Goal: Task Accomplishment & Management: Manage account settings

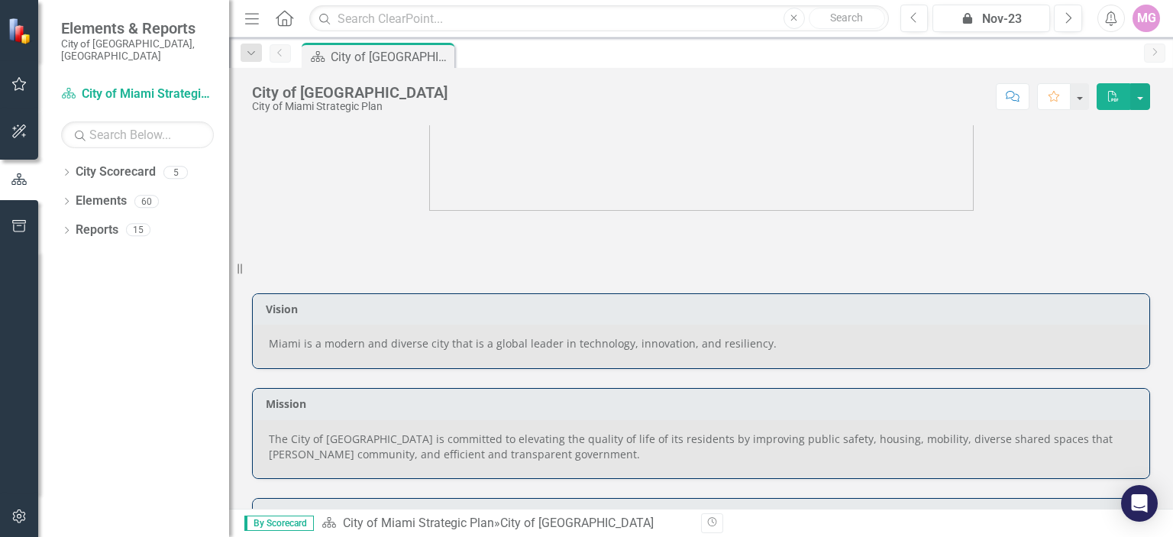
scroll to position [138, 0]
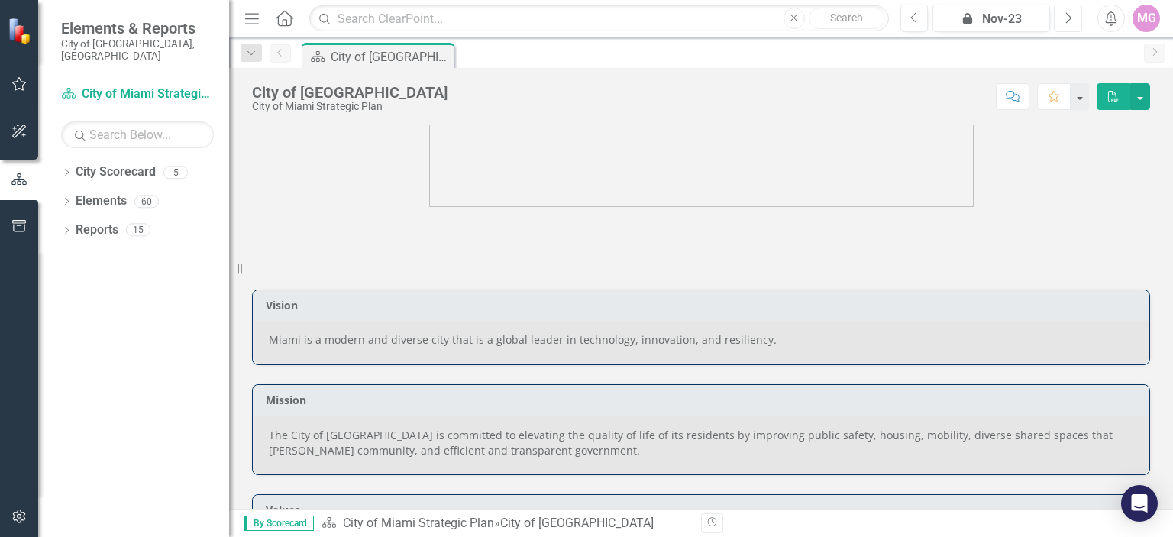
click at [1071, 21] on icon "Next" at bounding box center [1068, 18] width 8 height 14
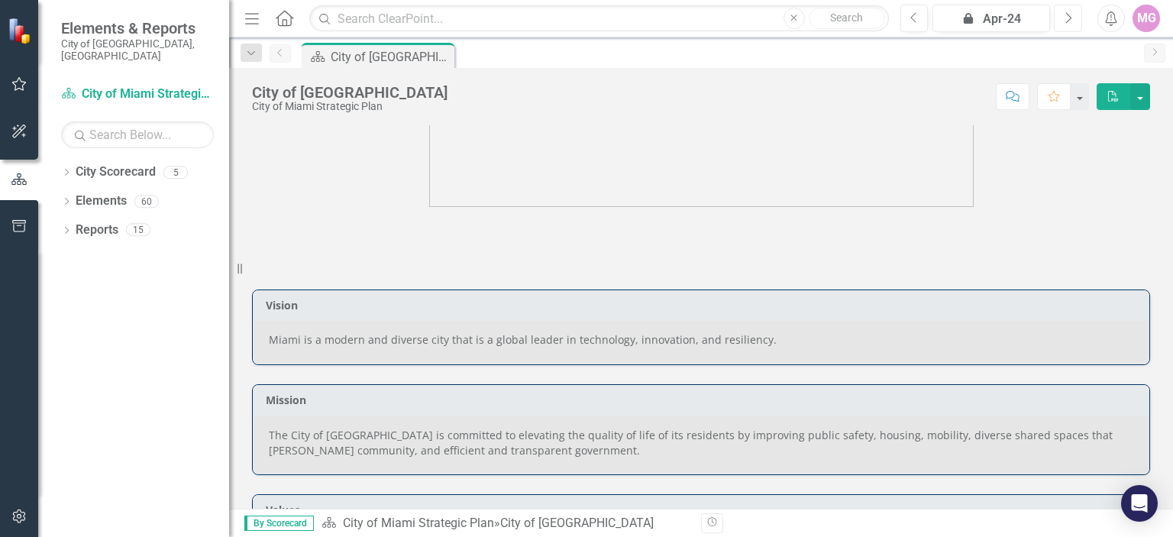
click at [1071, 21] on icon "Next" at bounding box center [1068, 18] width 8 height 14
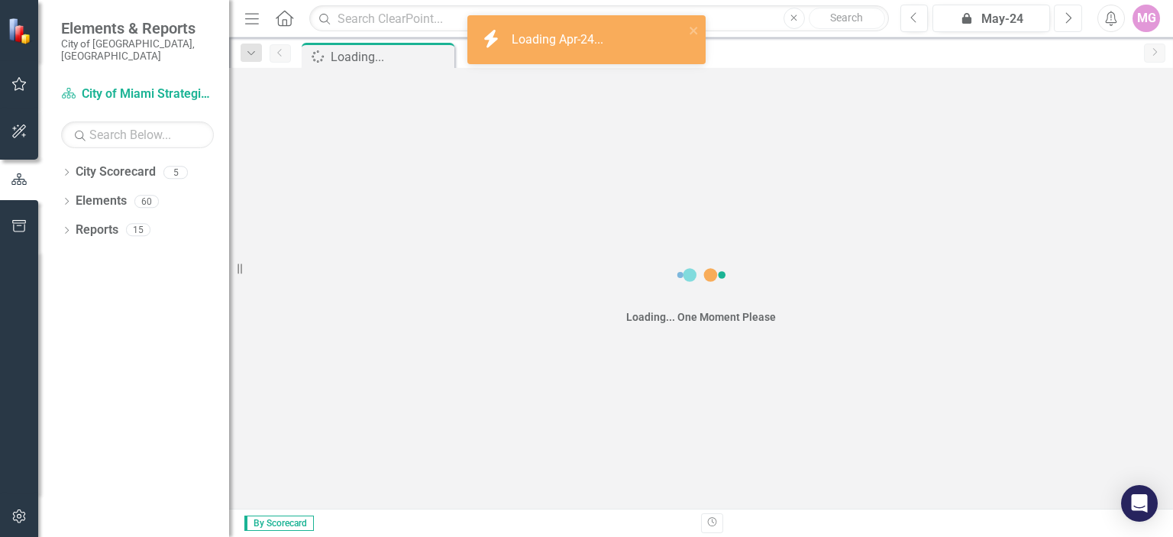
click at [1071, 21] on icon "Next" at bounding box center [1068, 18] width 8 height 14
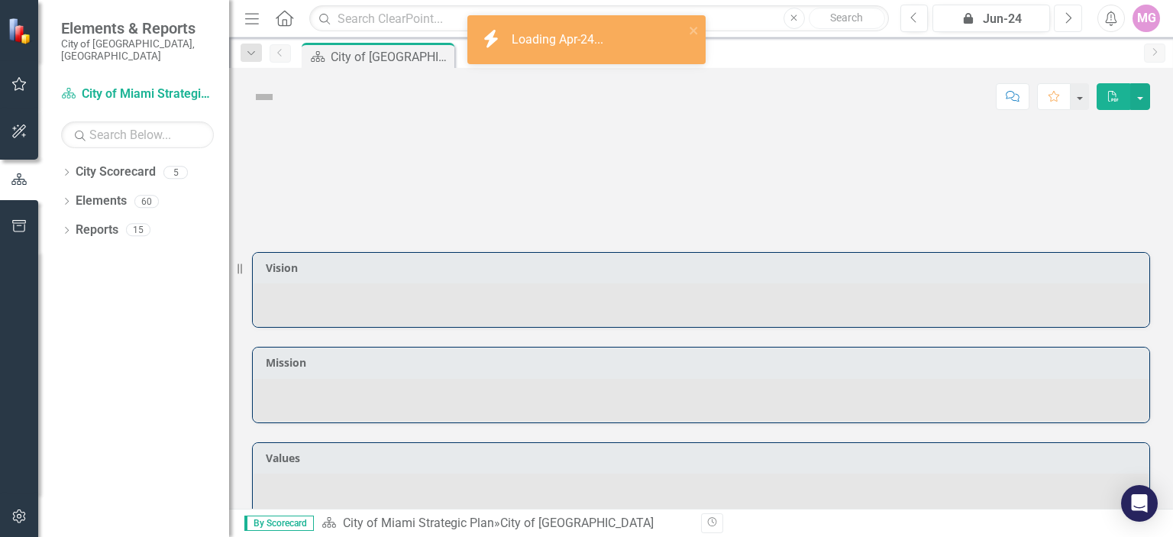
click at [1071, 21] on icon "Next" at bounding box center [1068, 18] width 8 height 14
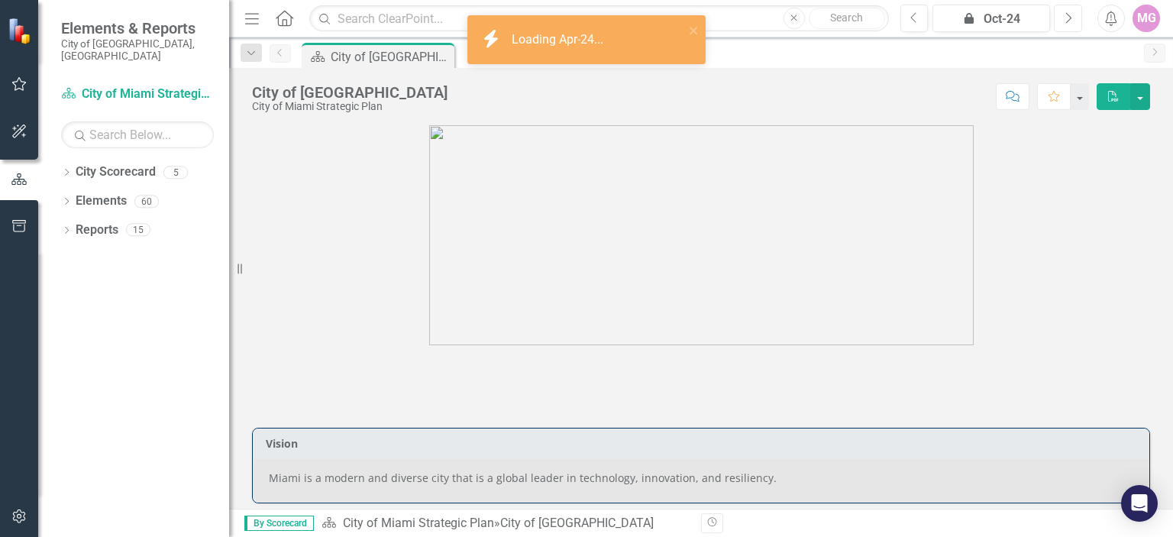
click at [1071, 21] on icon "Next" at bounding box center [1068, 18] width 8 height 14
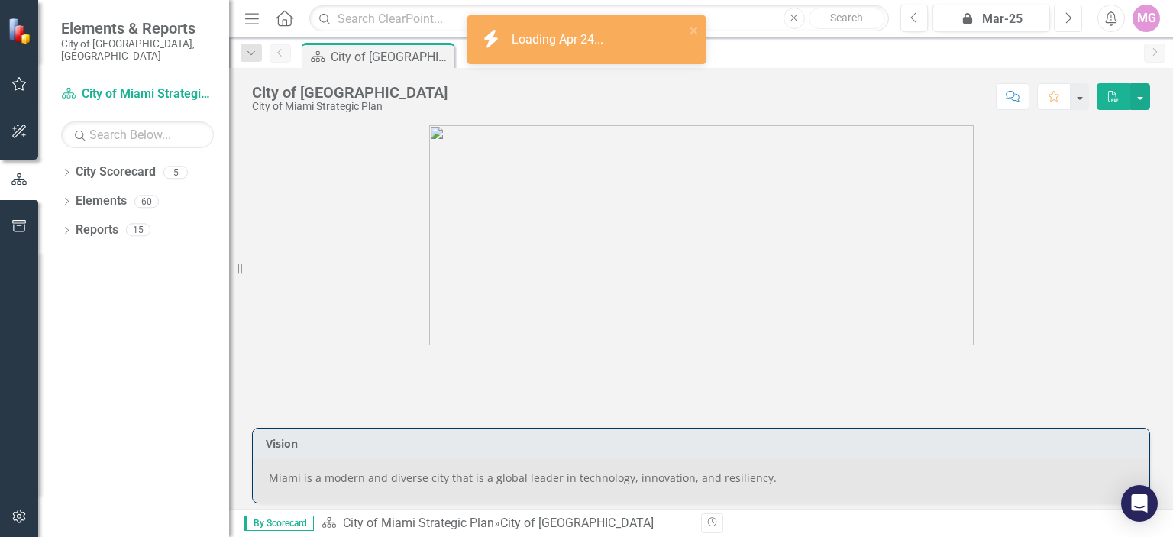
click at [1071, 21] on icon "Next" at bounding box center [1068, 18] width 8 height 14
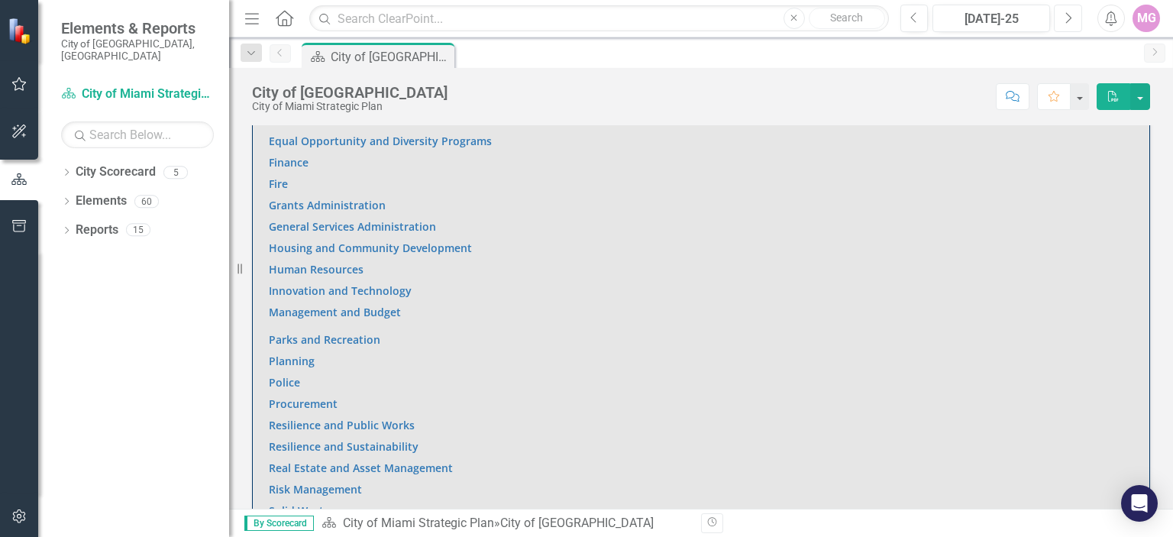
scroll to position [1125, 0]
click at [425, 250] on link "Housing and Community Development" at bounding box center [370, 251] width 203 height 15
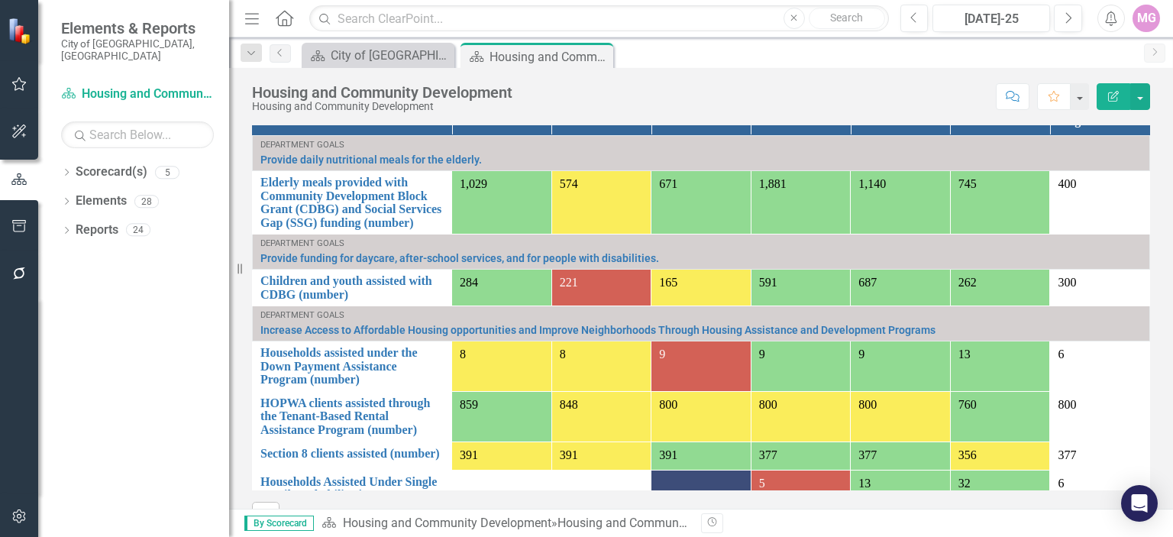
scroll to position [1148, 0]
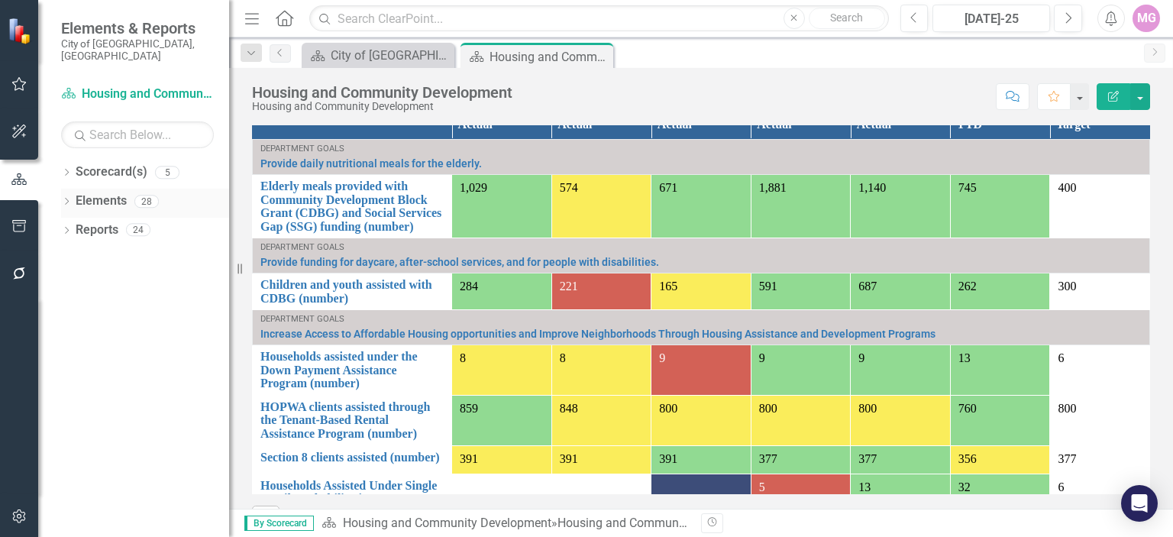
click at [117, 199] on div "Elements" at bounding box center [101, 201] width 51 height 25
click at [134, 195] on div "28" at bounding box center [146, 201] width 24 height 13
click at [90, 194] on link "Elements" at bounding box center [101, 201] width 51 height 18
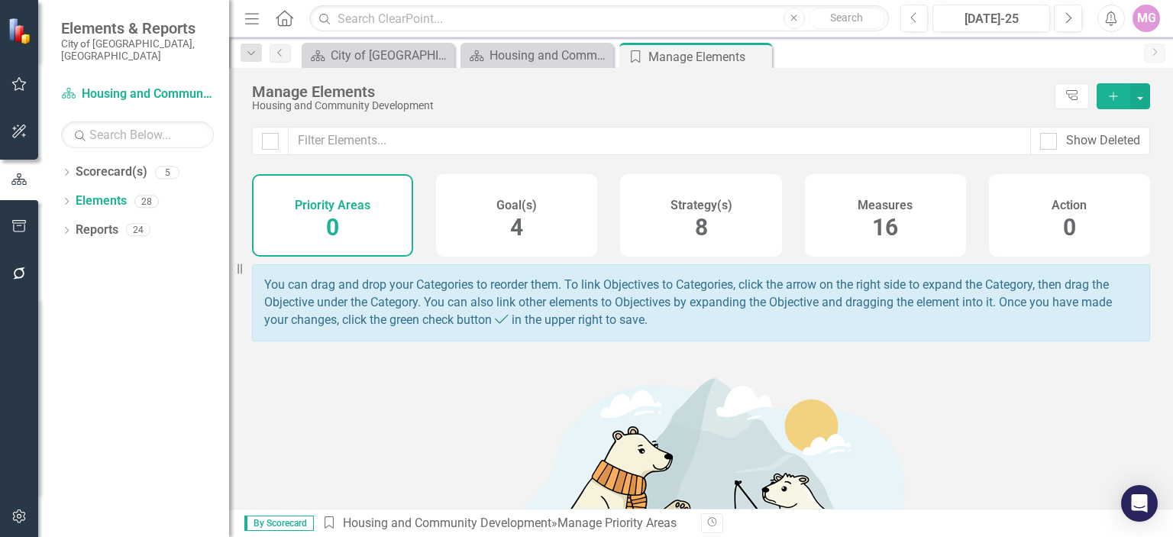
click at [908, 217] on div "Measures 16" at bounding box center [885, 215] width 161 height 82
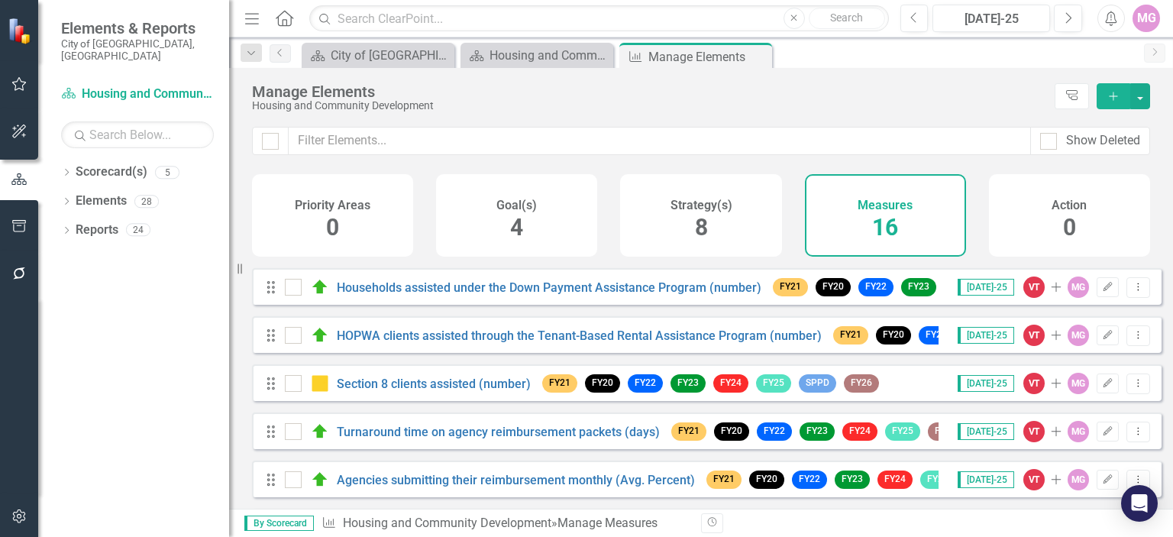
scroll to position [163, 0]
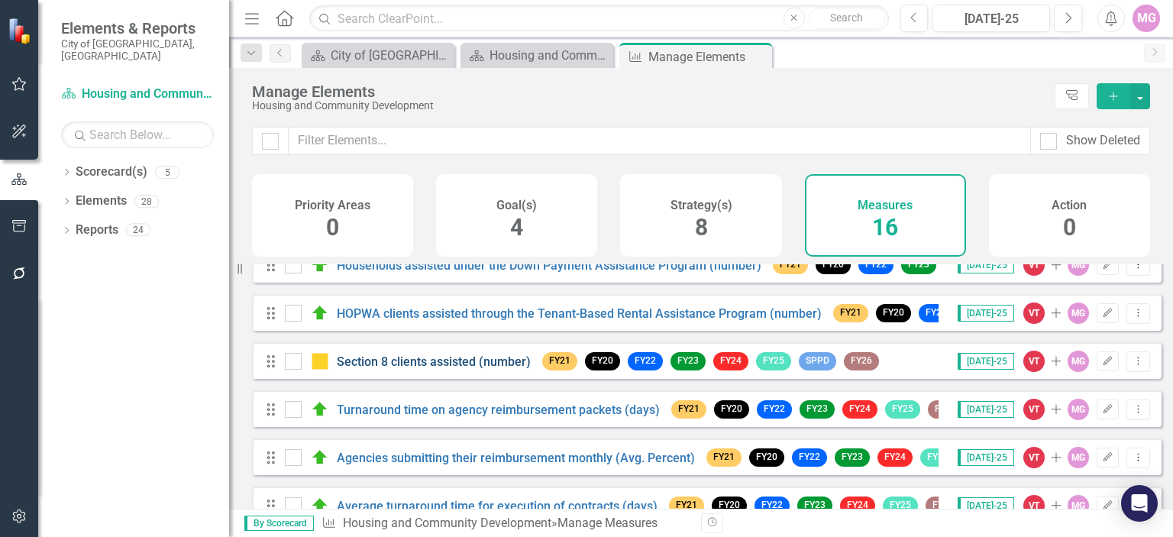
click at [409, 369] on link "Section 8 clients assisted (number)" at bounding box center [434, 361] width 194 height 15
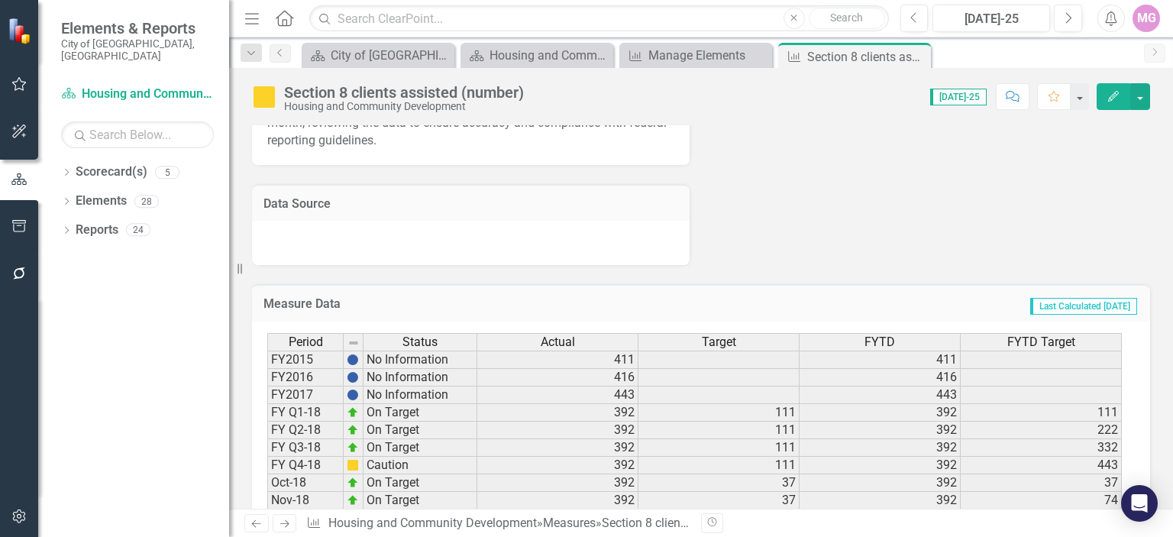
scroll to position [542, 0]
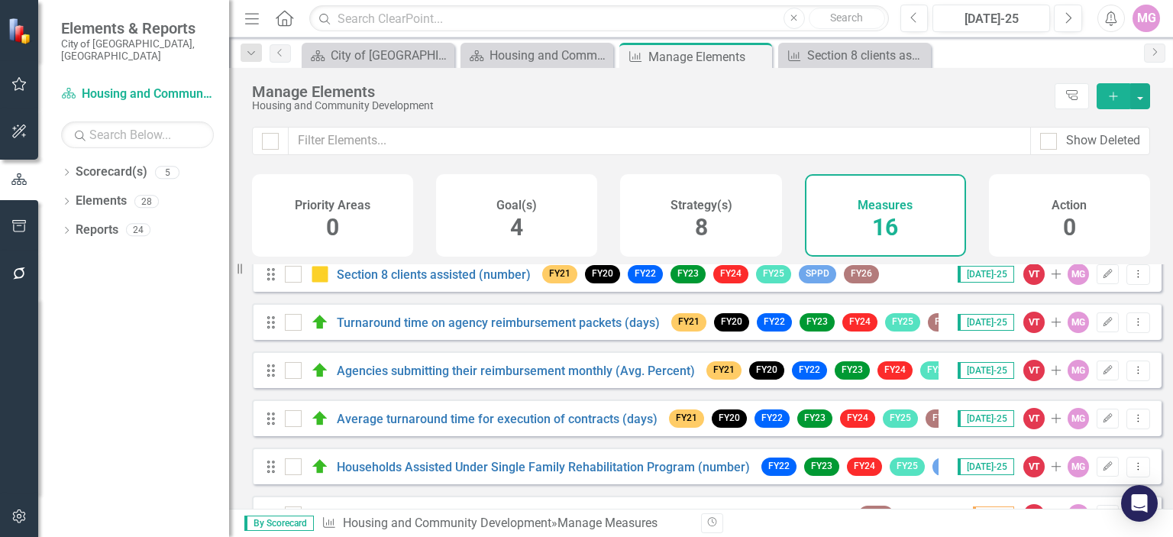
scroll to position [254, 0]
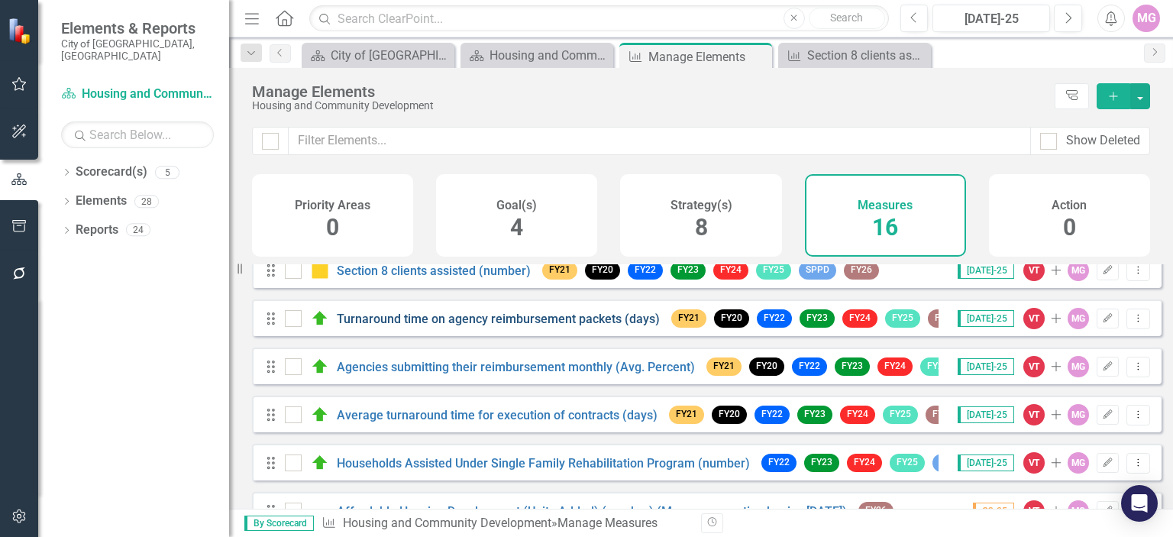
click at [434, 326] on link "Turnaround time on agency reimbursement packets (days)" at bounding box center [498, 319] width 323 height 15
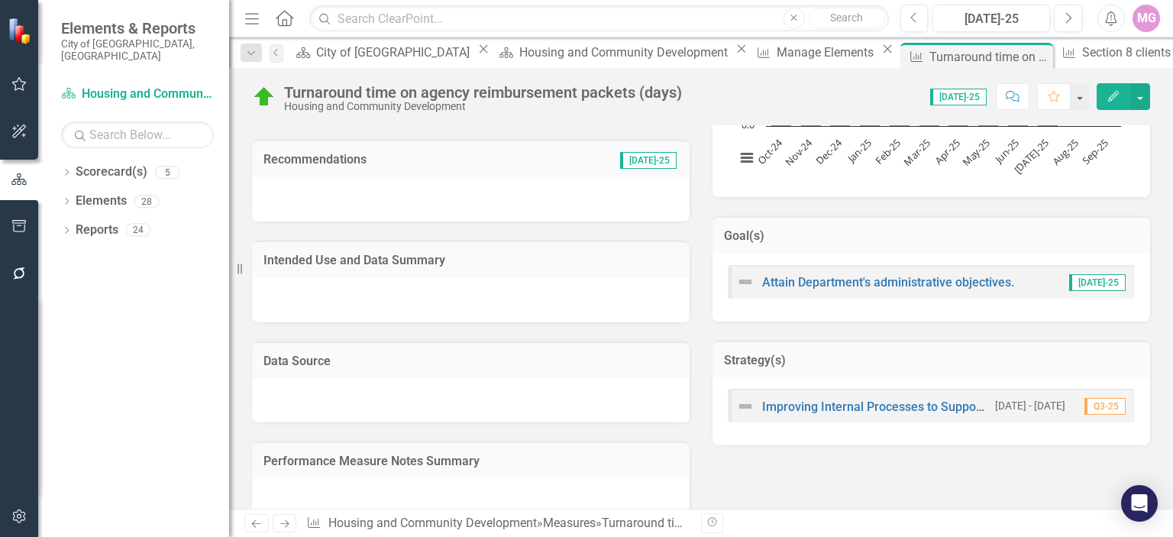
scroll to position [406, 0]
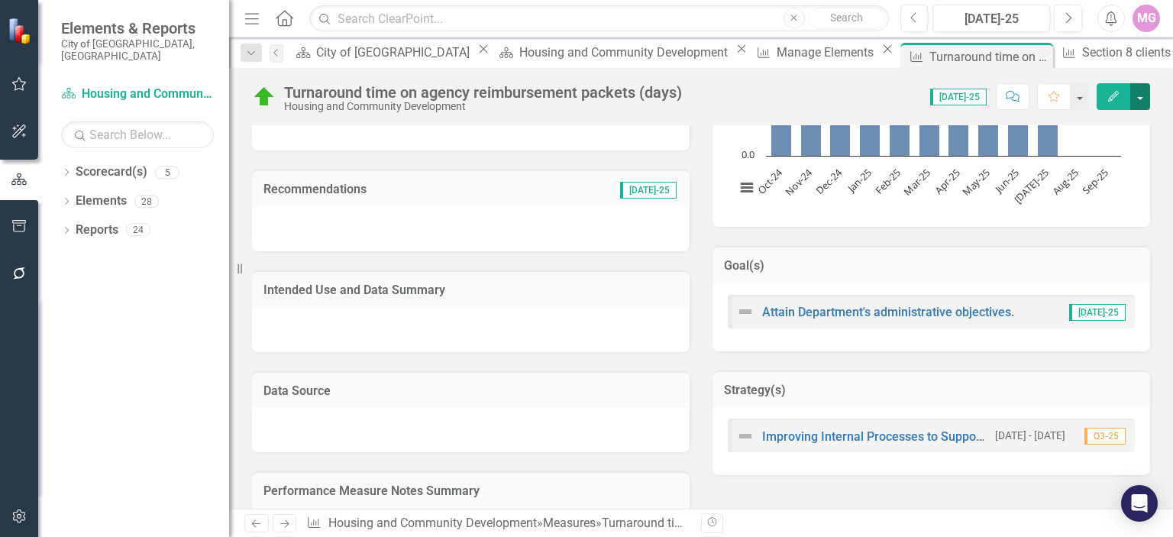
click at [1143, 95] on button "button" at bounding box center [1141, 96] width 20 height 27
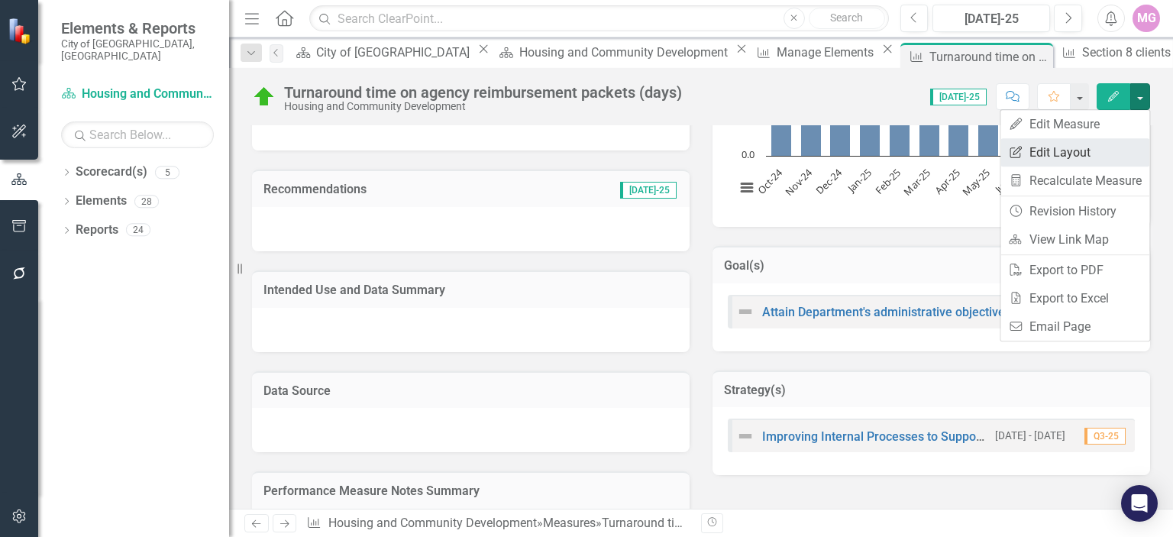
click at [1065, 149] on link "Edit Report Edit Layout" at bounding box center [1075, 152] width 149 height 28
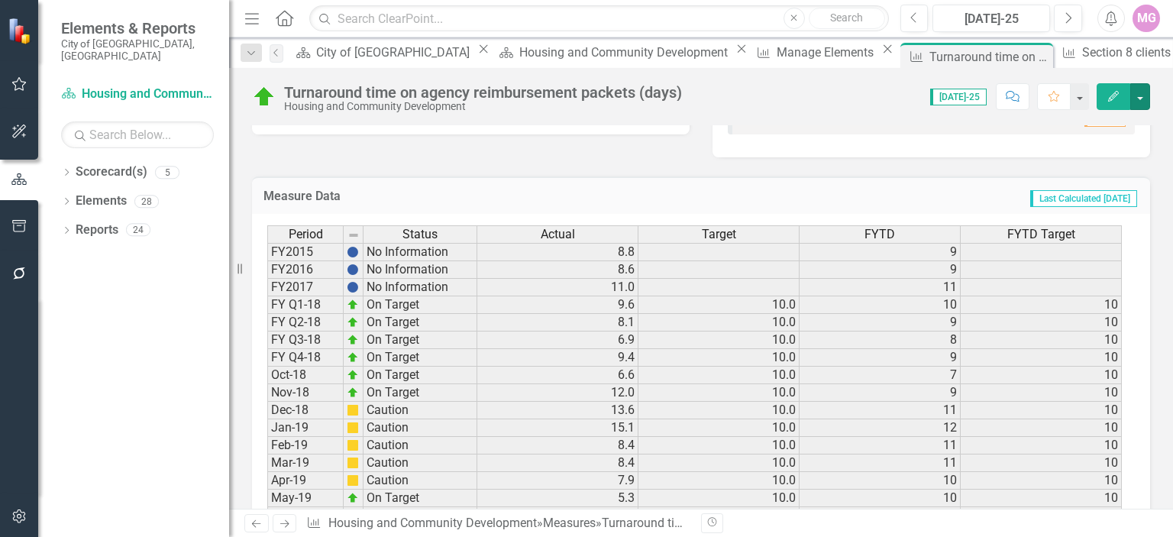
scroll to position [394, 0]
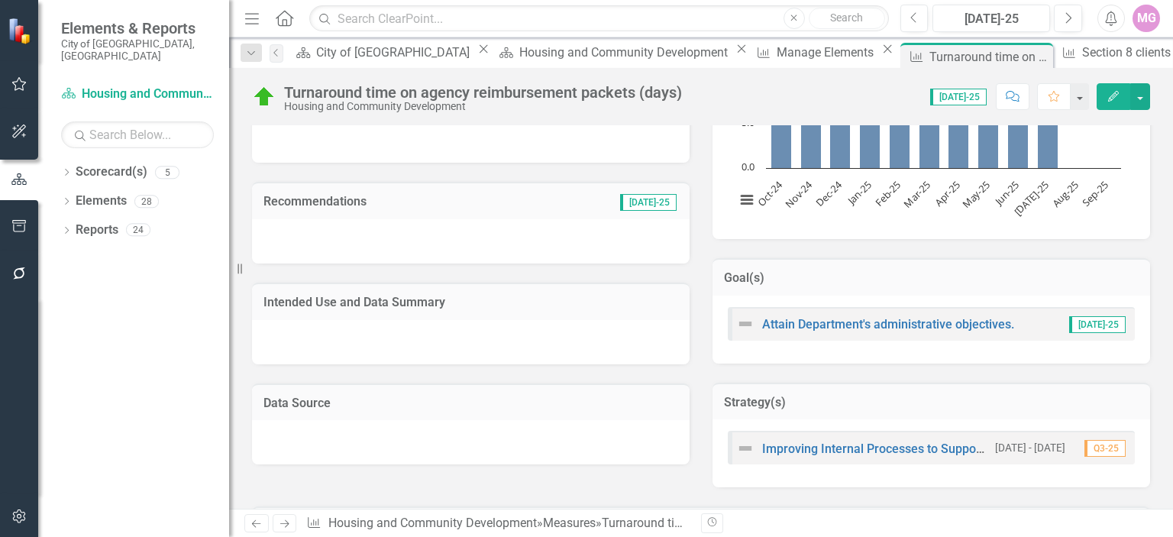
click at [309, 340] on div at bounding box center [471, 342] width 438 height 44
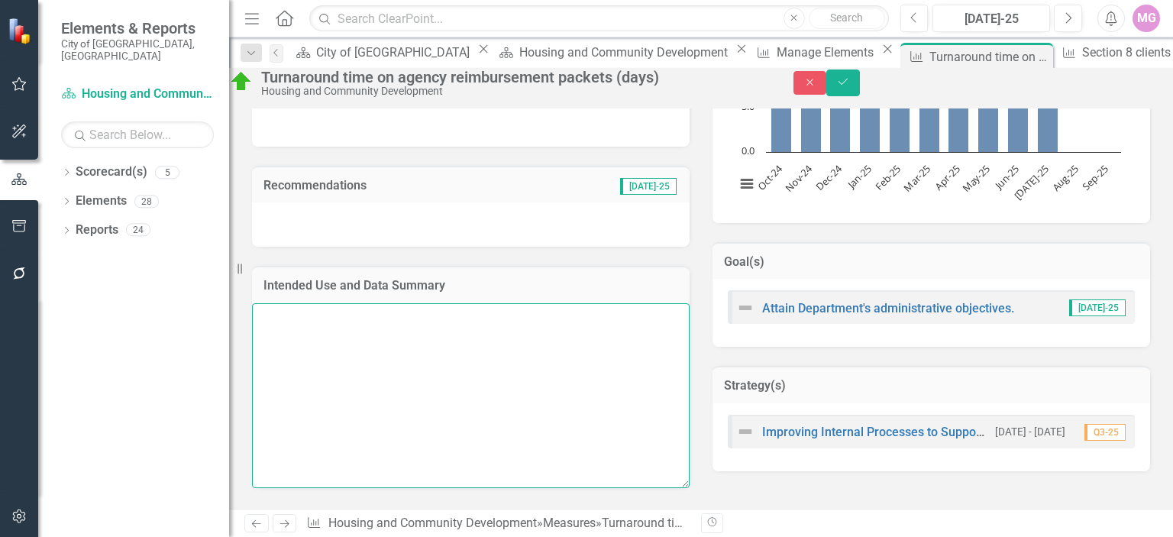
click at [280, 341] on textarea at bounding box center [471, 395] width 438 height 185
paste textarea "This measure tracks agency reimbursement turnaround to support timely financial…"
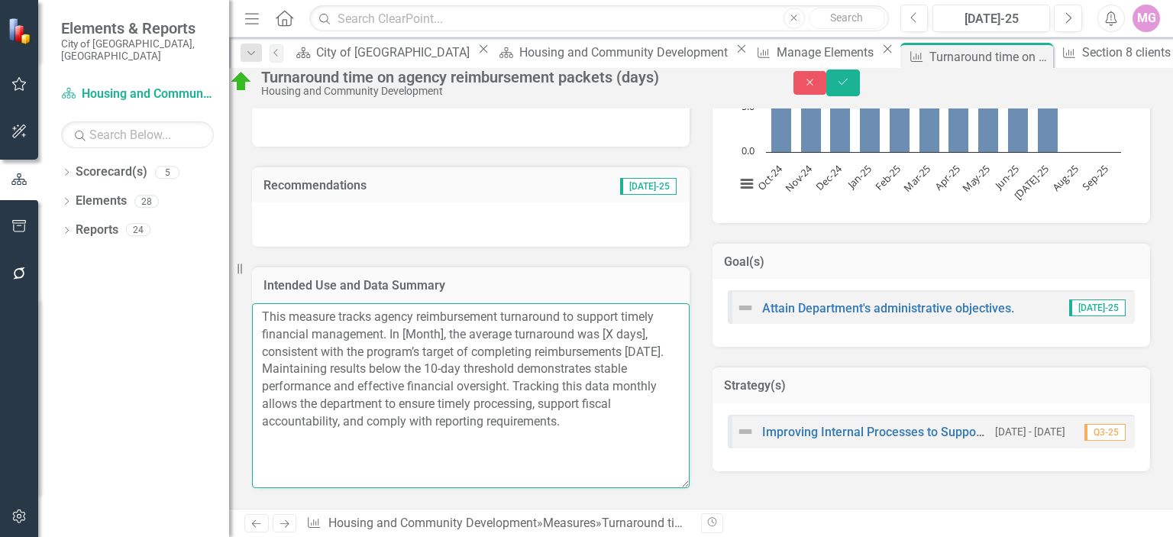
click at [493, 360] on textarea "This measure tracks agency reimbursement turnaround to support timely financial…" at bounding box center [471, 395] width 438 height 185
click at [306, 378] on textarea "This measure tracks agency reimbursement turnaround to support timely financial…" at bounding box center [471, 395] width 438 height 185
type textarea "This measure tracks agency reimbursement turnaround to support timely financial…"
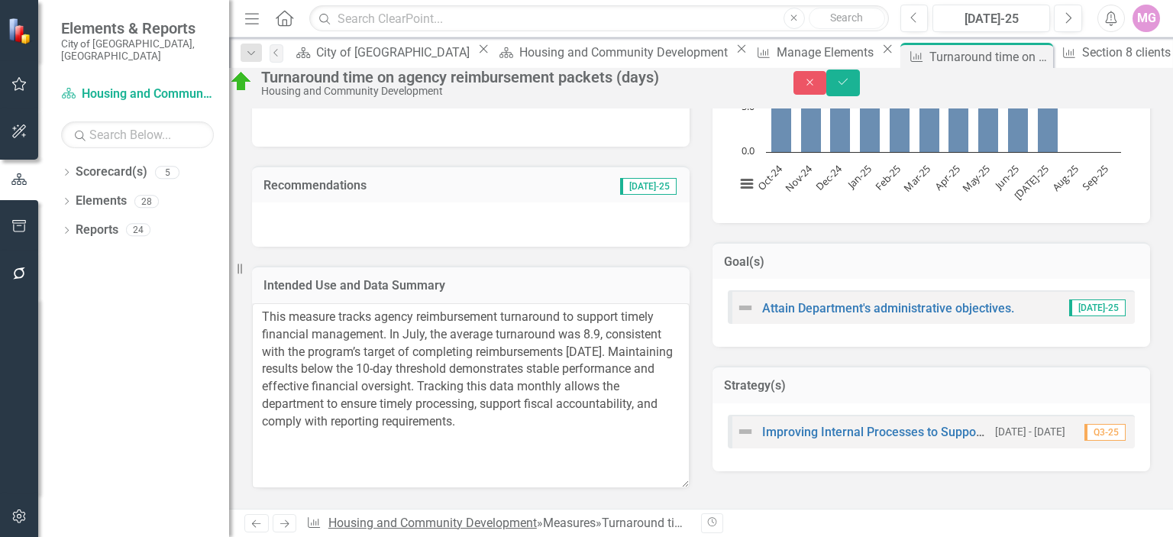
click at [374, 519] on link "Housing and Community Development" at bounding box center [432, 523] width 209 height 15
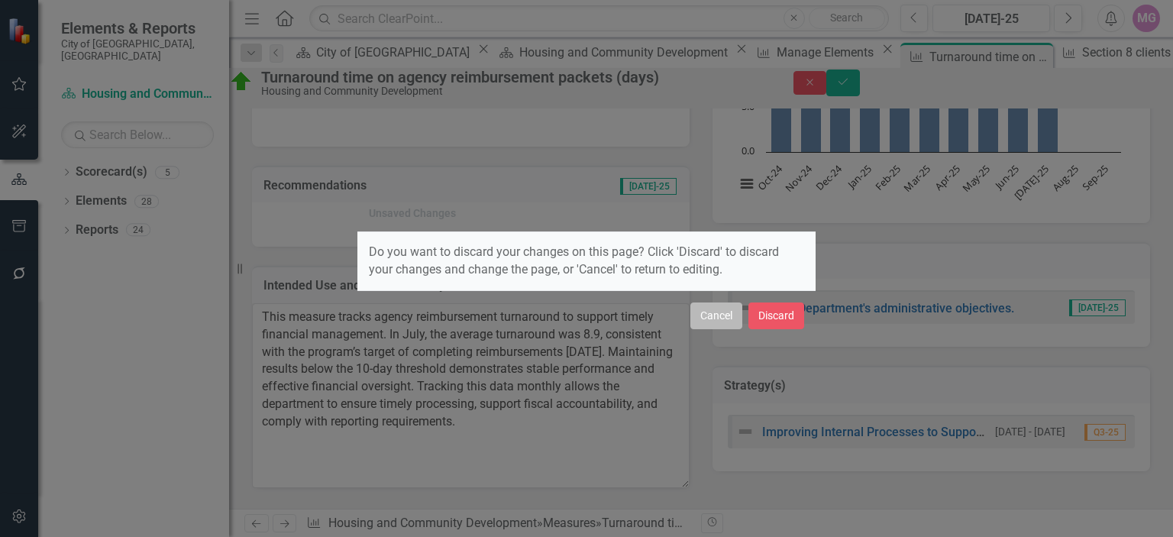
click at [696, 311] on button "Cancel" at bounding box center [717, 315] width 52 height 27
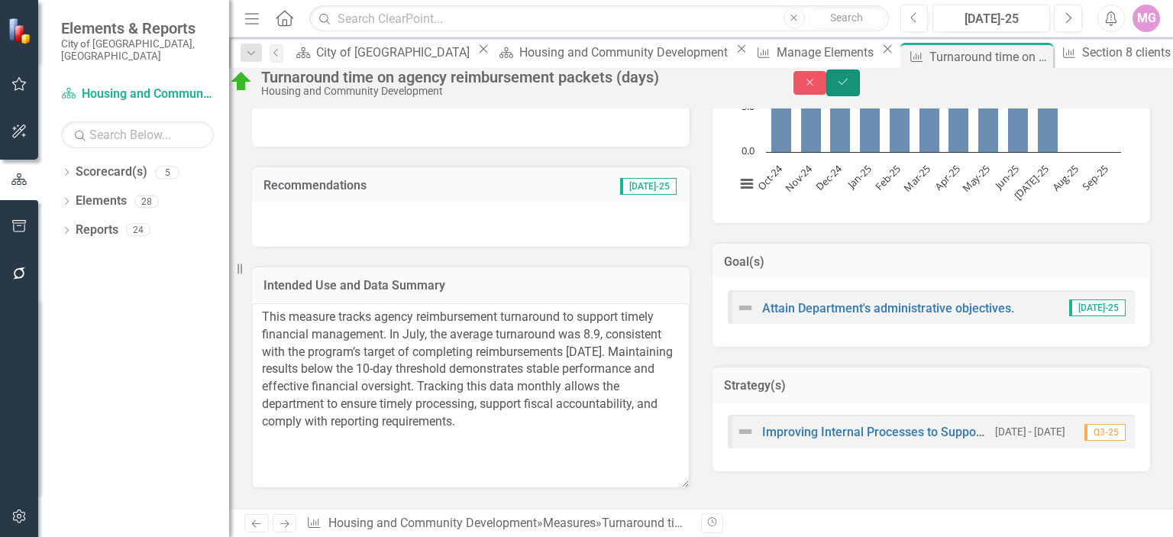
click at [860, 82] on button "Save" at bounding box center [843, 83] width 34 height 27
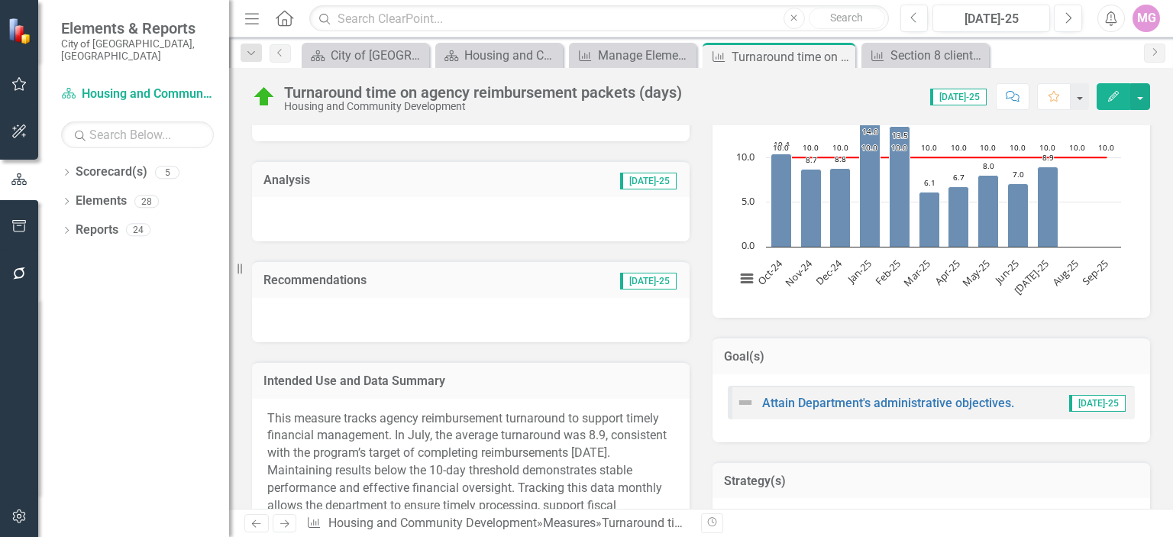
scroll to position [311, 0]
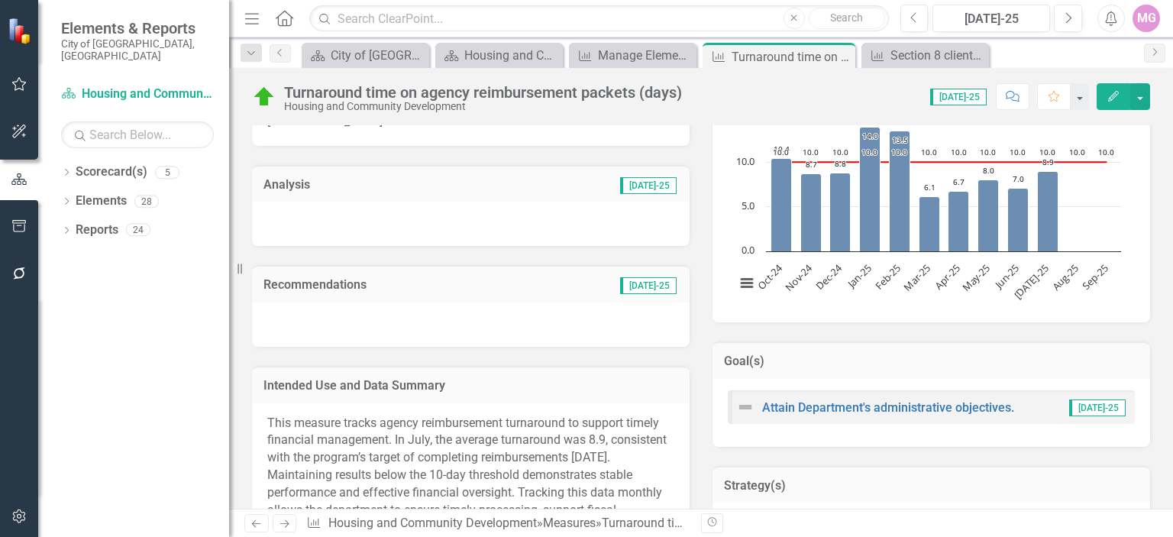
click at [287, 216] on div at bounding box center [471, 224] width 438 height 44
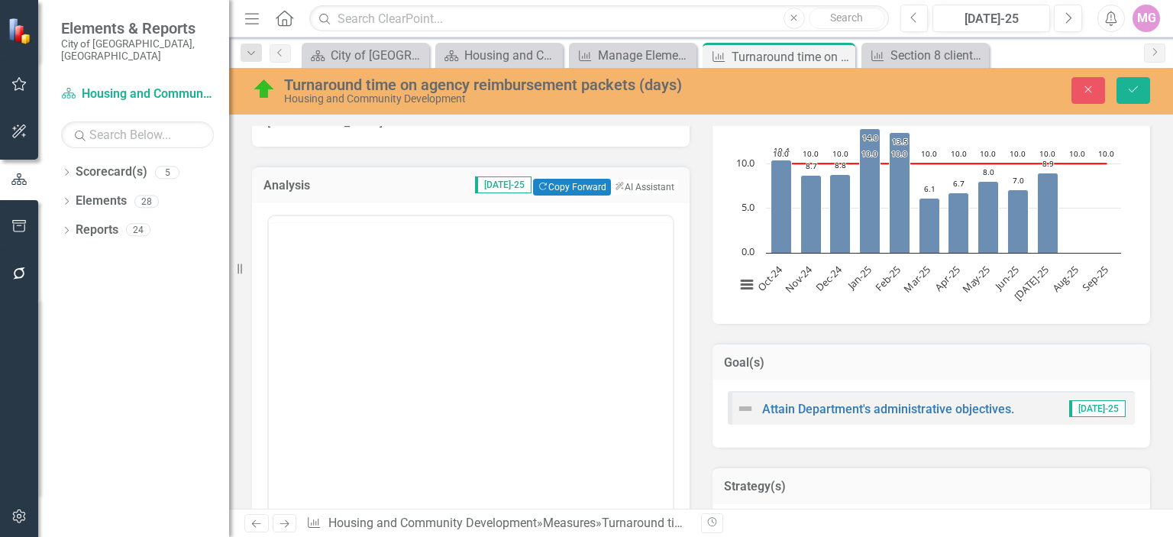
scroll to position [0, 0]
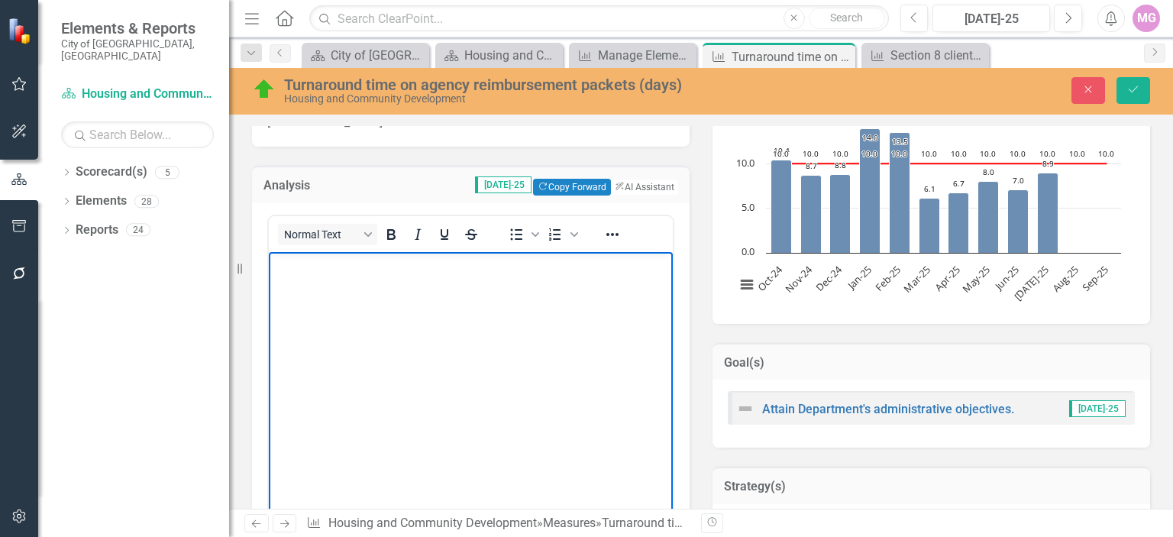
click at [287, 283] on body "Rich Text Area. Press ALT-0 for help." at bounding box center [471, 365] width 404 height 229
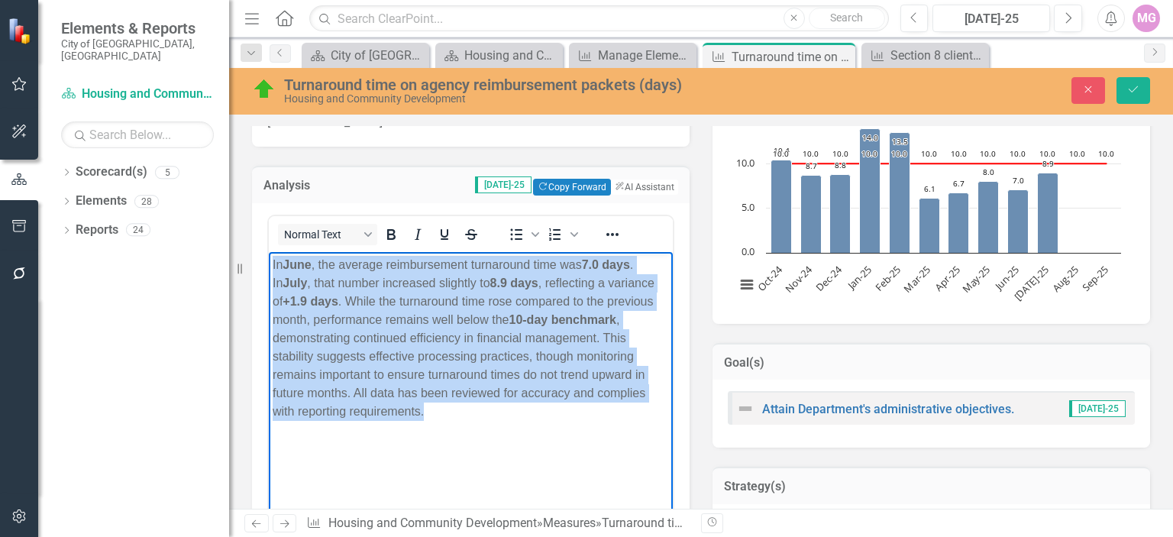
drag, startPoint x: 442, startPoint y: 429, endPoint x: 260, endPoint y: 240, distance: 262.0
click at [269, 251] on html "In June , the average reimbursement turnaround time was 7.0 days . In July , th…" at bounding box center [471, 365] width 404 height 229
click at [387, 238] on icon "Bold" at bounding box center [391, 234] width 8 height 11
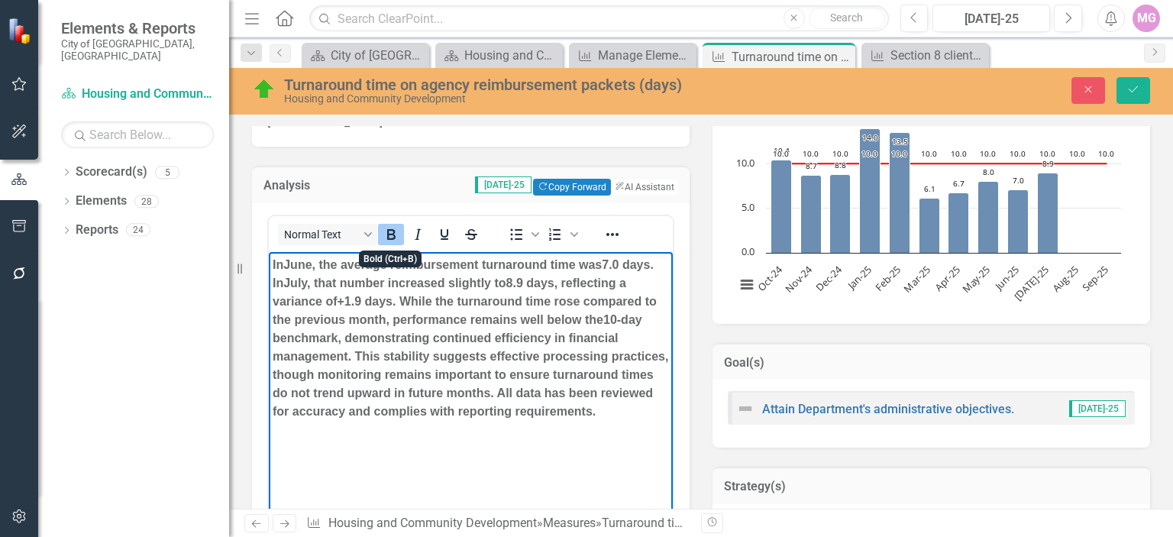
click at [387, 238] on icon "Bold" at bounding box center [391, 234] width 8 height 11
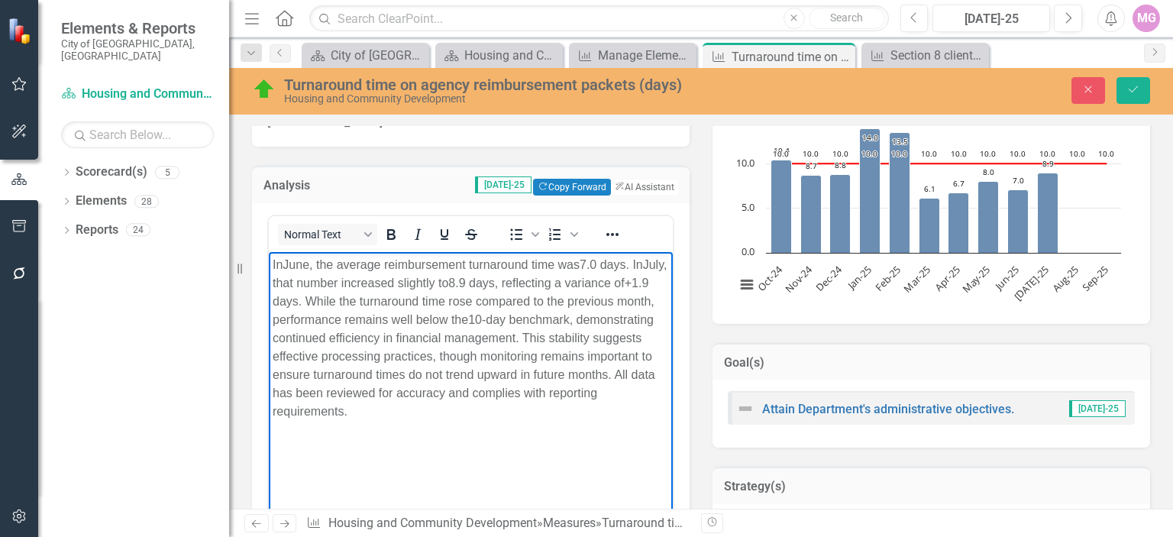
click at [524, 454] on body "In June , the average reimbursement turnaround time was 7.0 days . In July , th…" at bounding box center [471, 365] width 404 height 229
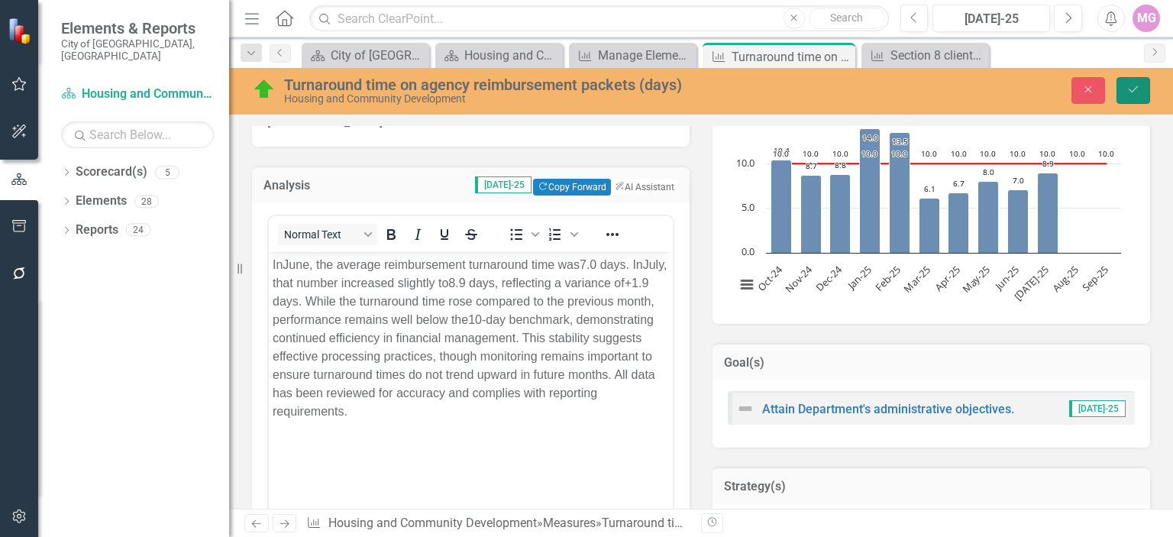
click at [1127, 85] on icon "Save" at bounding box center [1134, 89] width 14 height 11
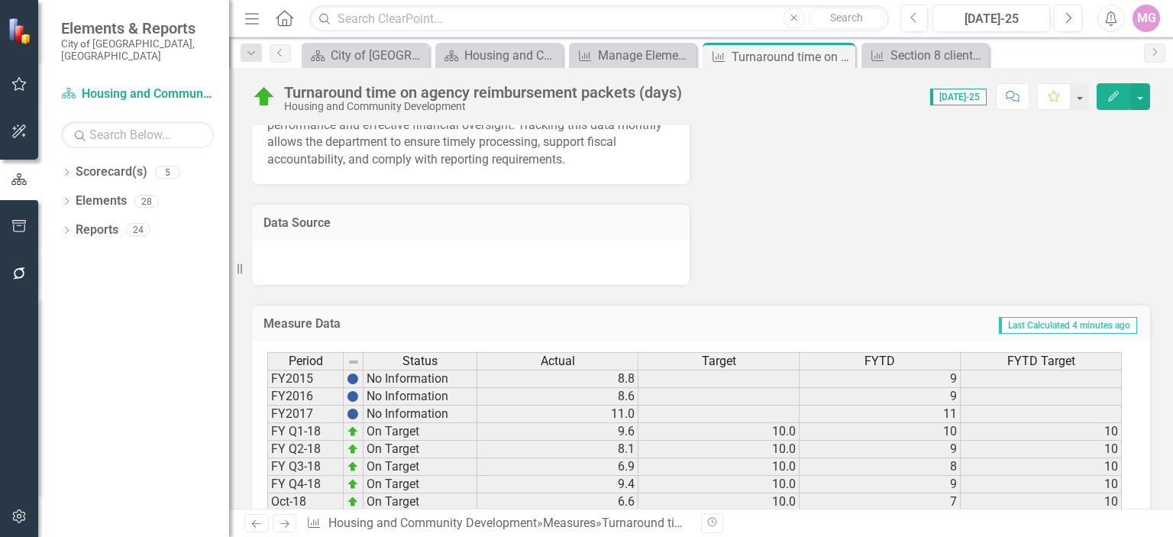
scroll to position [810, 0]
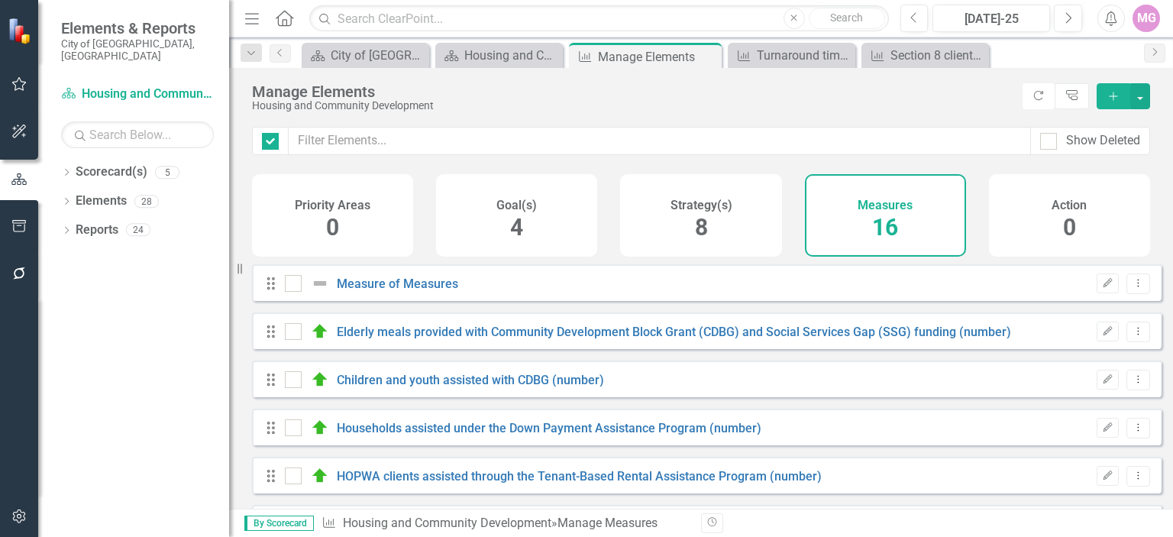
checkbox input "false"
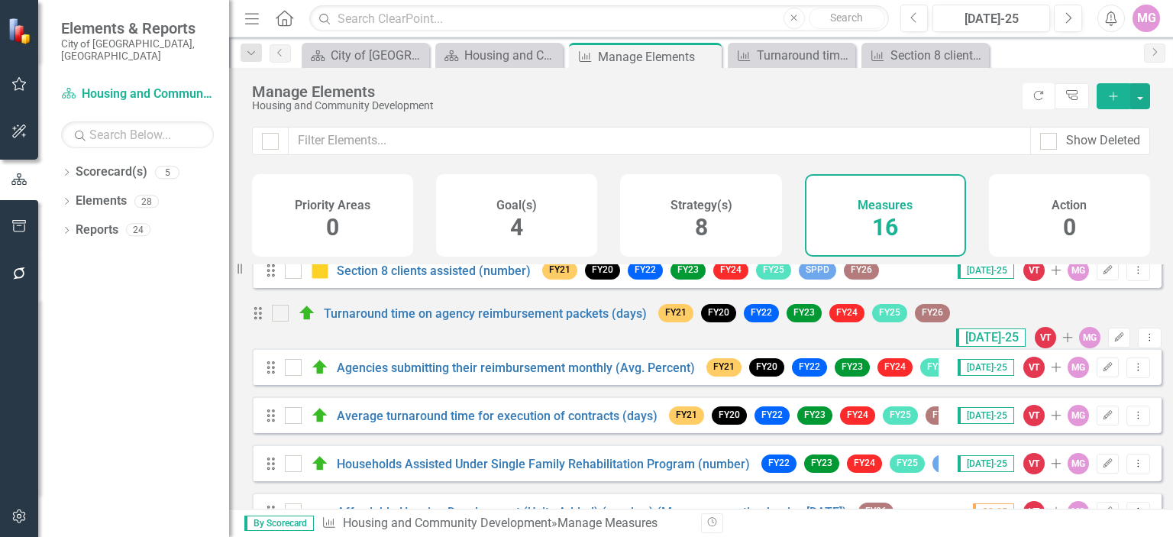
scroll to position [276, 0]
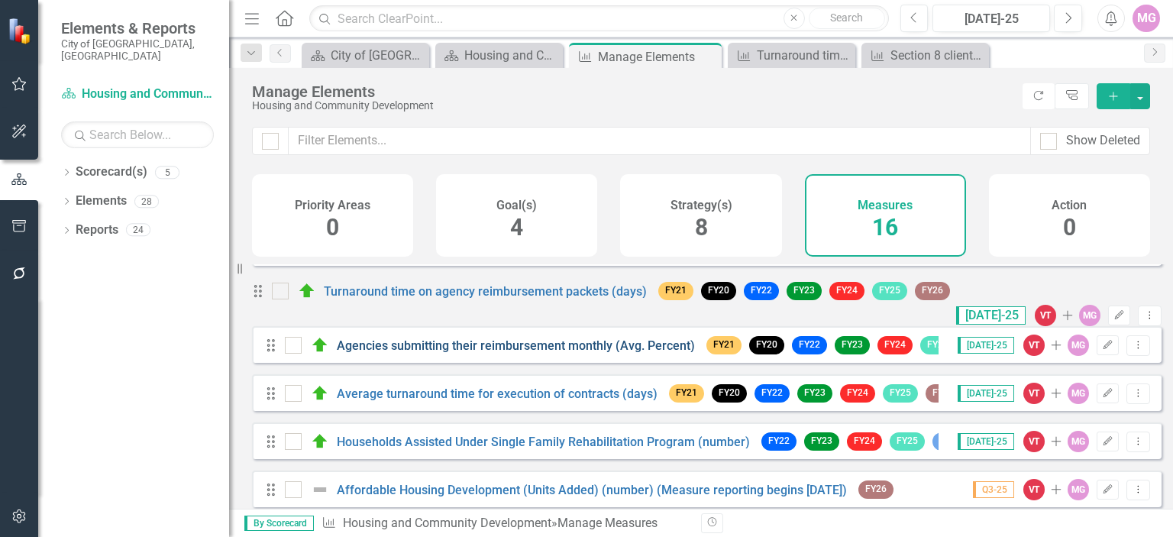
click at [483, 353] on link "Agencies submitting their reimbursement monthly (Avg. Percent)" at bounding box center [516, 345] width 358 height 15
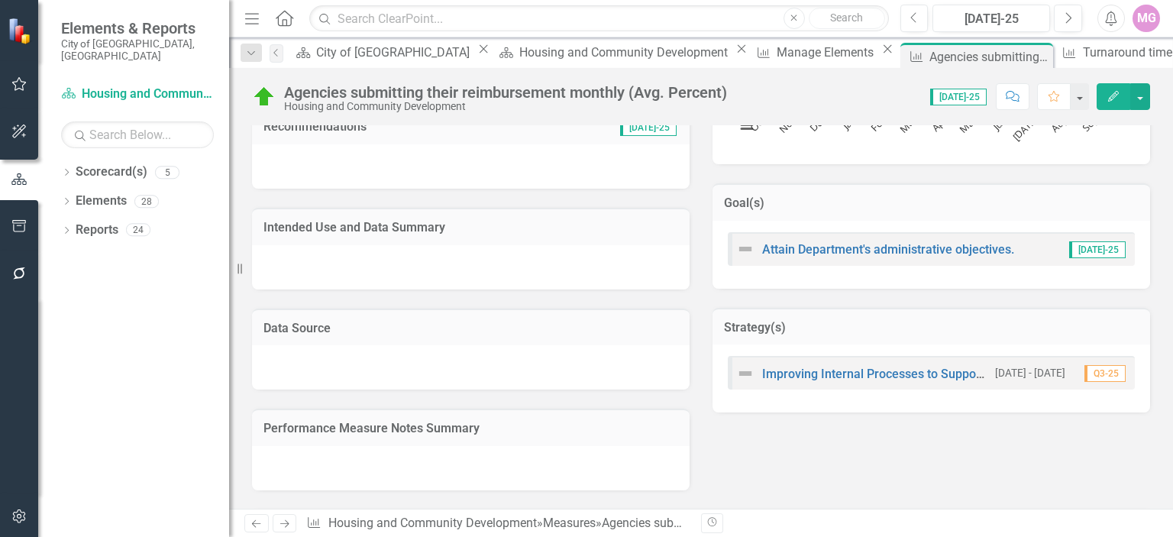
scroll to position [481, 0]
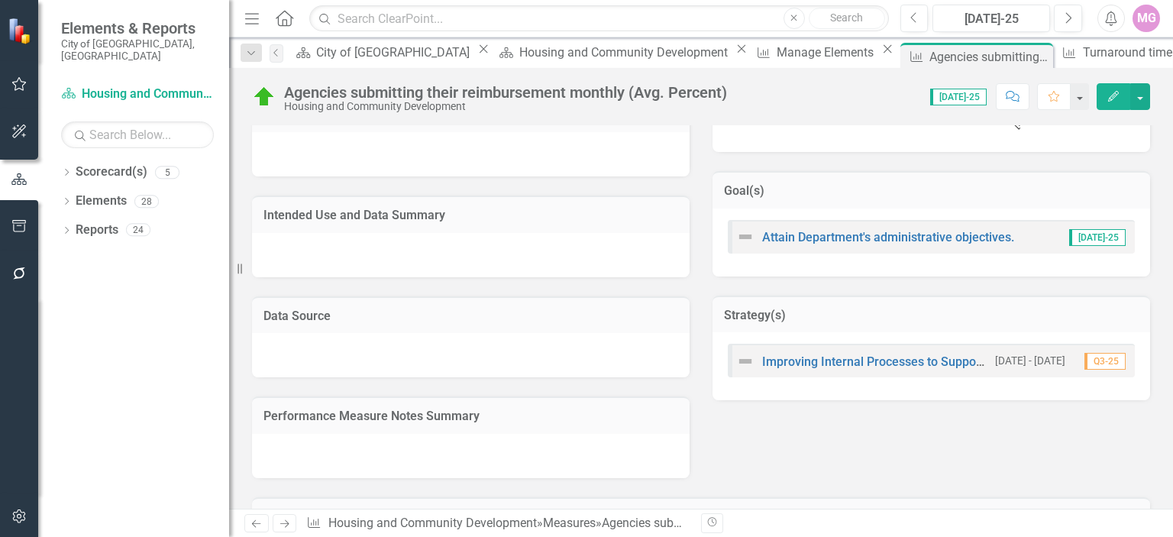
click at [290, 247] on div at bounding box center [471, 255] width 438 height 44
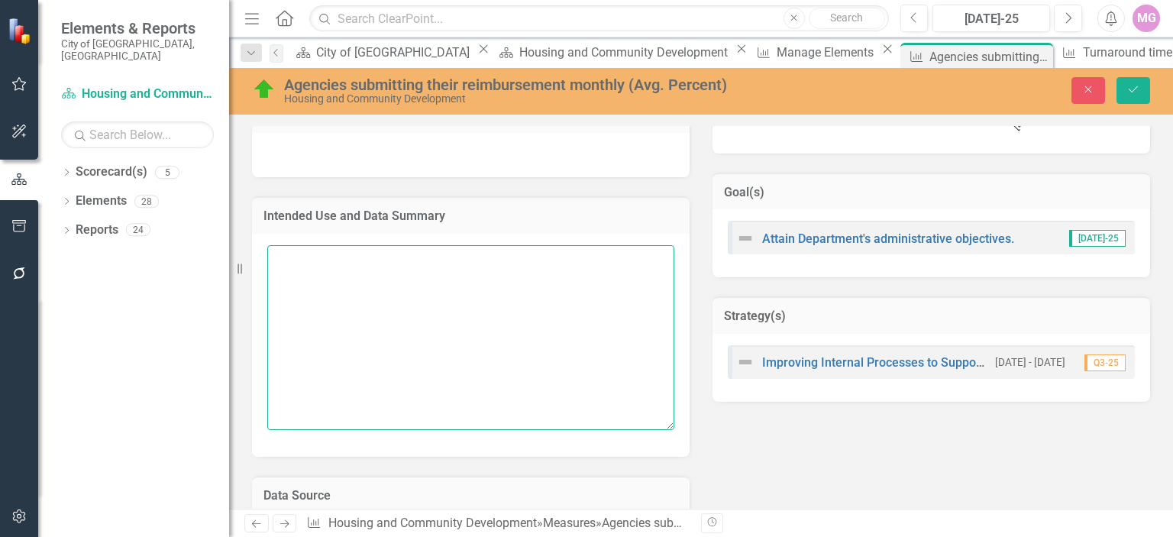
click at [288, 259] on textarea at bounding box center [470, 337] width 407 height 185
paste textarea "This measure tracks the average time required to execute contracts in support o…"
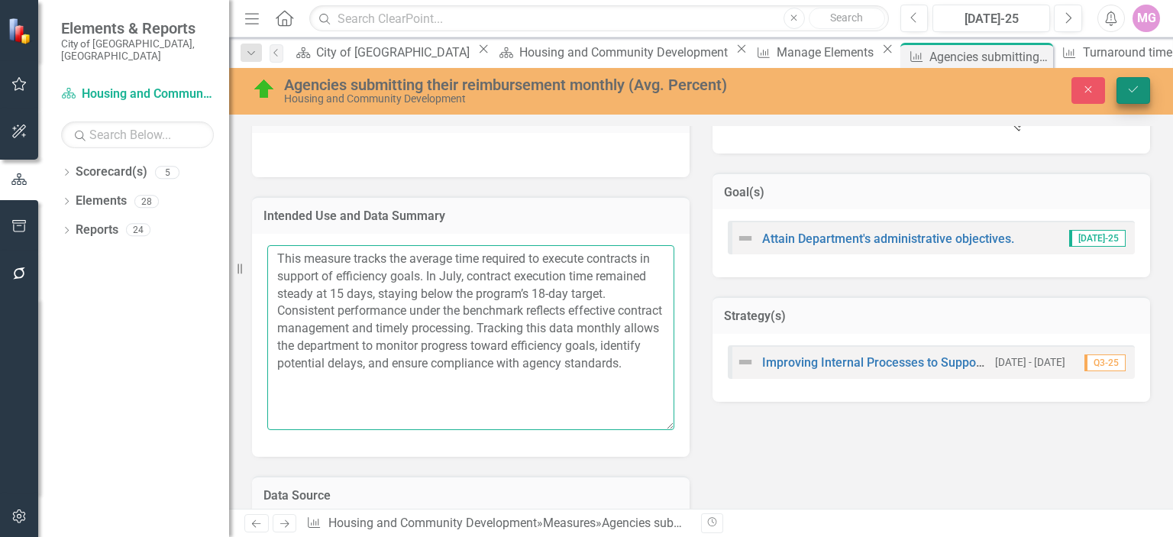
type textarea "This measure tracks the average time required to execute contracts in support o…"
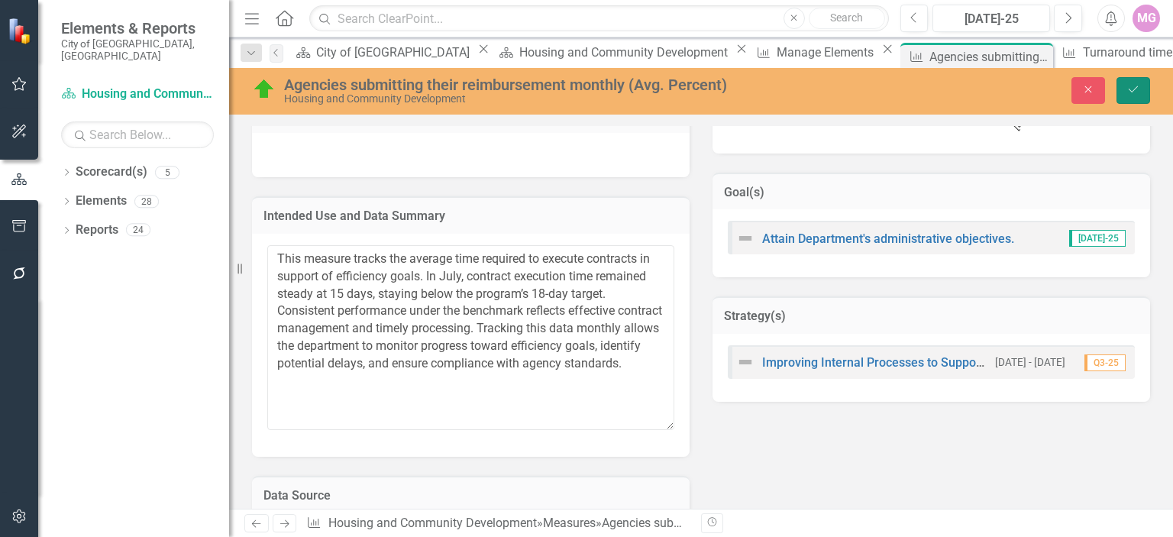
click at [1137, 91] on icon "Save" at bounding box center [1134, 89] width 14 height 11
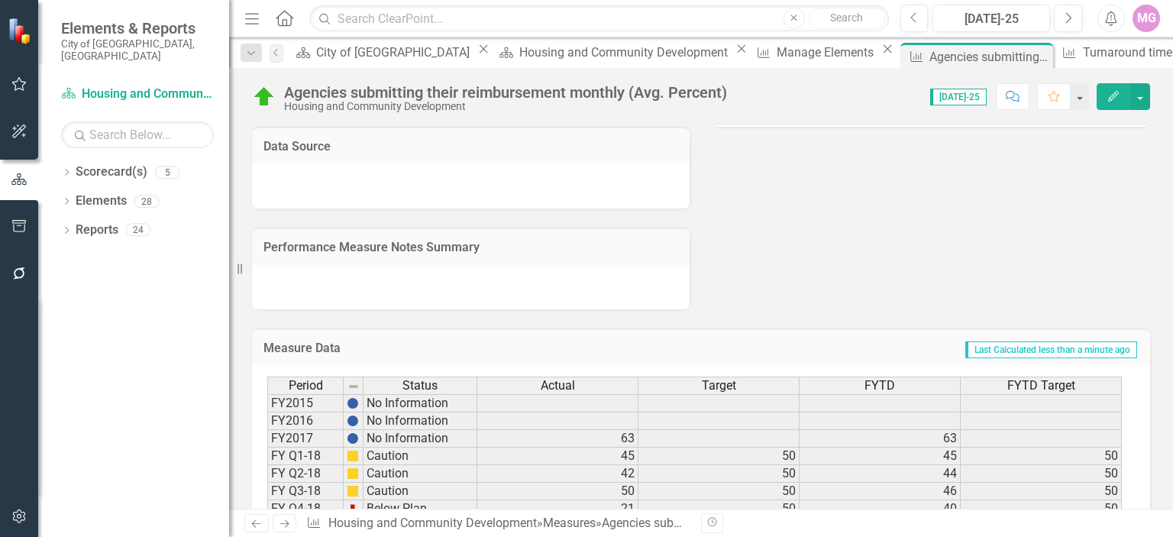
scroll to position [781, 0]
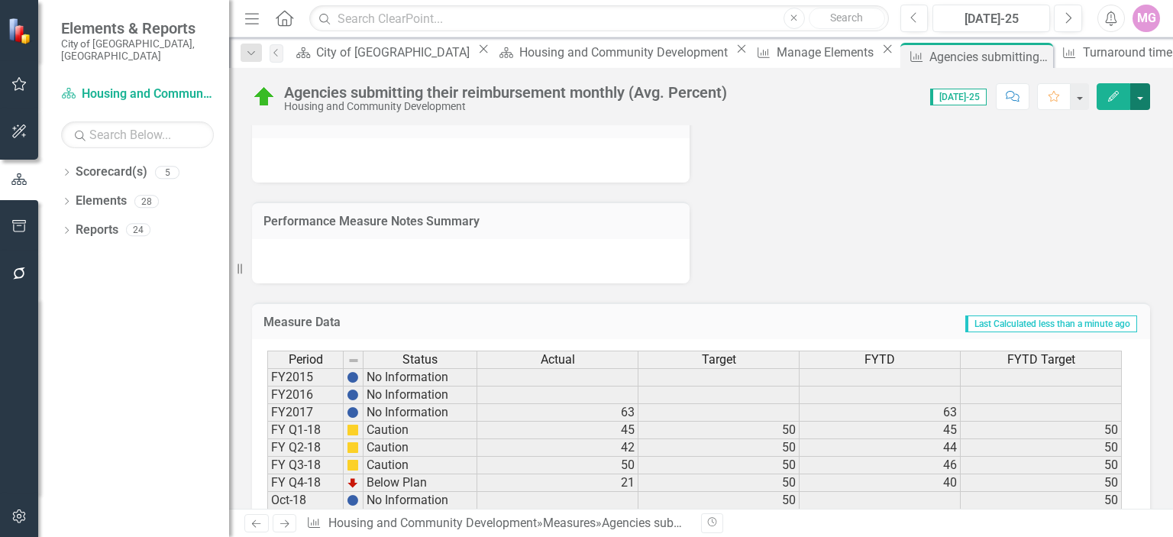
click at [1139, 98] on button "button" at bounding box center [1141, 96] width 20 height 27
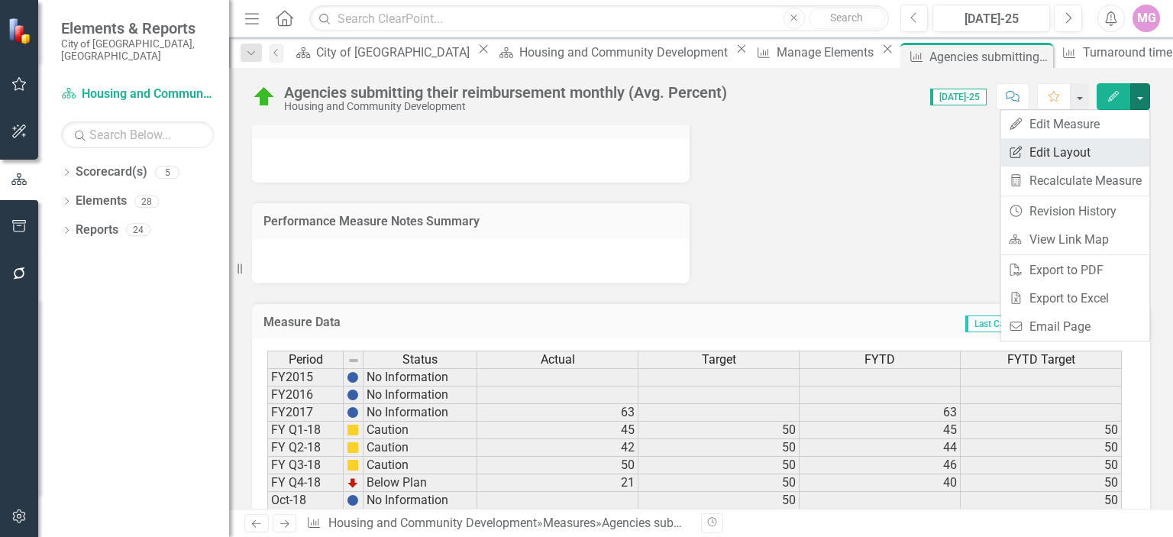
click at [1079, 155] on link "Edit Report Edit Layout" at bounding box center [1075, 152] width 149 height 28
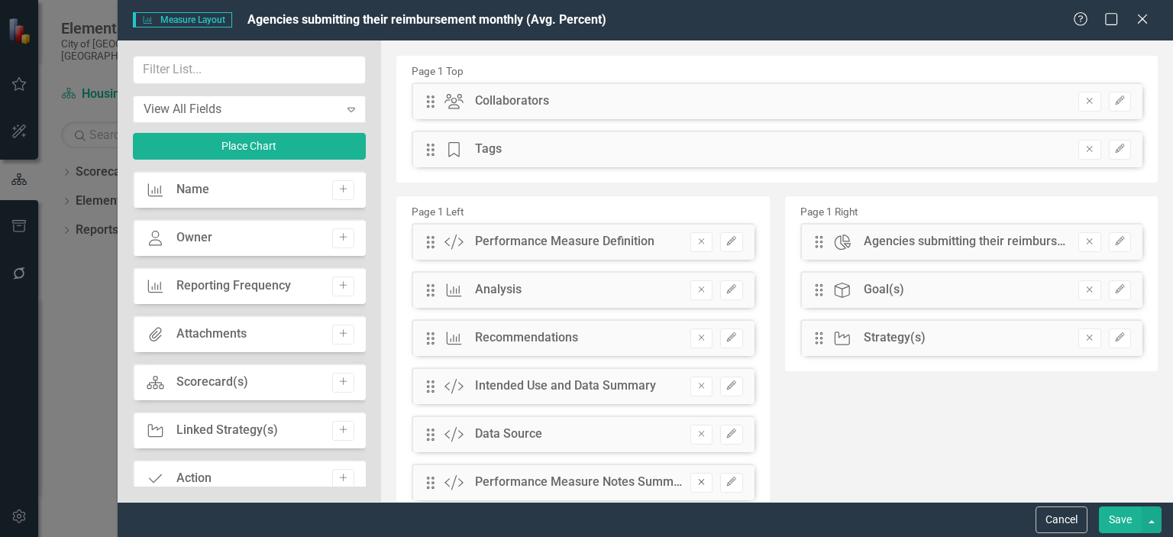
click at [700, 488] on button "Remove" at bounding box center [702, 483] width 22 height 20
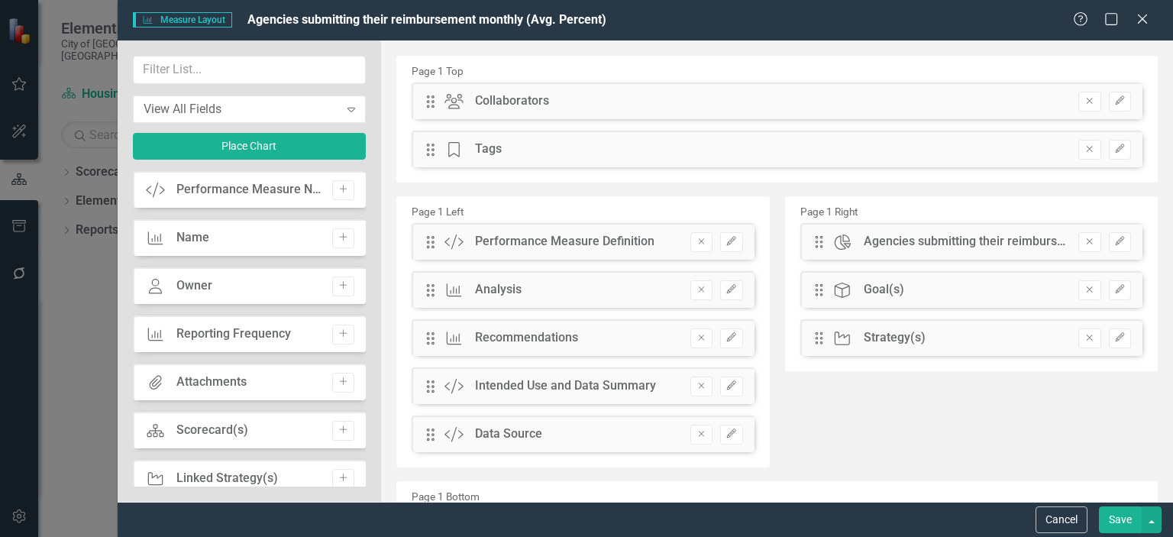
click at [1131, 522] on button "Save" at bounding box center [1120, 519] width 43 height 27
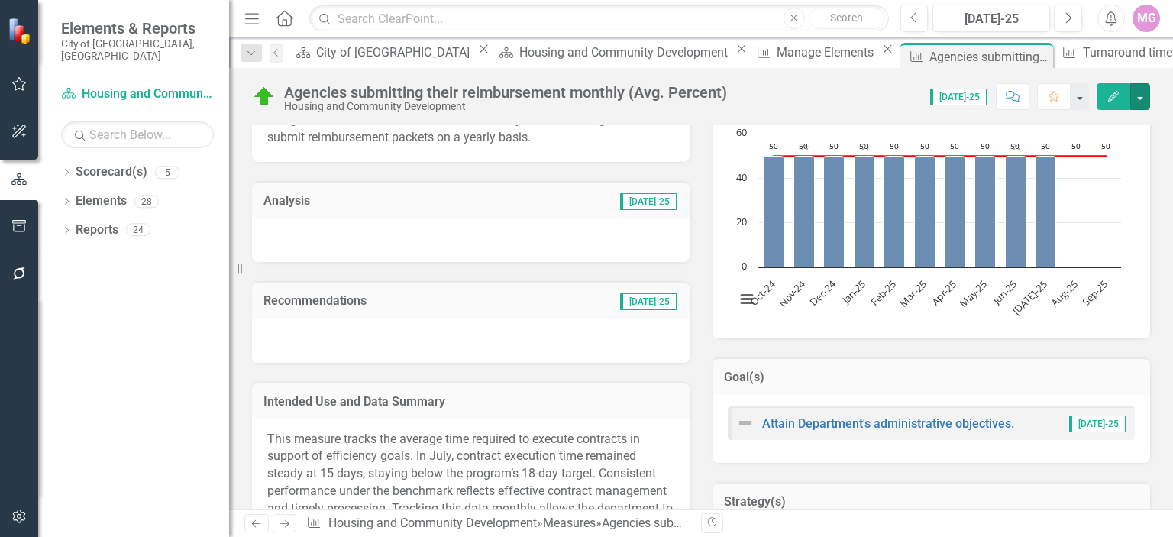
scroll to position [290, 0]
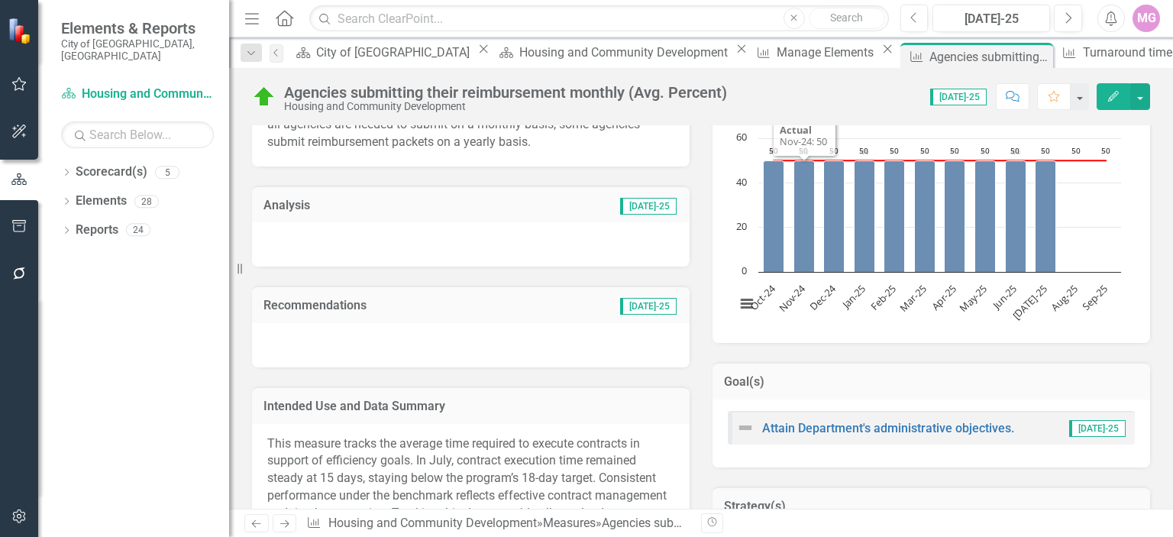
click at [296, 238] on div at bounding box center [471, 244] width 438 height 44
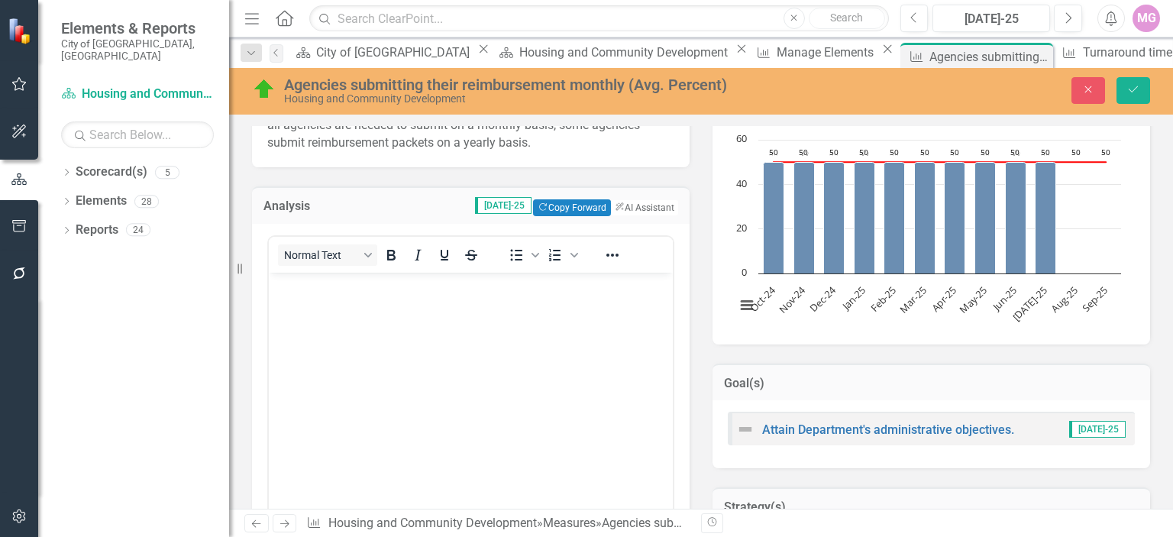
scroll to position [0, 0]
click at [290, 291] on p "Rich Text Area. Press ALT-0 for help." at bounding box center [471, 285] width 396 height 18
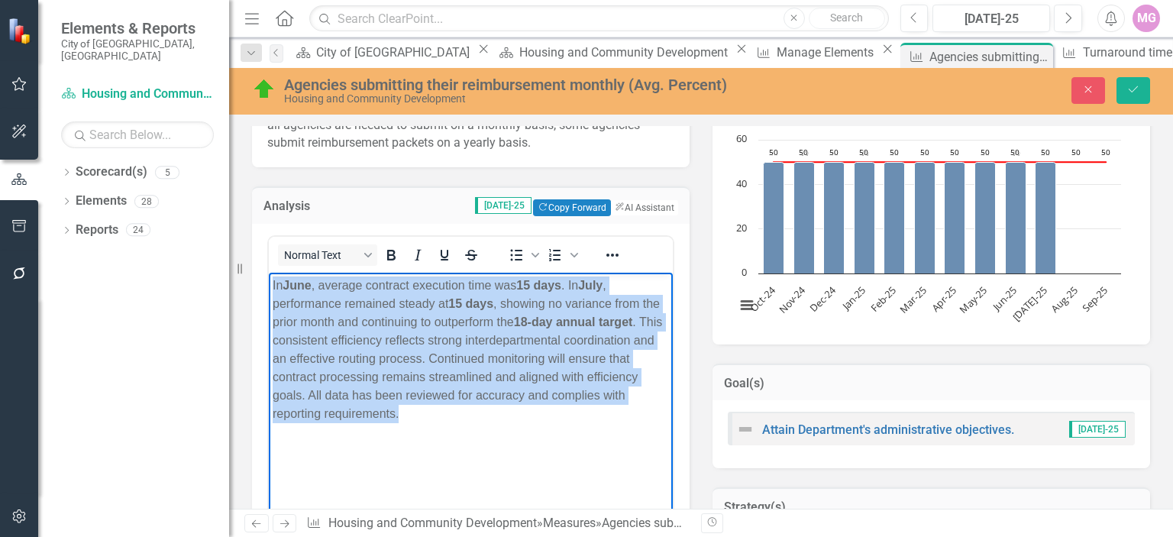
drag, startPoint x: 412, startPoint y: 409, endPoint x: 270, endPoint y: 281, distance: 190.9
click at [270, 281] on body "In June , average contract execution time was 15 days . In July , performance r…" at bounding box center [471, 386] width 404 height 229
click at [388, 256] on icon "Bold" at bounding box center [391, 255] width 8 height 11
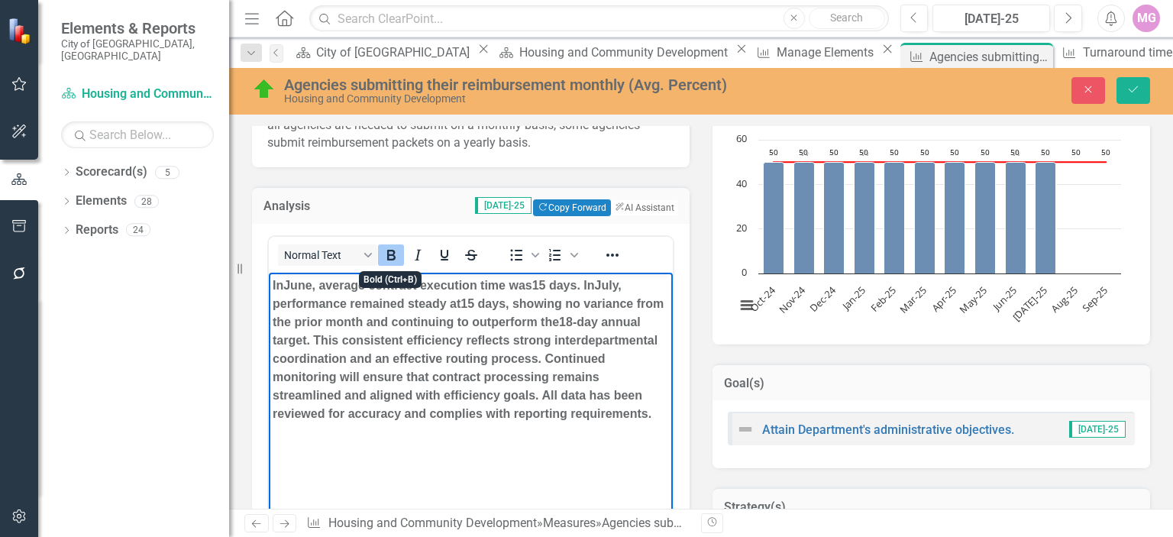
click at [388, 256] on icon "Bold" at bounding box center [391, 255] width 8 height 11
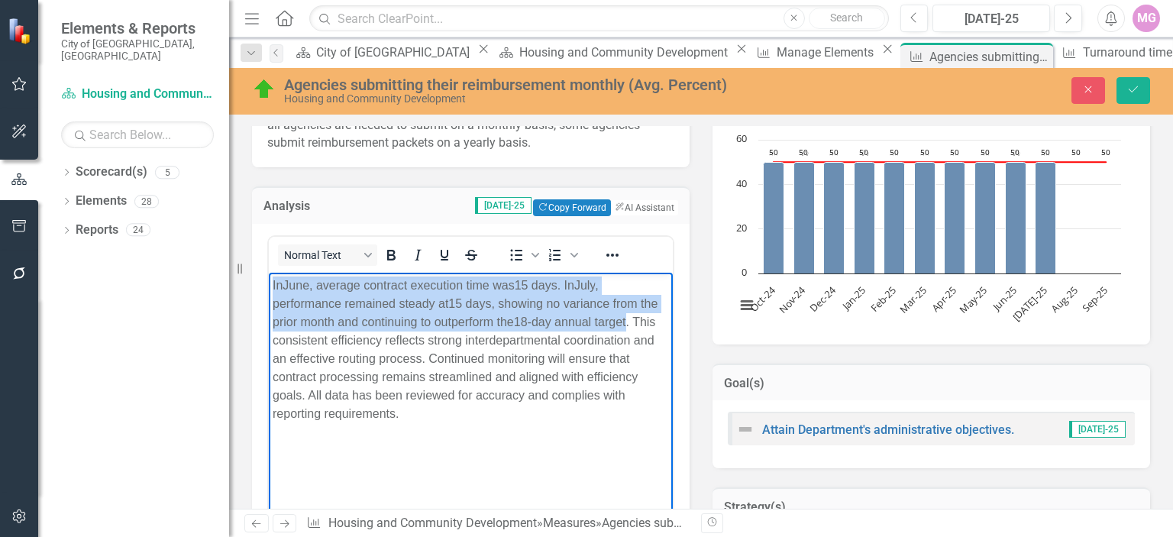
click at [463, 482] on body "In June , average contract execution time was 15 days . In July , performance r…" at bounding box center [471, 386] width 404 height 229
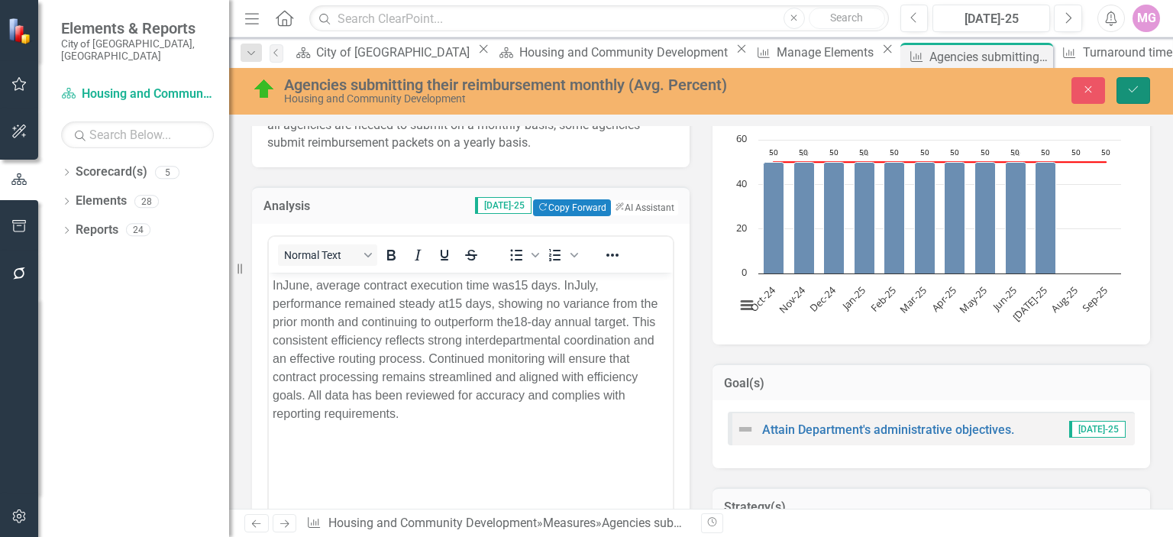
click at [1131, 93] on icon "Save" at bounding box center [1134, 89] width 14 height 11
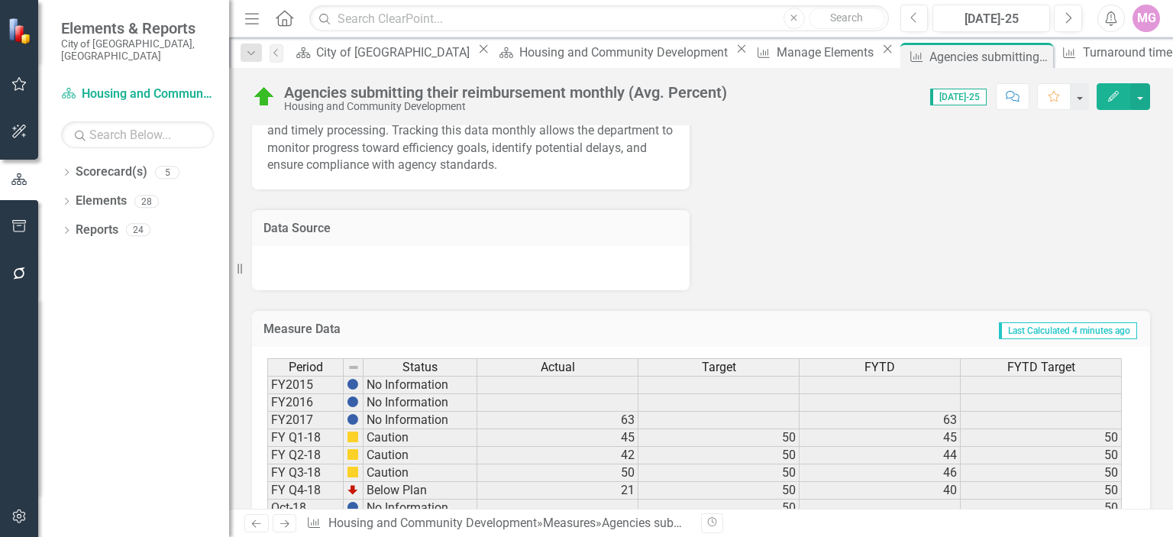
scroll to position [761, 0]
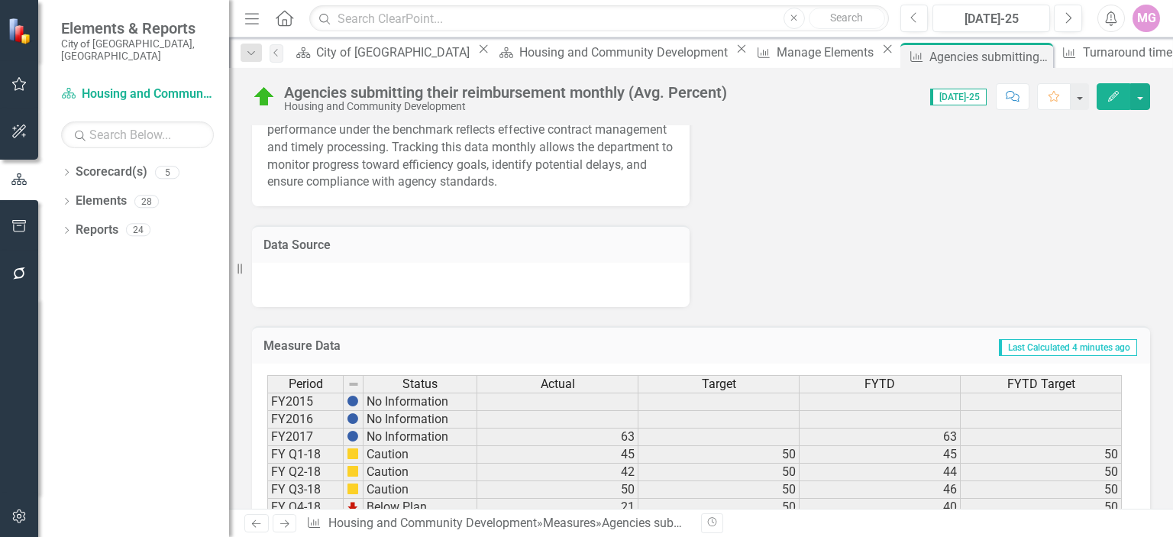
click at [298, 293] on div at bounding box center [471, 285] width 438 height 44
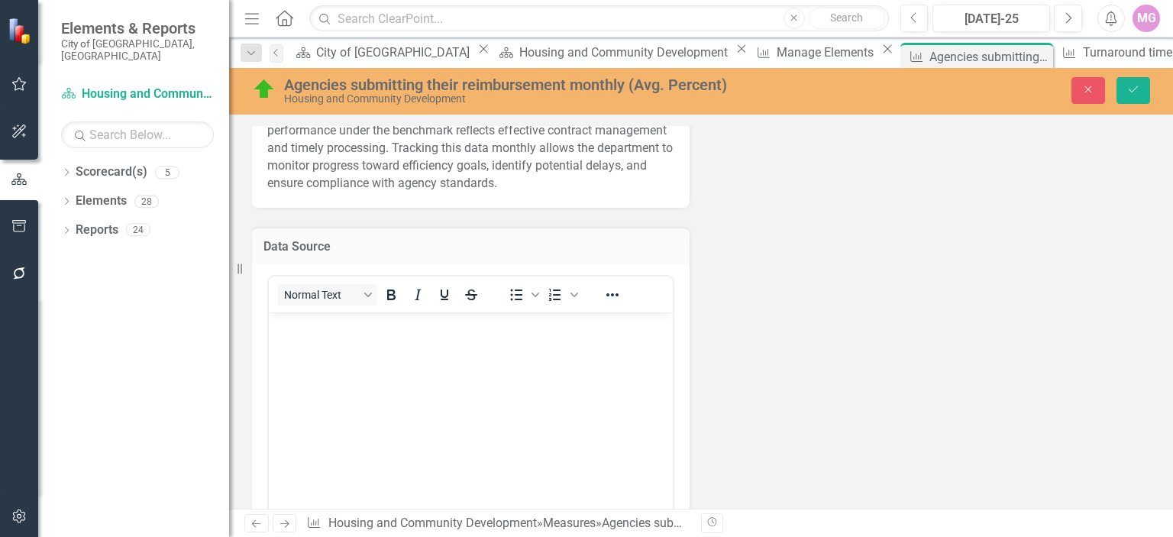
scroll to position [0, 0]
click at [290, 333] on p "Rich Text Area. Press ALT-0 for help." at bounding box center [471, 325] width 396 height 18
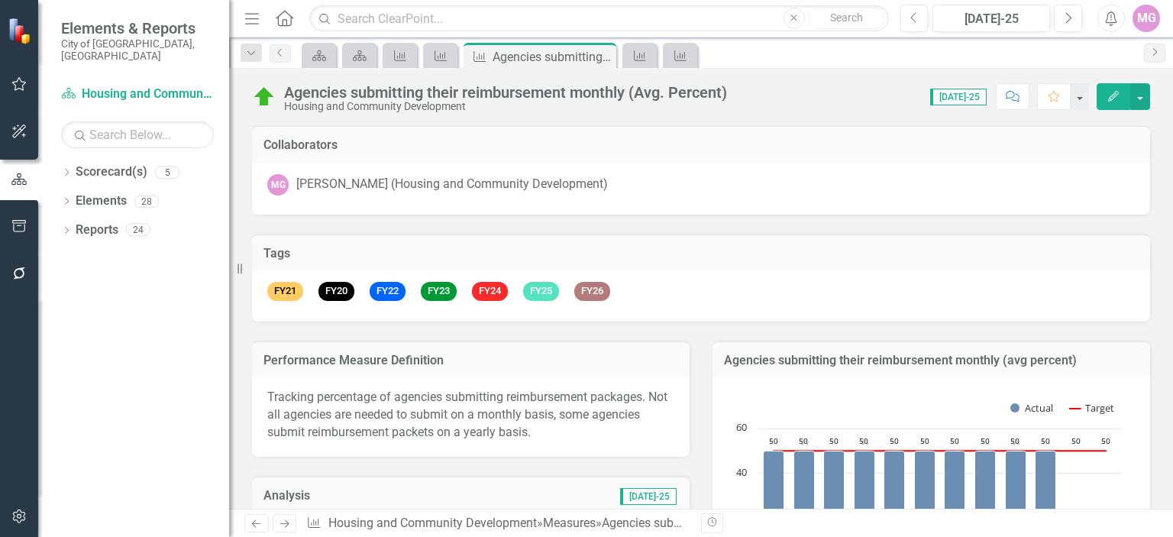
scroll to position [578, 0]
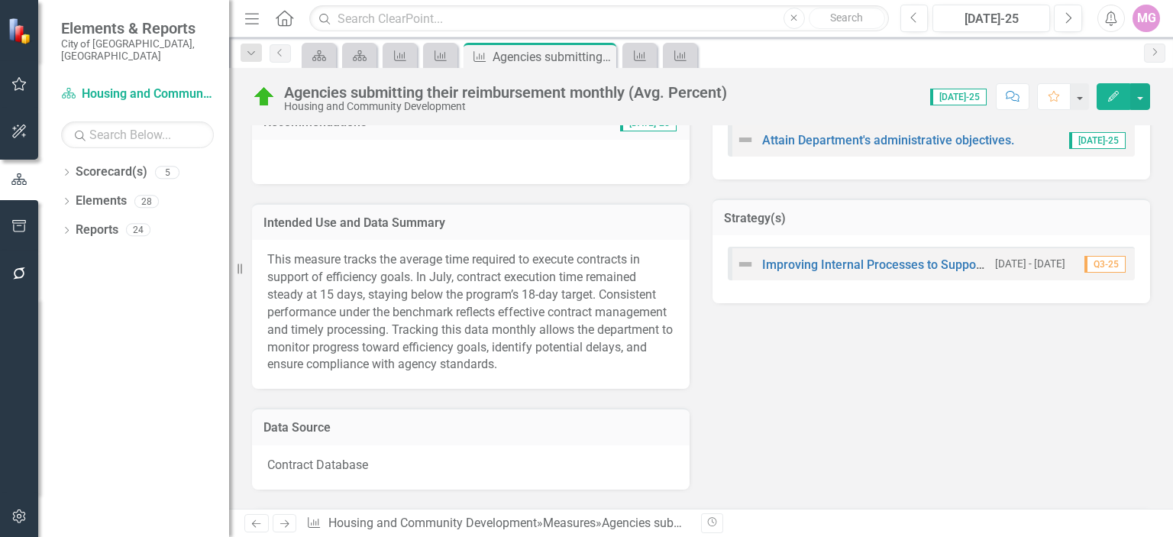
click at [454, 335] on div "This measure tracks the average time required to execute contracts in support o…" at bounding box center [471, 314] width 438 height 149
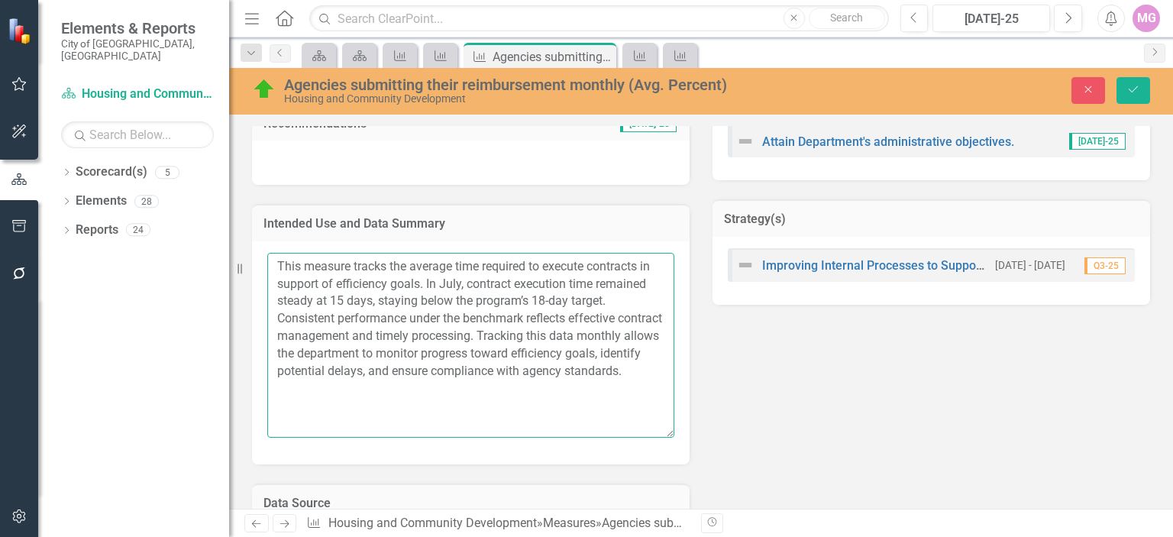
drag, startPoint x: 277, startPoint y: 278, endPoint x: 464, endPoint y: 415, distance: 231.2
click at [464, 415] on textarea "This measure tracks the average time required to execute contracts in support o…" at bounding box center [470, 345] width 407 height 185
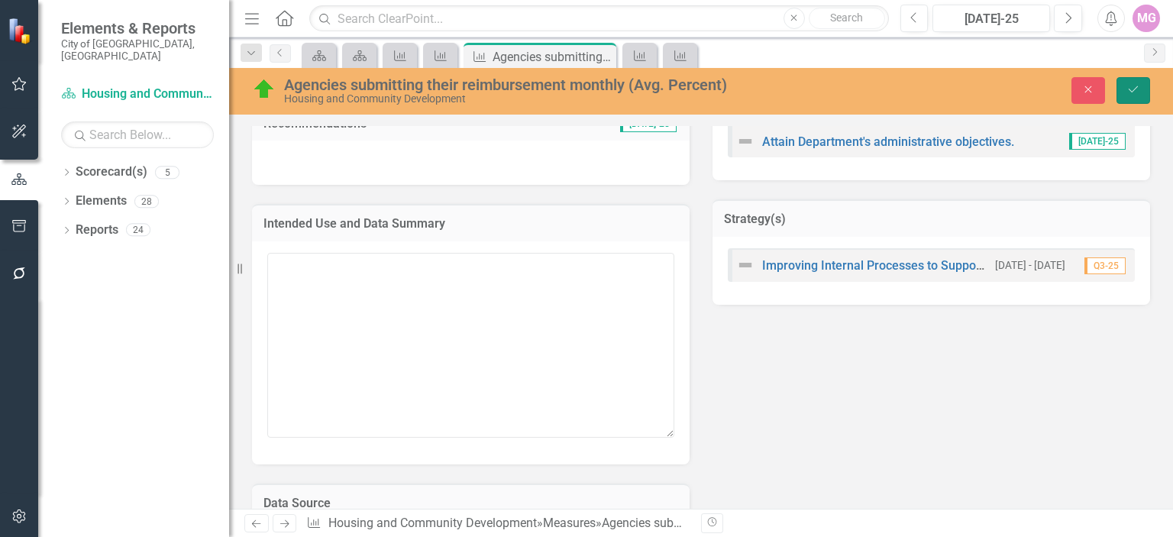
click at [1143, 89] on button "Save" at bounding box center [1134, 90] width 34 height 27
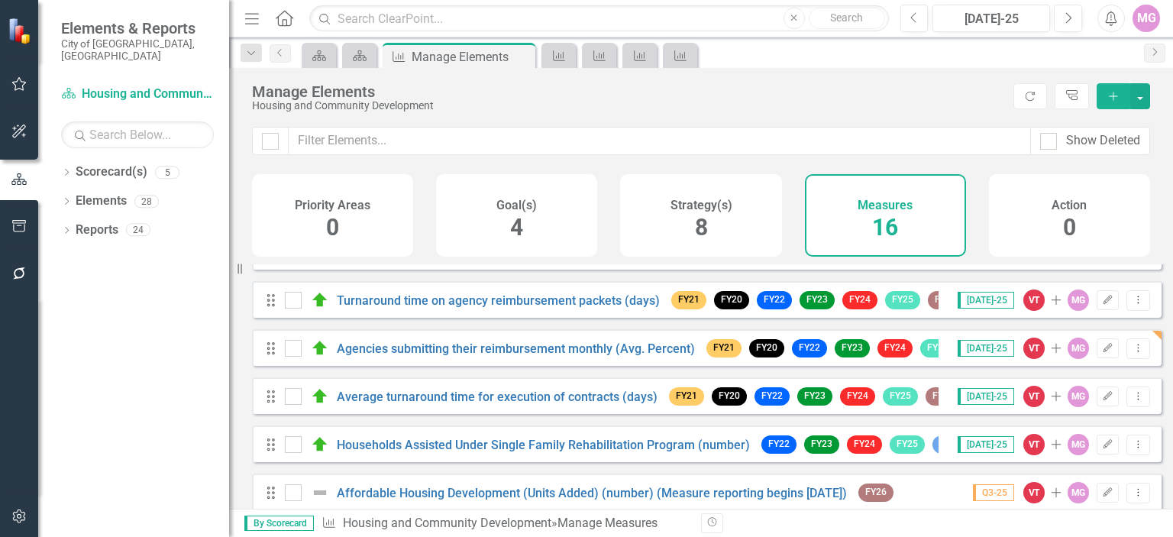
scroll to position [280, 0]
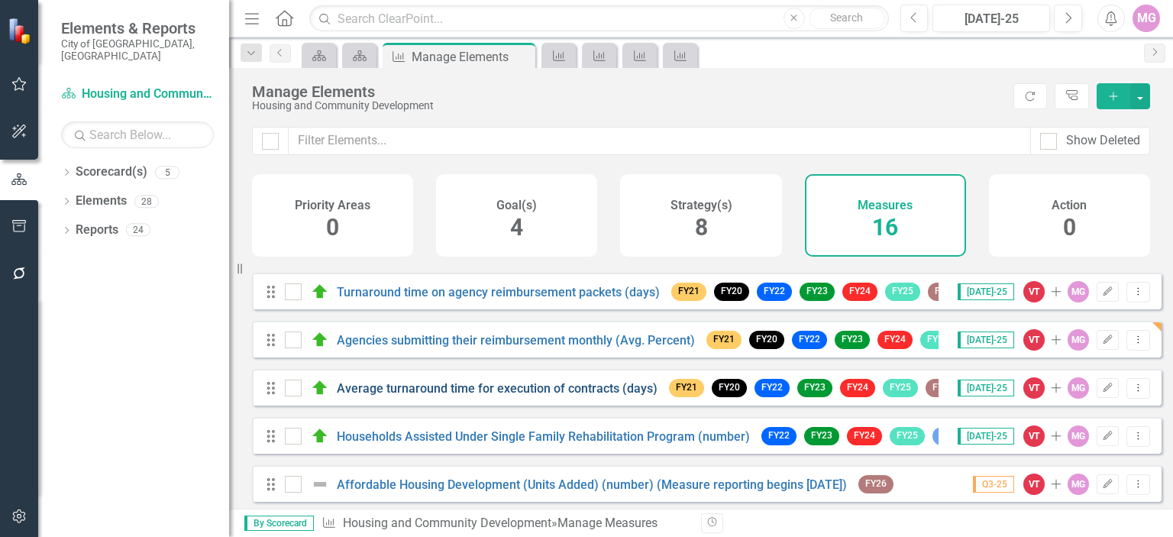
click at [576, 396] on link "Average turnaround time for execution of contracts (days)" at bounding box center [497, 388] width 321 height 15
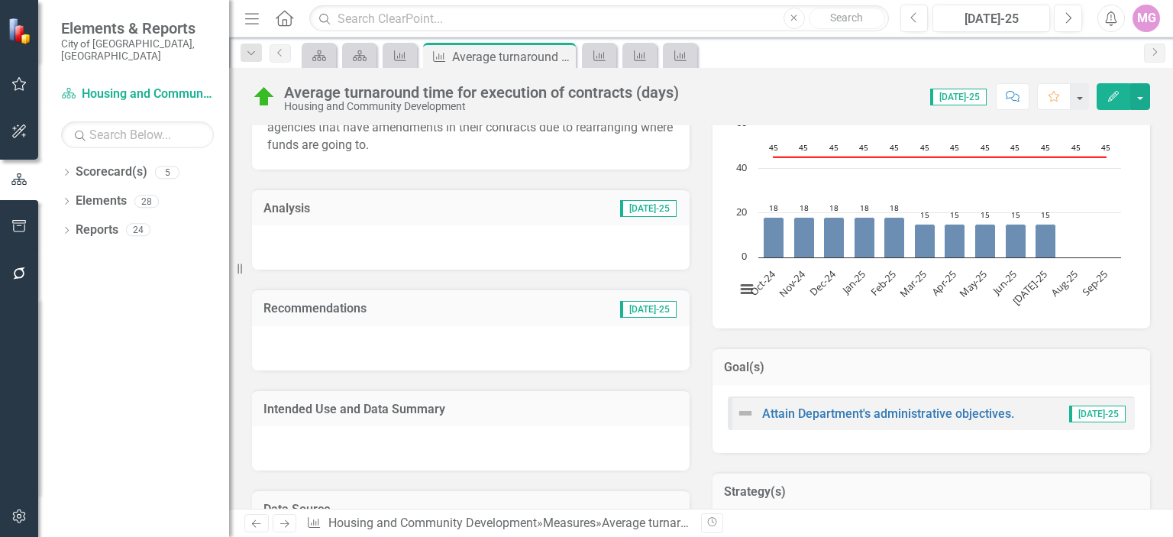
scroll to position [296, 0]
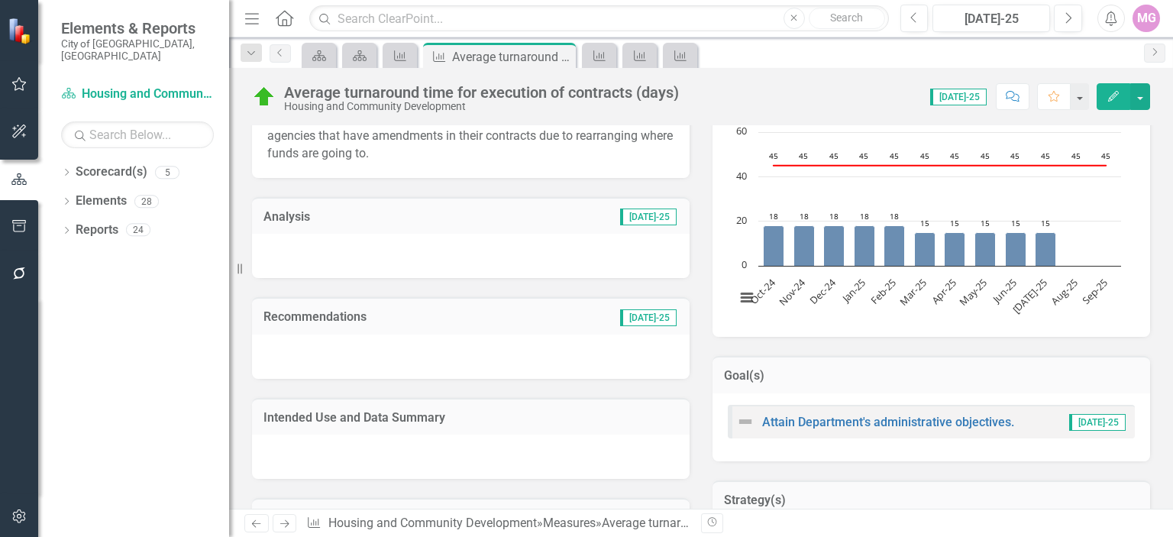
click at [462, 254] on div at bounding box center [471, 256] width 438 height 44
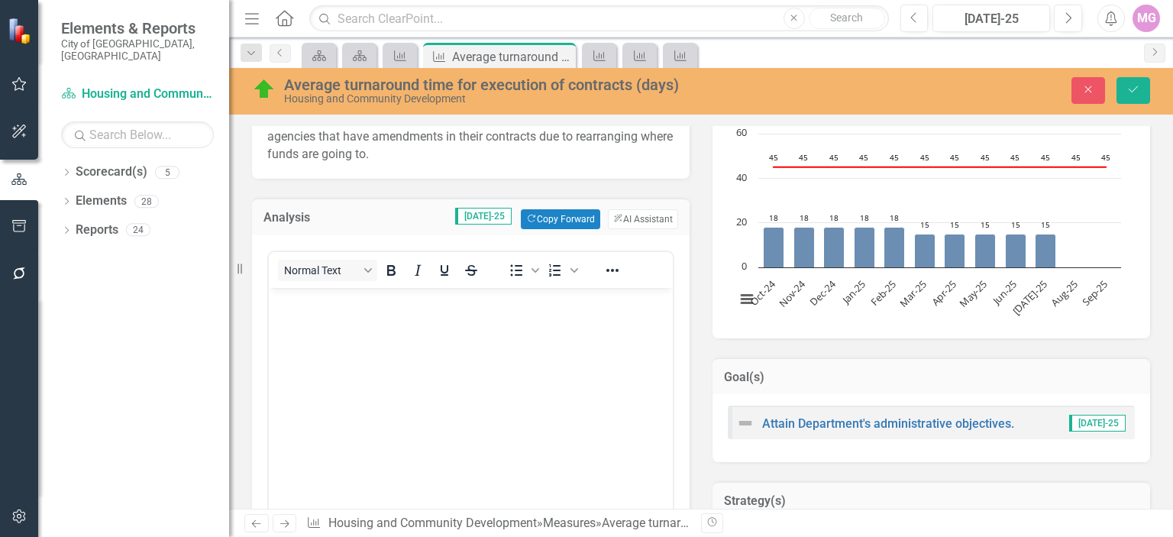
scroll to position [0, 0]
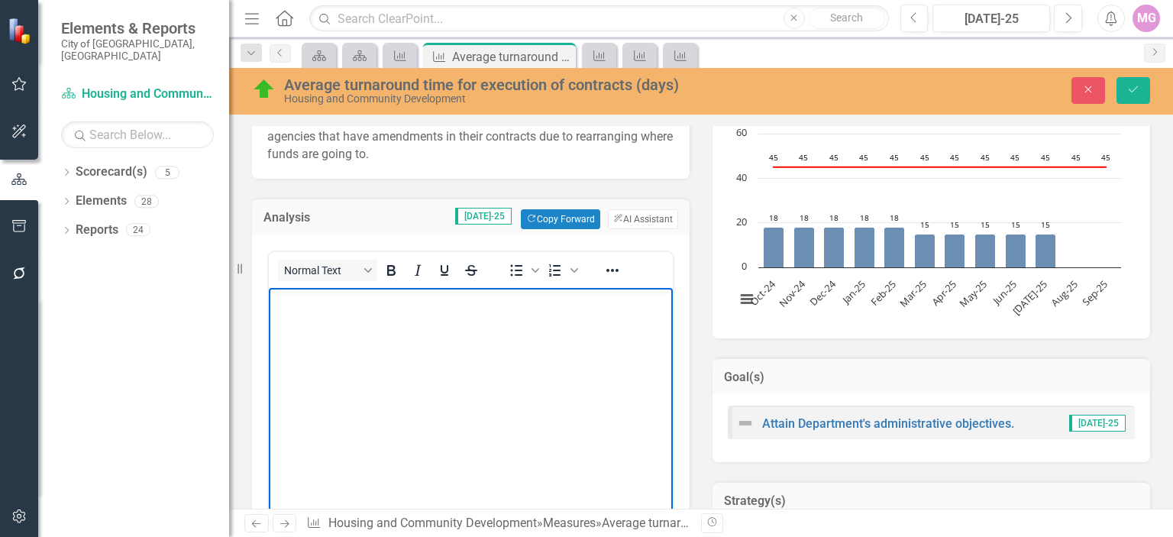
click at [325, 322] on body "Rich Text Area. Press ALT-0 for help." at bounding box center [471, 402] width 404 height 229
paste body "Rich Text Area. Press ALT-0 for help."
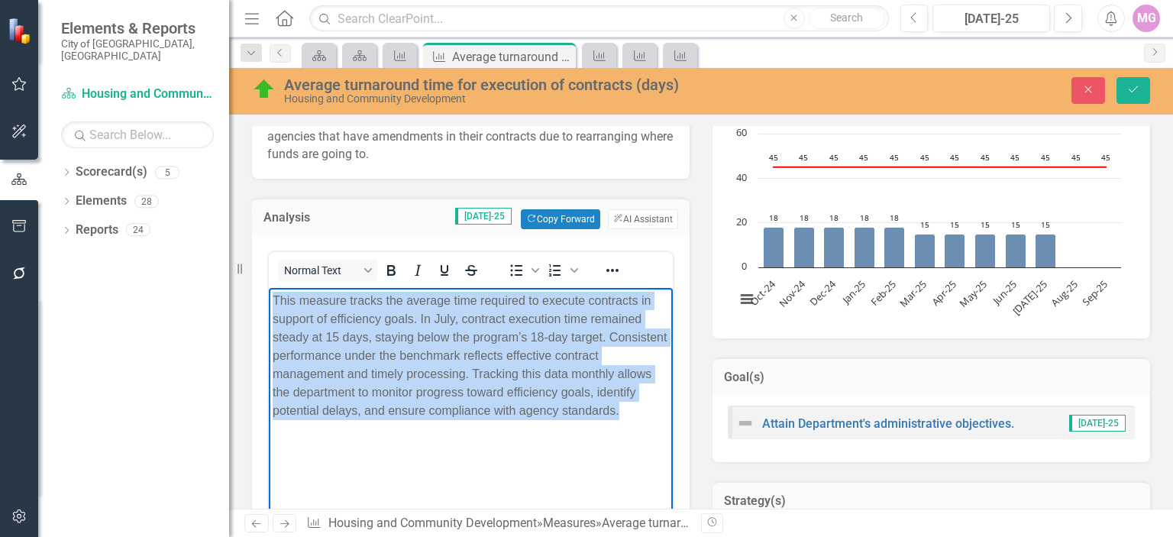
drag, startPoint x: 622, startPoint y: 414, endPoint x: 538, endPoint y: 570, distance: 177.0
click at [269, 288] on html "This measure tracks the average time required to execute contracts in support o…" at bounding box center [471, 402] width 404 height 229
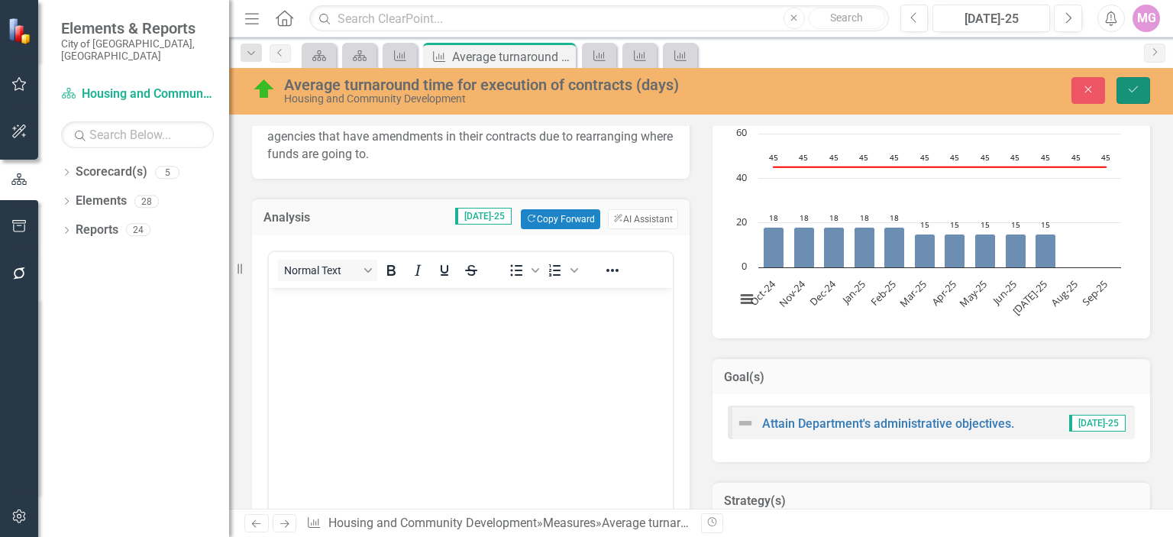
click at [1131, 91] on icon "submit" at bounding box center [1133, 89] width 9 height 6
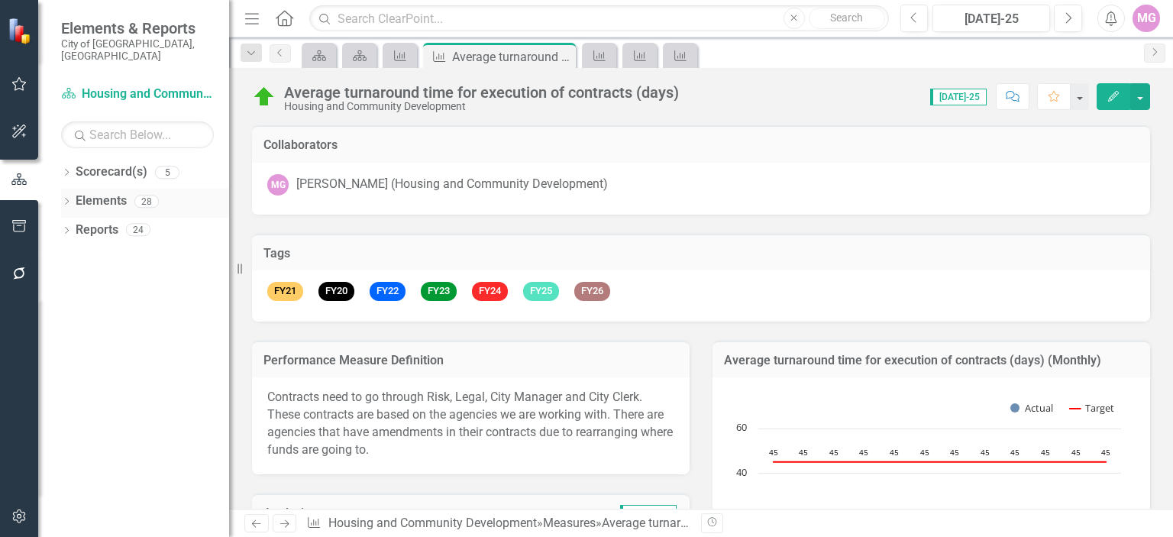
click at [102, 192] on link "Elements" at bounding box center [101, 201] width 51 height 18
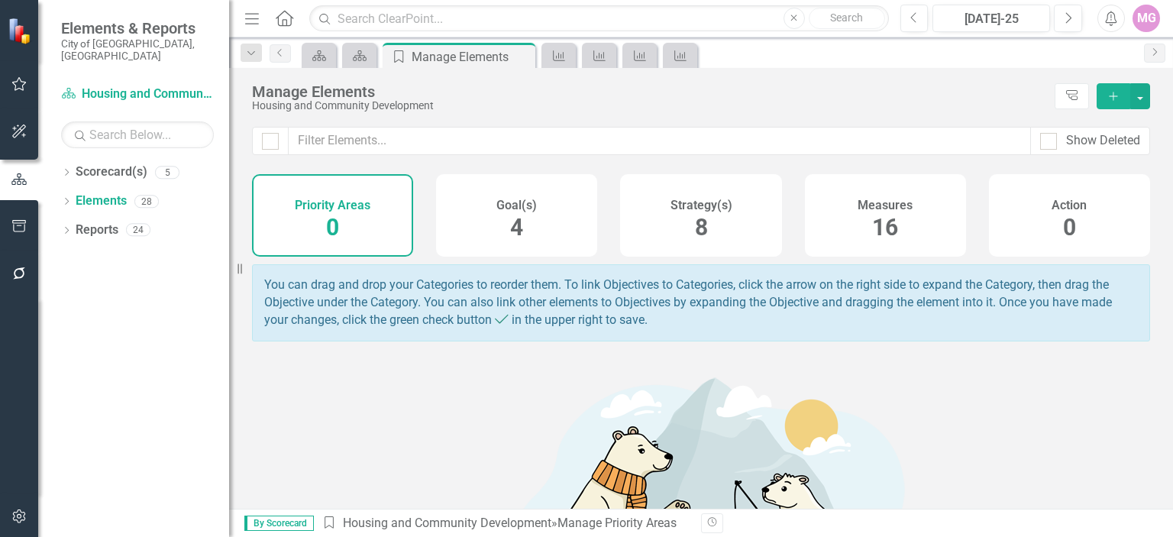
click at [881, 210] on h4 "Measures" at bounding box center [885, 206] width 55 height 14
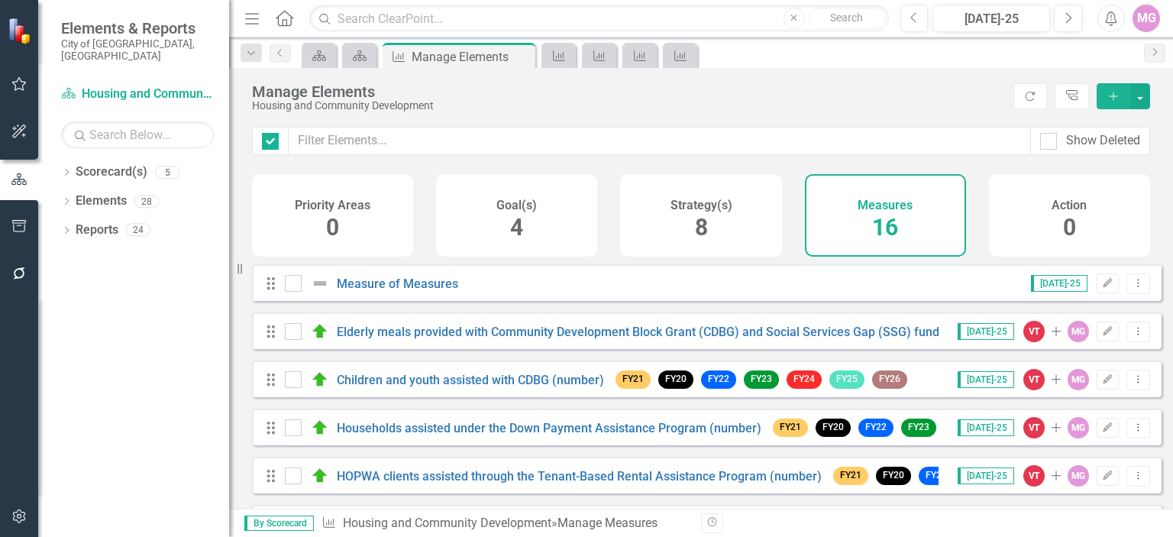
checkbox input "false"
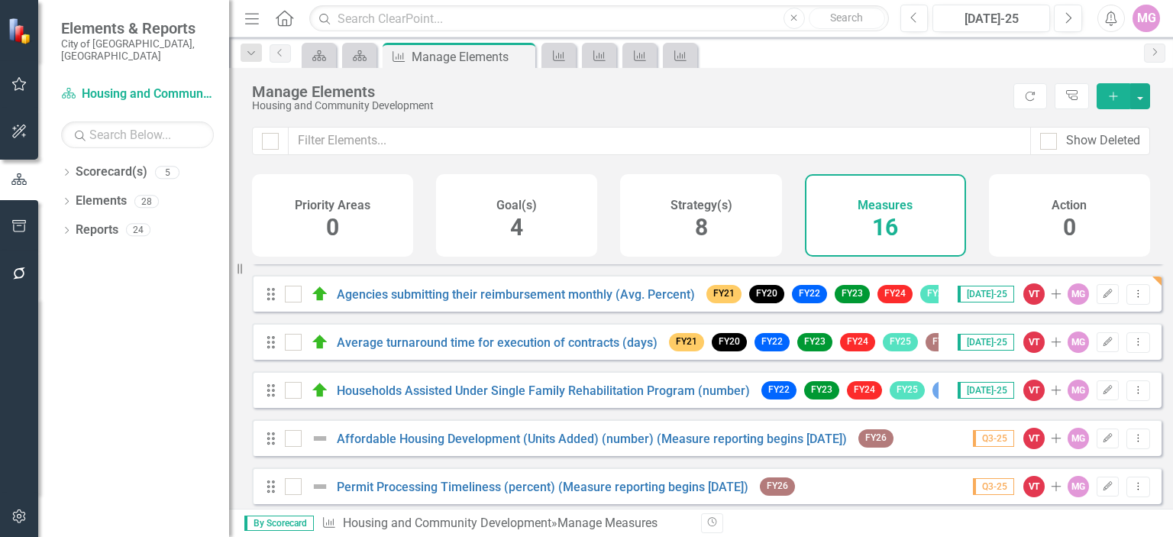
scroll to position [322, 0]
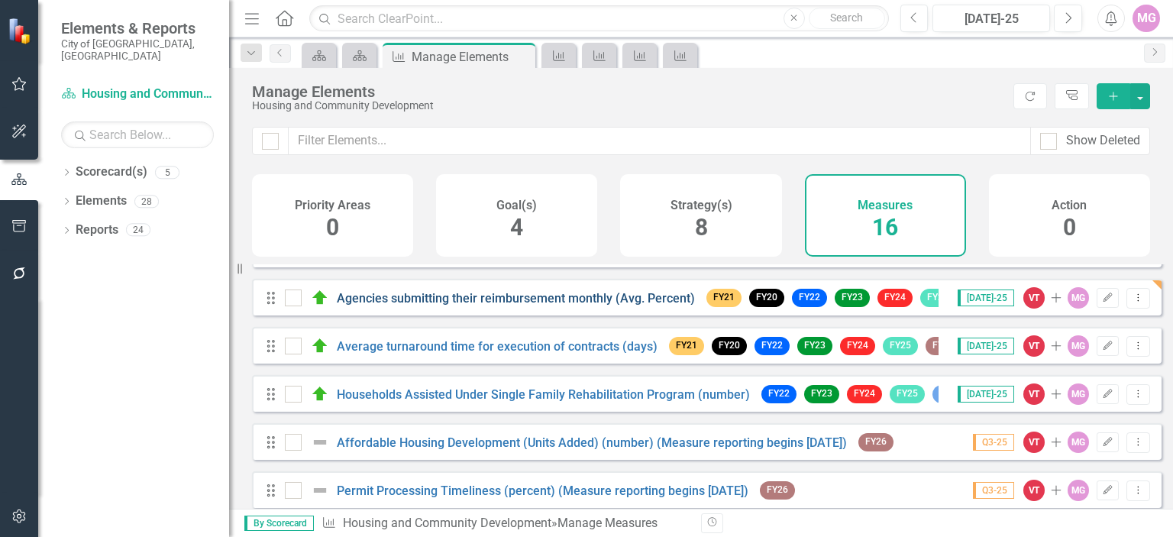
click at [584, 302] on link "Agencies submitting their reimbursement monthly (Avg. Percent)" at bounding box center [516, 298] width 358 height 15
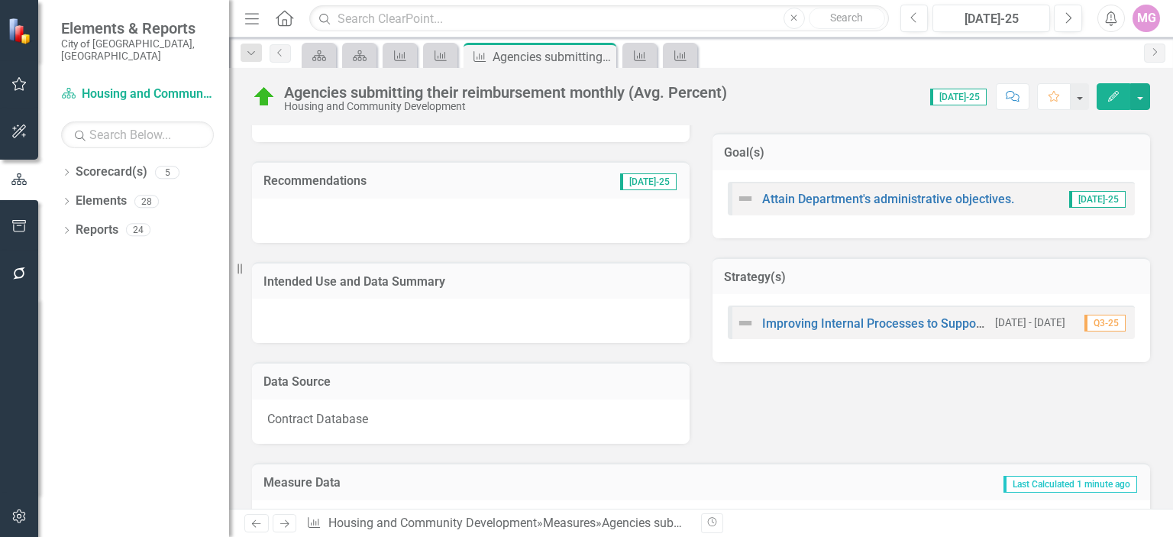
scroll to position [553, 0]
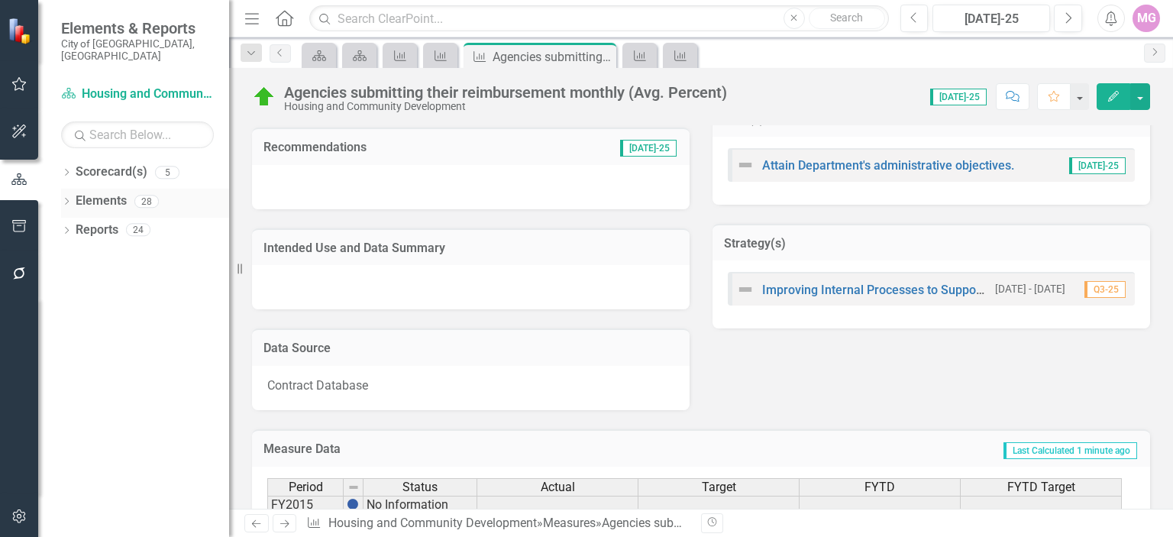
click at [98, 192] on link "Elements" at bounding box center [101, 201] width 51 height 18
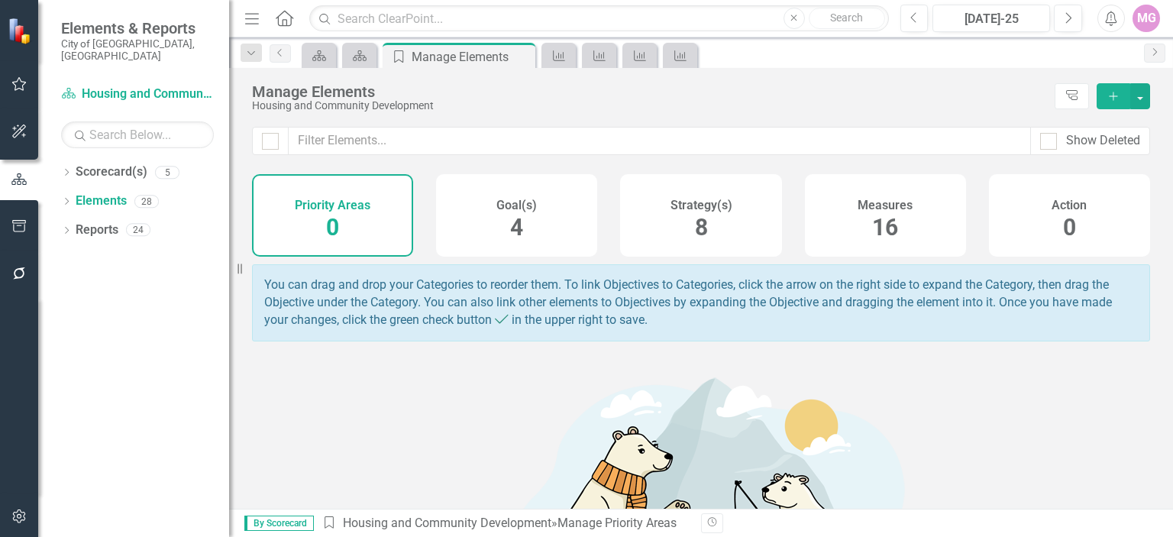
click at [888, 234] on span "16" at bounding box center [885, 227] width 26 height 27
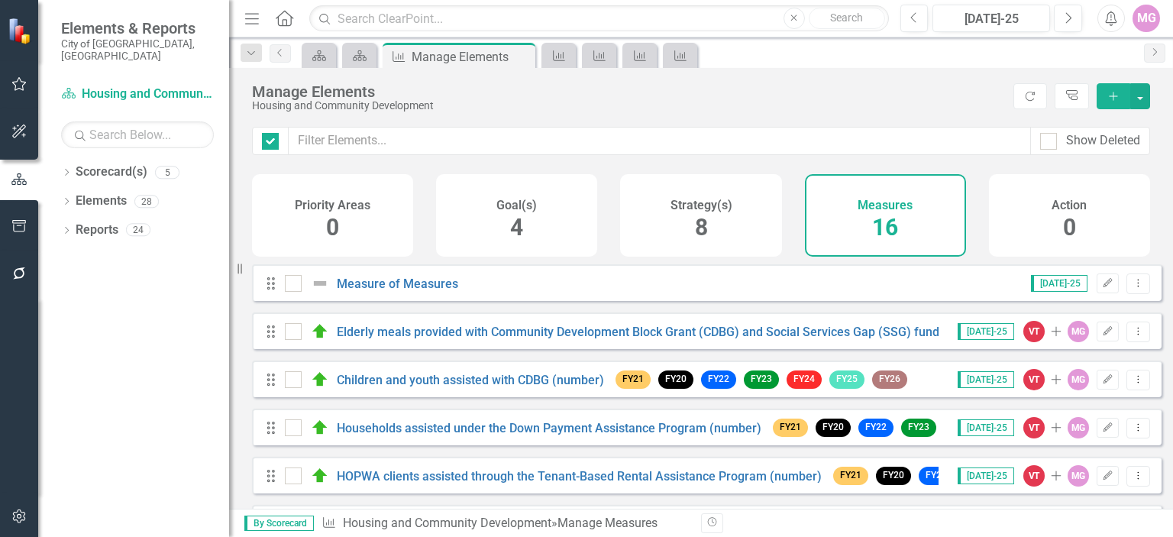
checkbox input "false"
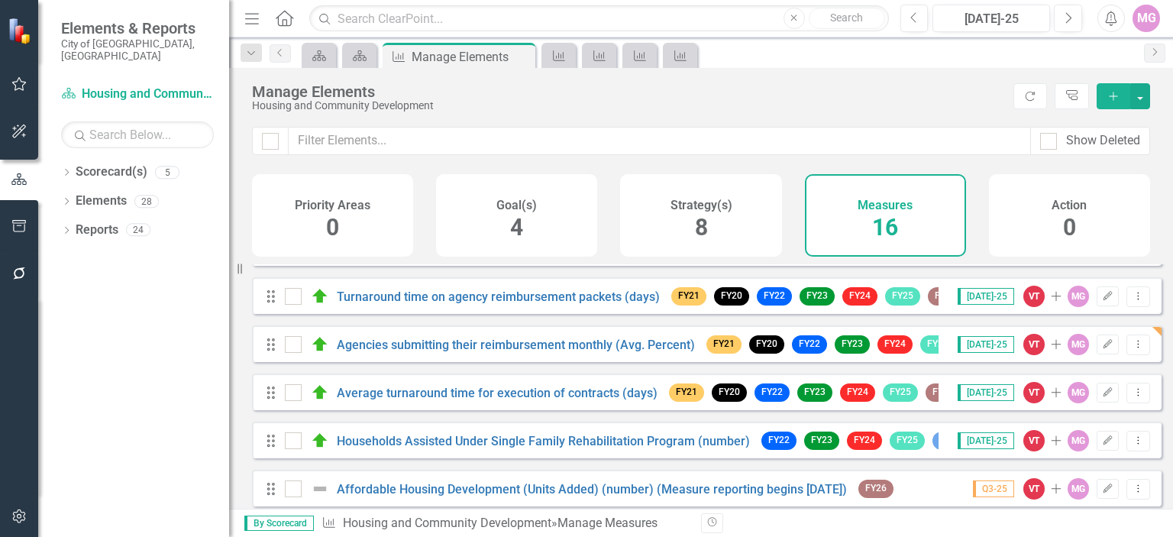
scroll to position [278, 0]
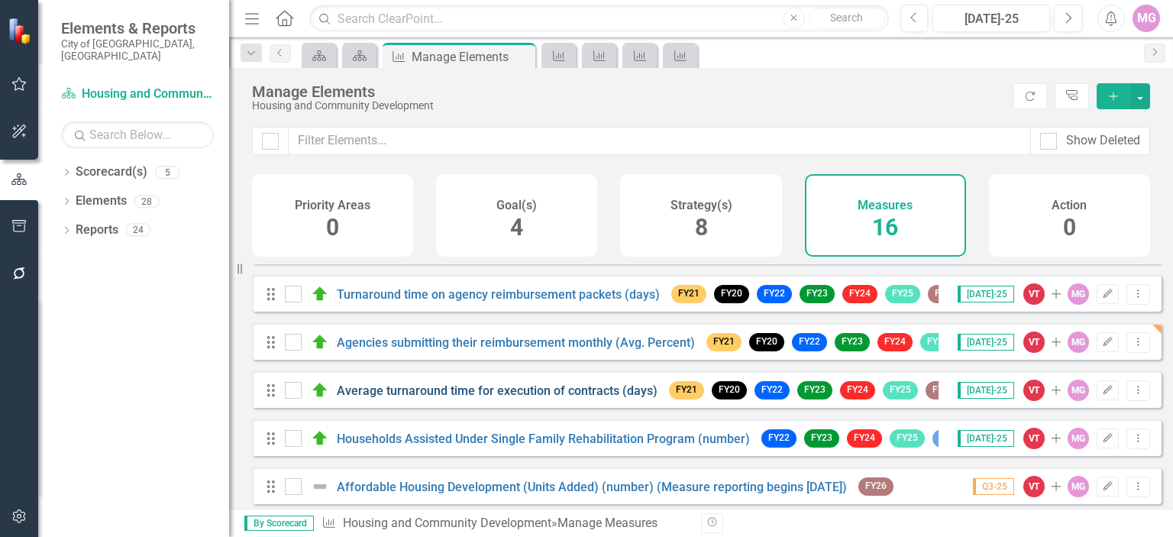
click at [546, 398] on link "Average turnaround time for execution of contracts (days)" at bounding box center [497, 390] width 321 height 15
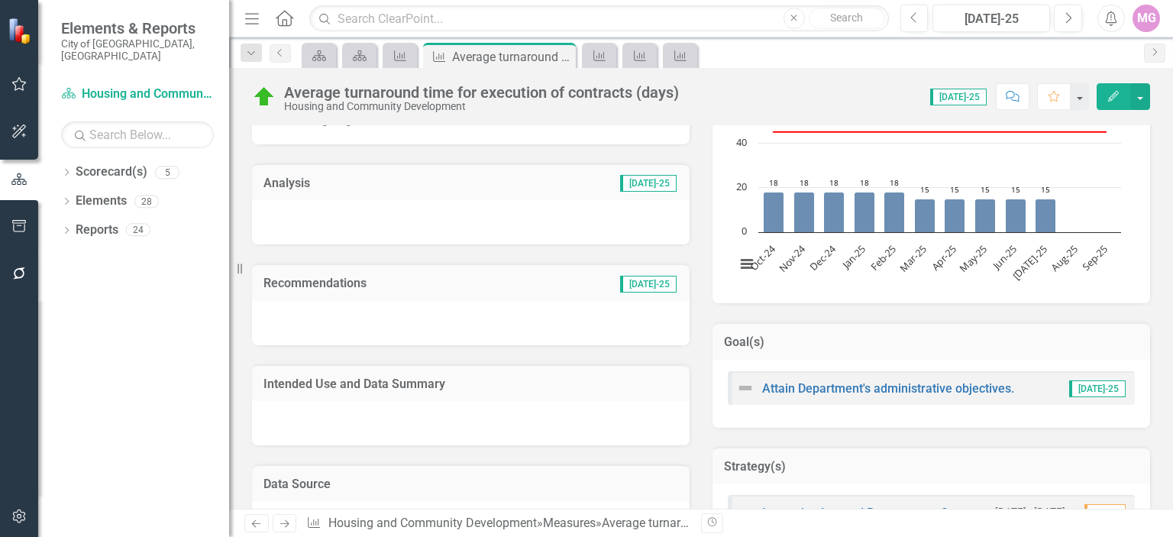
scroll to position [322, 0]
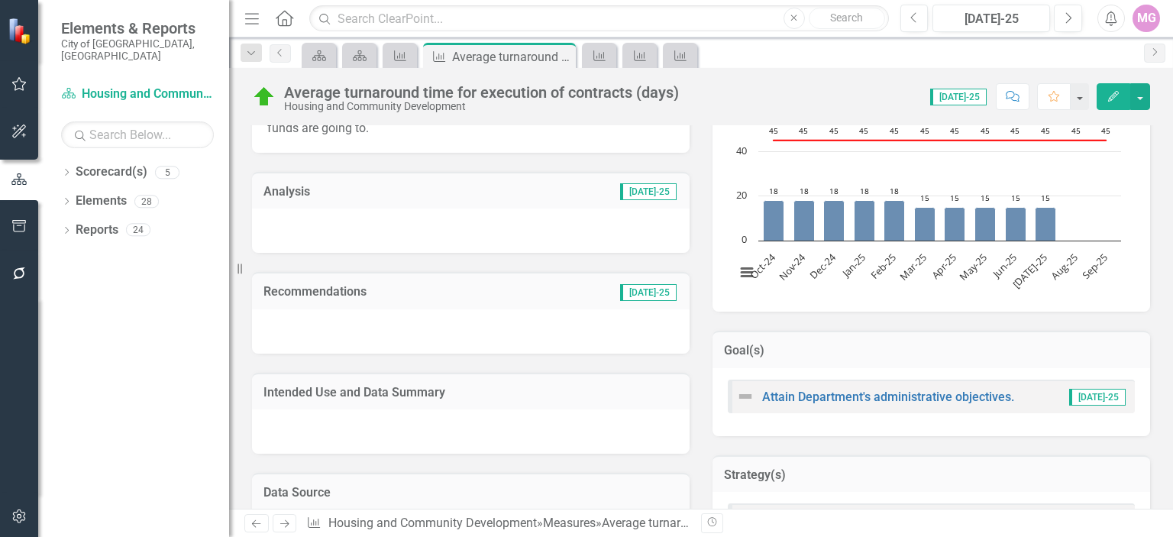
click at [377, 423] on div at bounding box center [471, 431] width 438 height 44
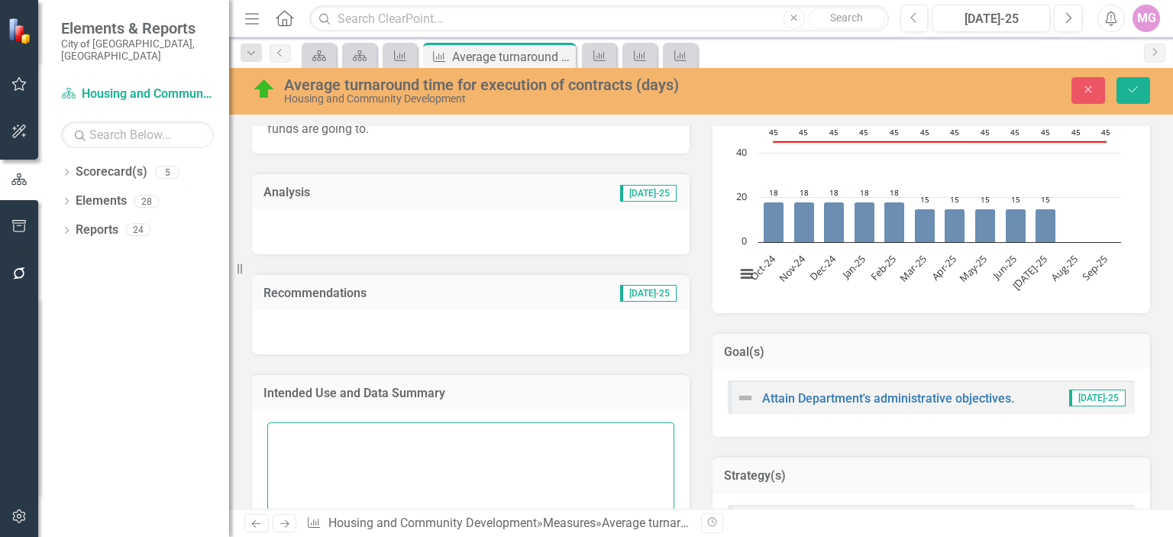
click at [342, 441] on textarea at bounding box center [470, 514] width 407 height 185
paste textarea "This measure tracks the average time required to execute contracts in support o…"
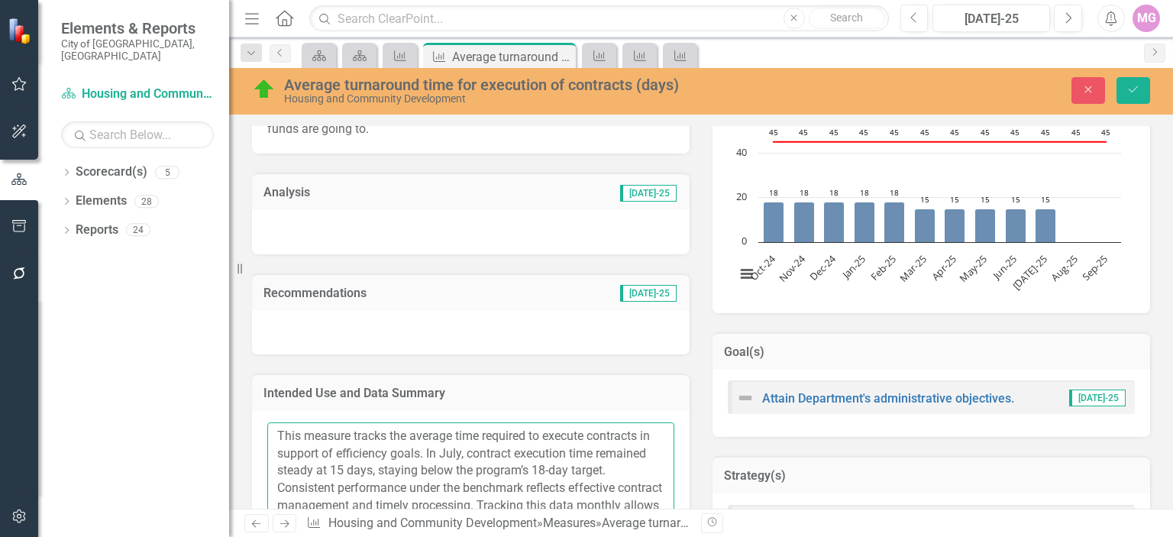
scroll to position [376, 0]
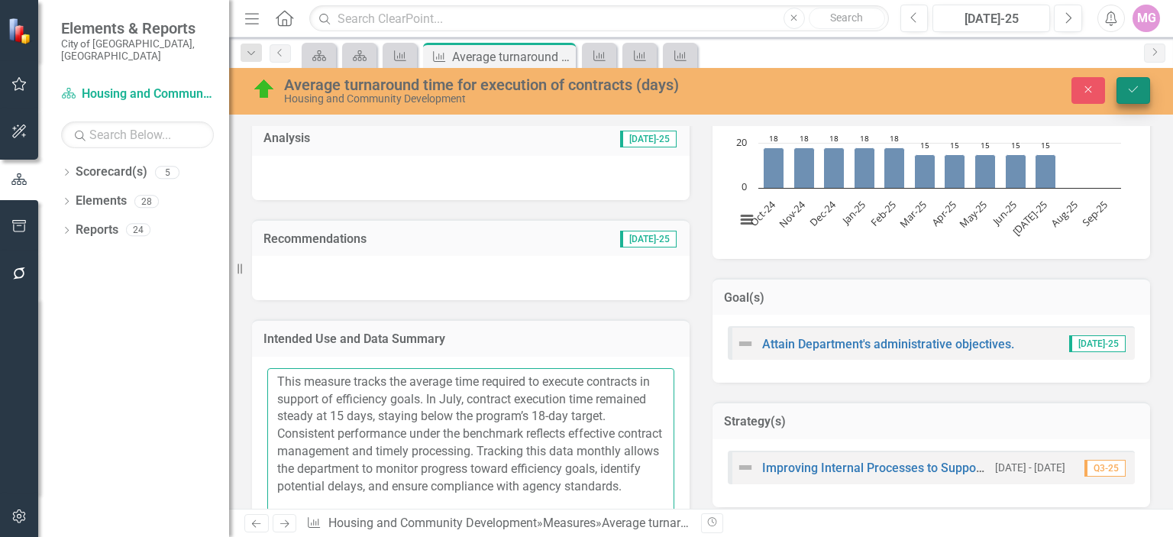
type textarea "This measure tracks the average time required to execute contracts in support o…"
click at [1137, 79] on button "Save" at bounding box center [1134, 90] width 34 height 27
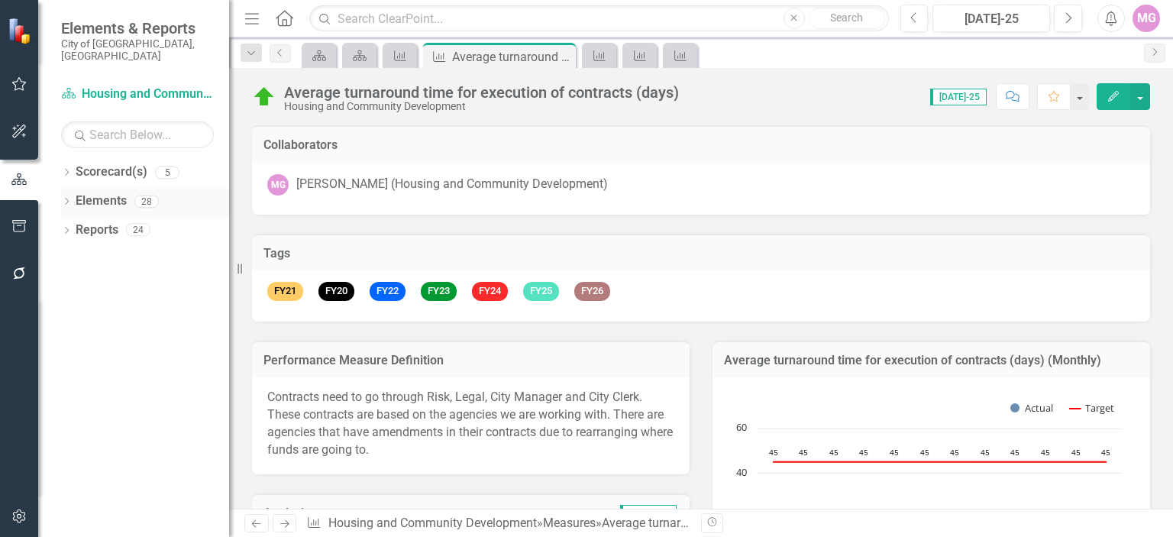
click at [107, 192] on link "Elements" at bounding box center [101, 201] width 51 height 18
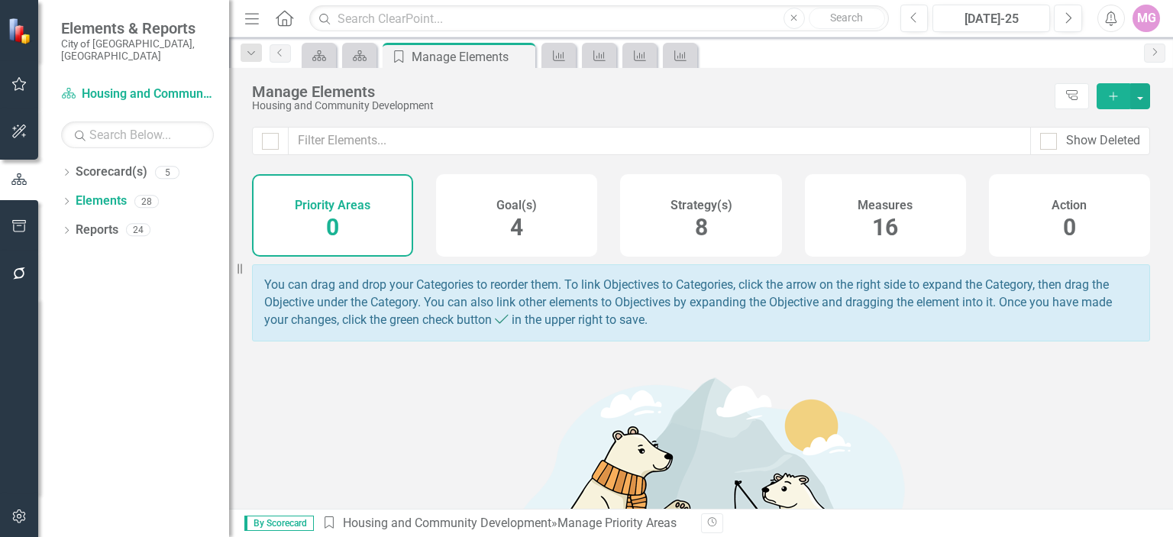
click at [896, 236] on div "Measures 16" at bounding box center [885, 215] width 161 height 82
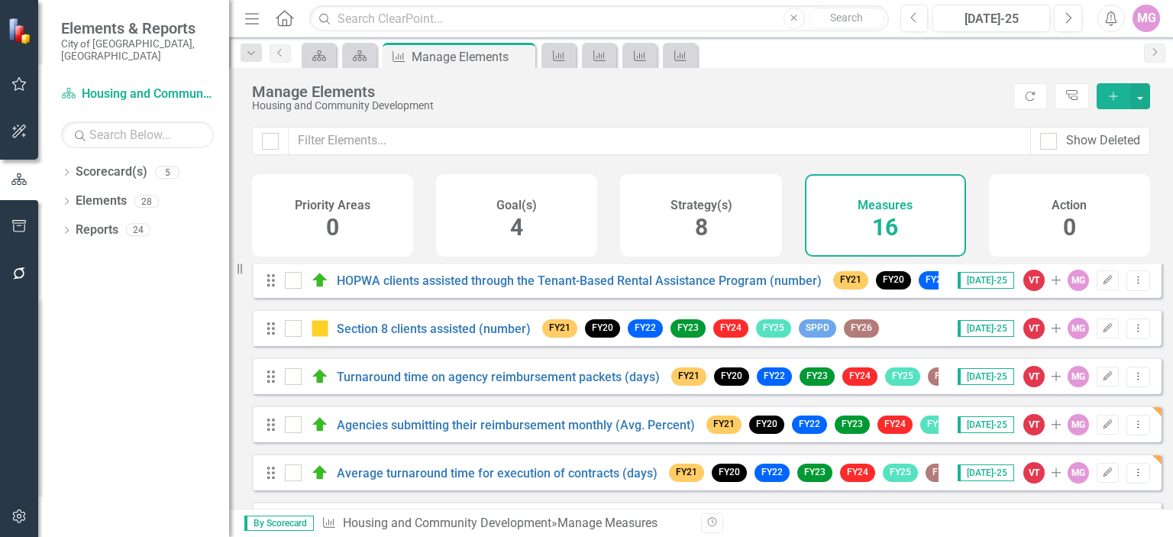
scroll to position [208, 0]
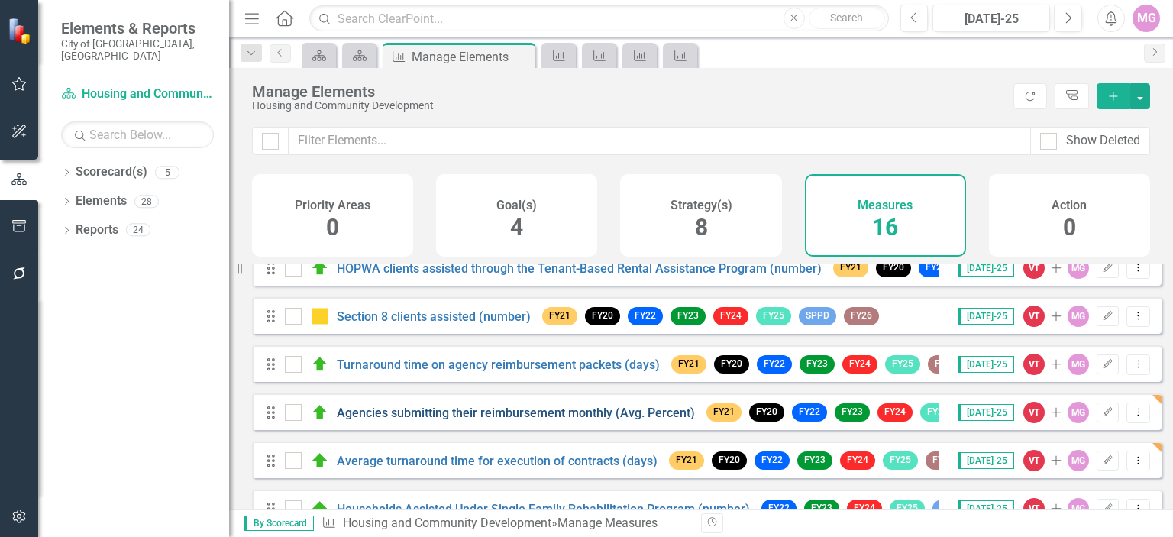
click at [467, 420] on link "Agencies submitting their reimbursement monthly (Avg. Percent)" at bounding box center [516, 413] width 358 height 15
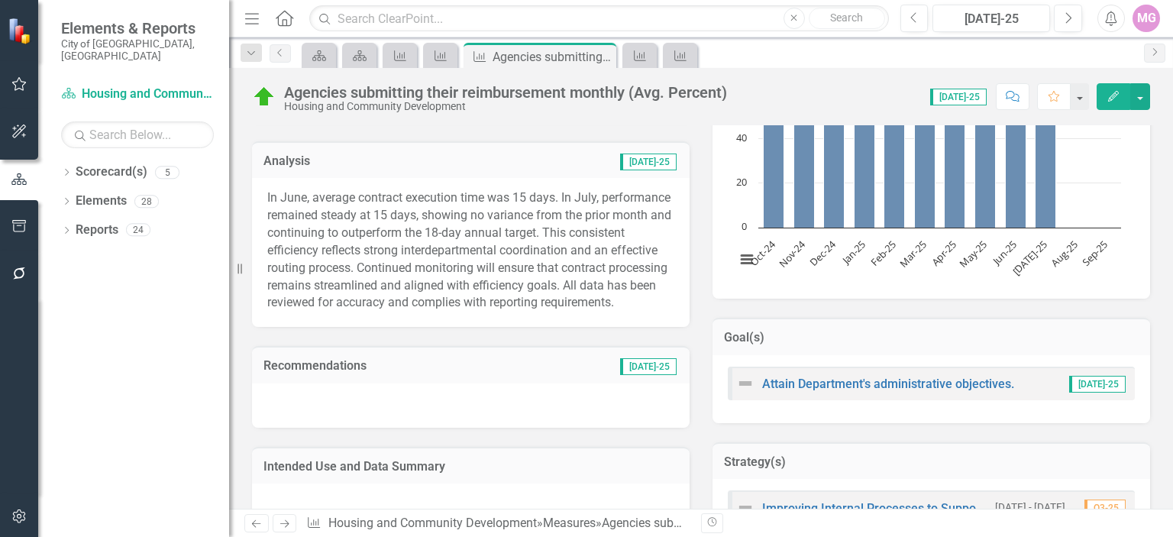
scroll to position [306, 0]
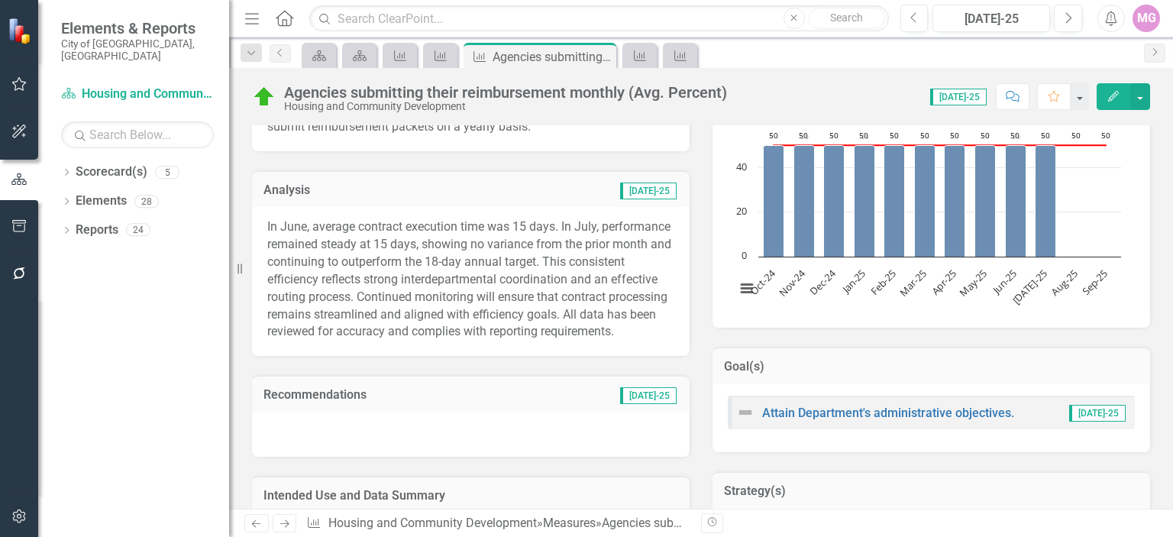
click at [370, 323] on p "In June, average contract execution time was 15 days. In July, performance rema…" at bounding box center [470, 279] width 407 height 122
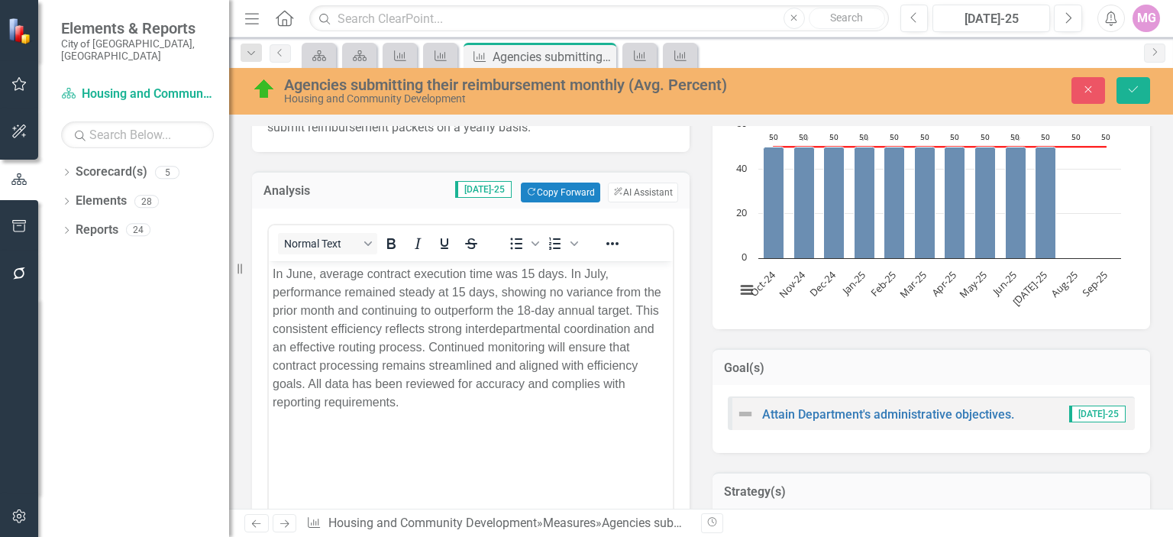
scroll to position [0, 0]
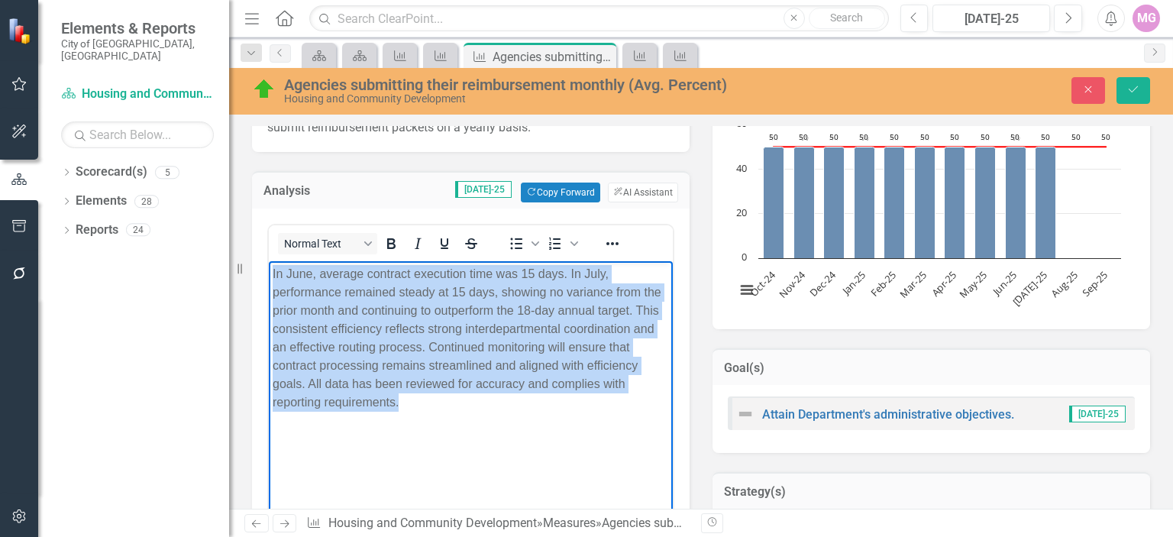
drag, startPoint x: 272, startPoint y: 272, endPoint x: 472, endPoint y: 431, distance: 255.5
click at [472, 431] on body "In June, average contract execution time was 15 days. In July, performance rema…" at bounding box center [471, 375] width 404 height 229
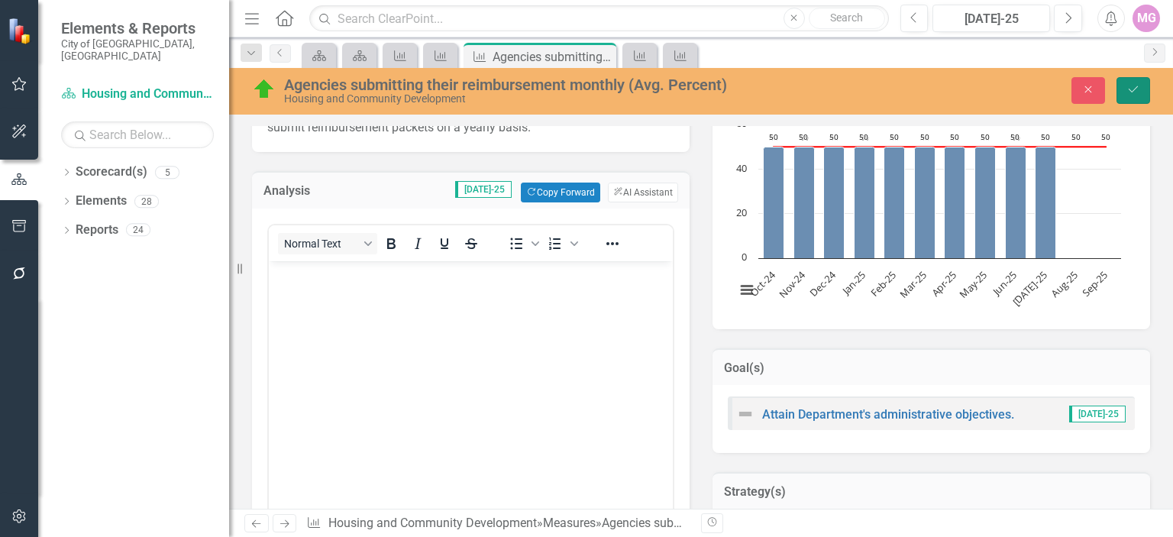
click at [1139, 80] on button "Save" at bounding box center [1134, 90] width 34 height 27
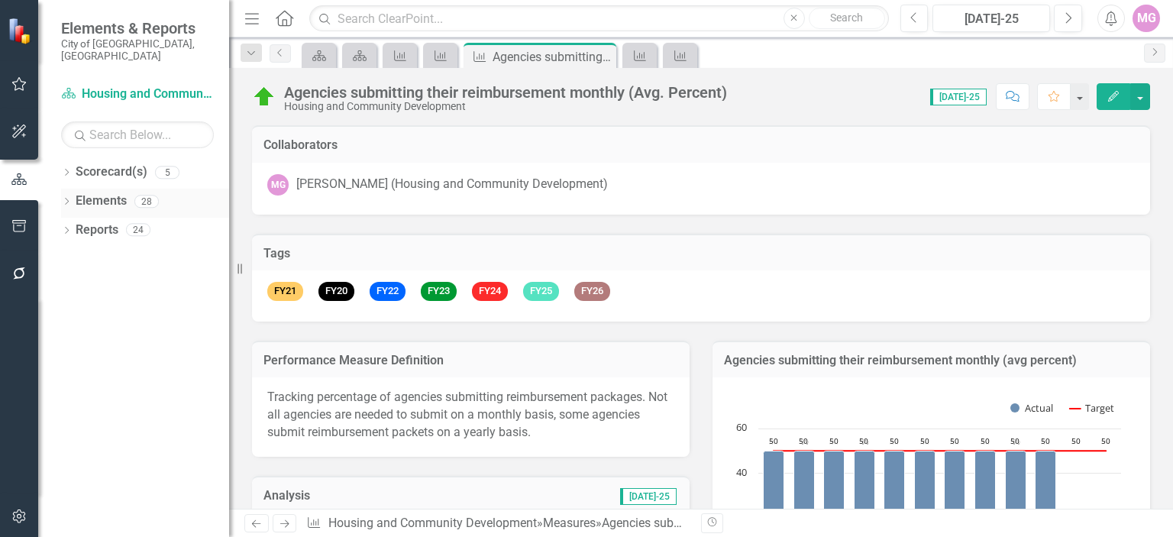
click at [128, 192] on div "Elements 28" at bounding box center [153, 203] width 154 height 29
click at [76, 192] on link "Elements" at bounding box center [101, 201] width 51 height 18
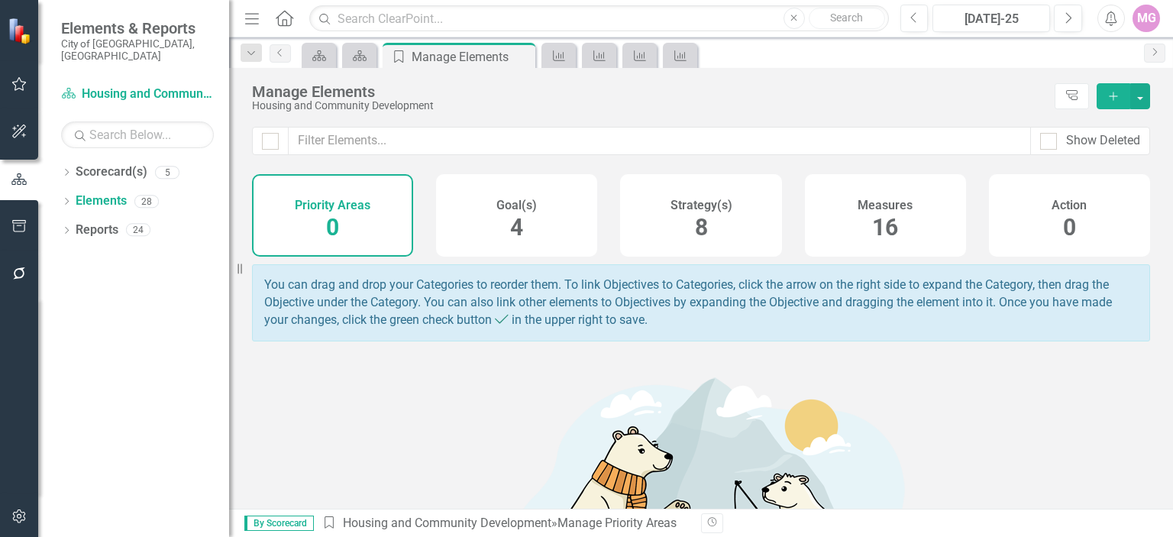
click at [862, 234] on div "Measures 16" at bounding box center [885, 215] width 161 height 82
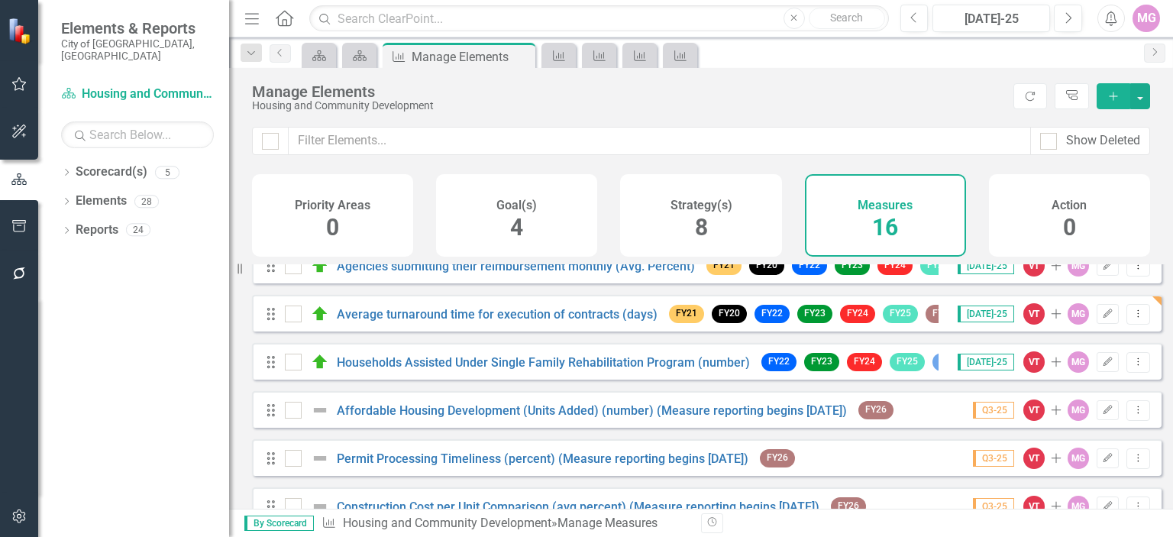
scroll to position [357, 0]
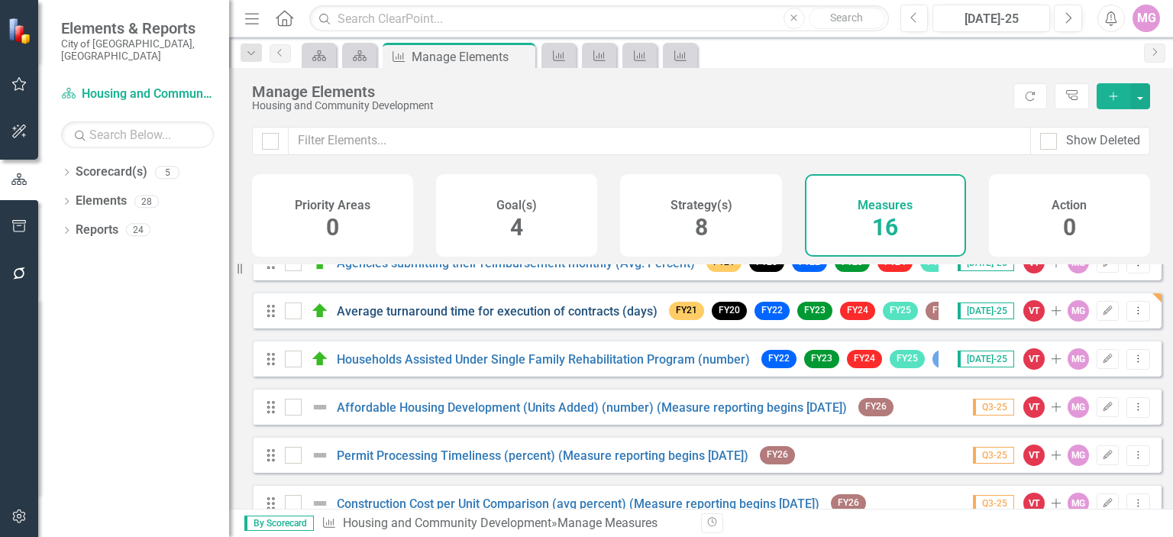
click at [544, 319] on link "Average turnaround time for execution of contracts (days)" at bounding box center [497, 311] width 321 height 15
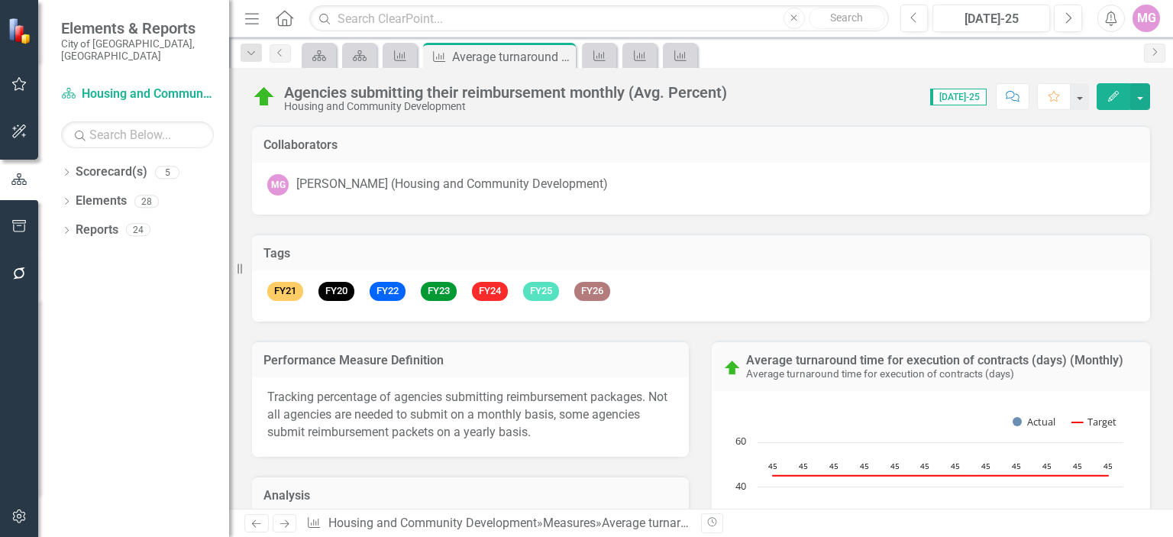
click at [544, 325] on div "Performance Measure Definition Tracking percentage of agencies submitting reimb…" at bounding box center [471, 389] width 460 height 135
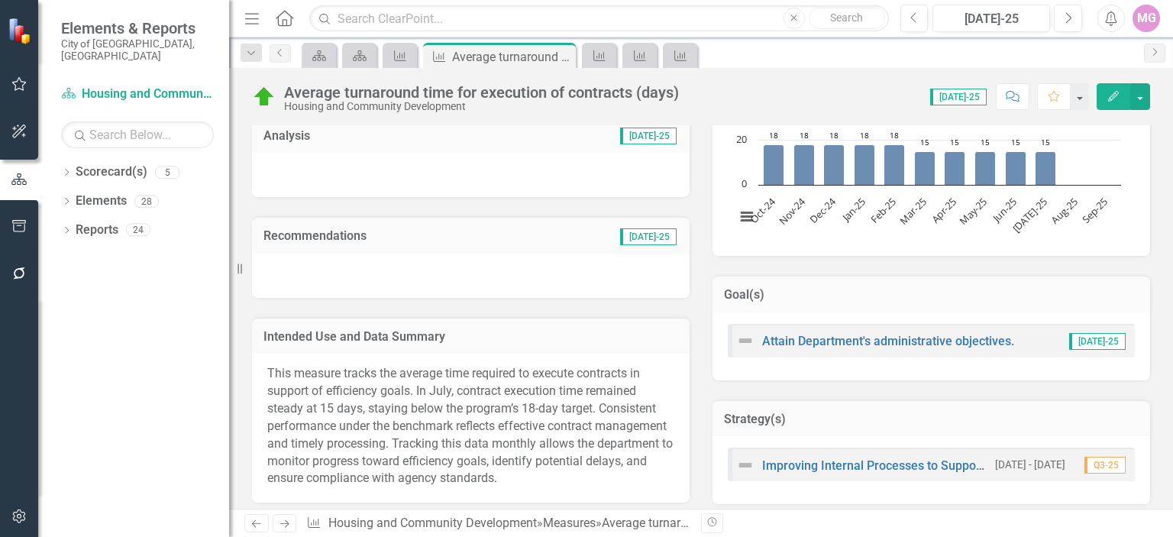
scroll to position [364, 0]
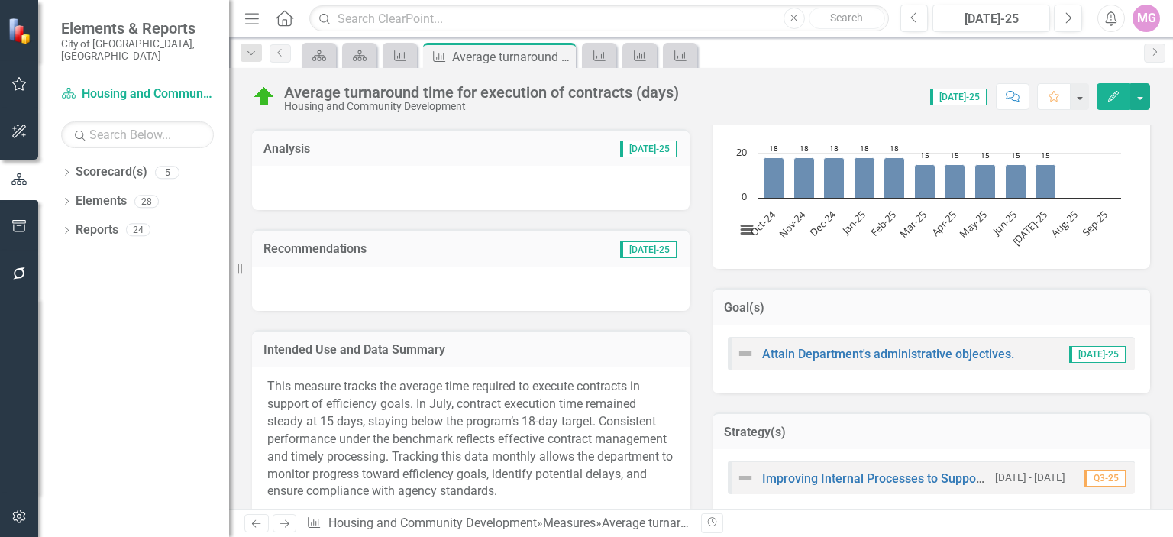
click at [513, 186] on div at bounding box center [471, 188] width 438 height 44
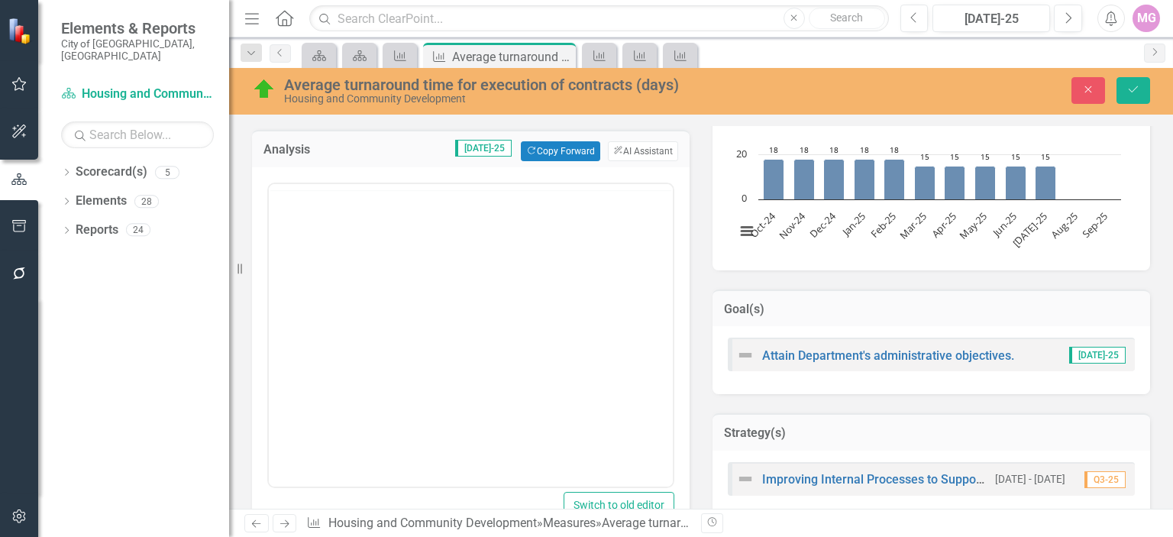
scroll to position [0, 0]
click at [308, 237] on p "Rich Text Area. Press ALT-0 for help." at bounding box center [471, 233] width 396 height 18
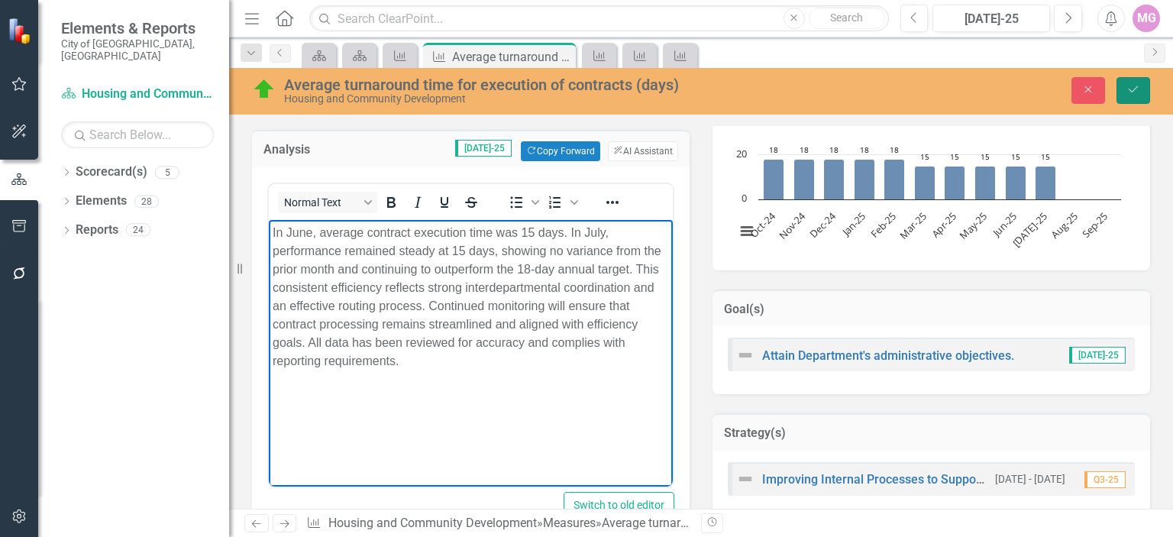
click at [1134, 93] on icon "Save" at bounding box center [1134, 89] width 14 height 11
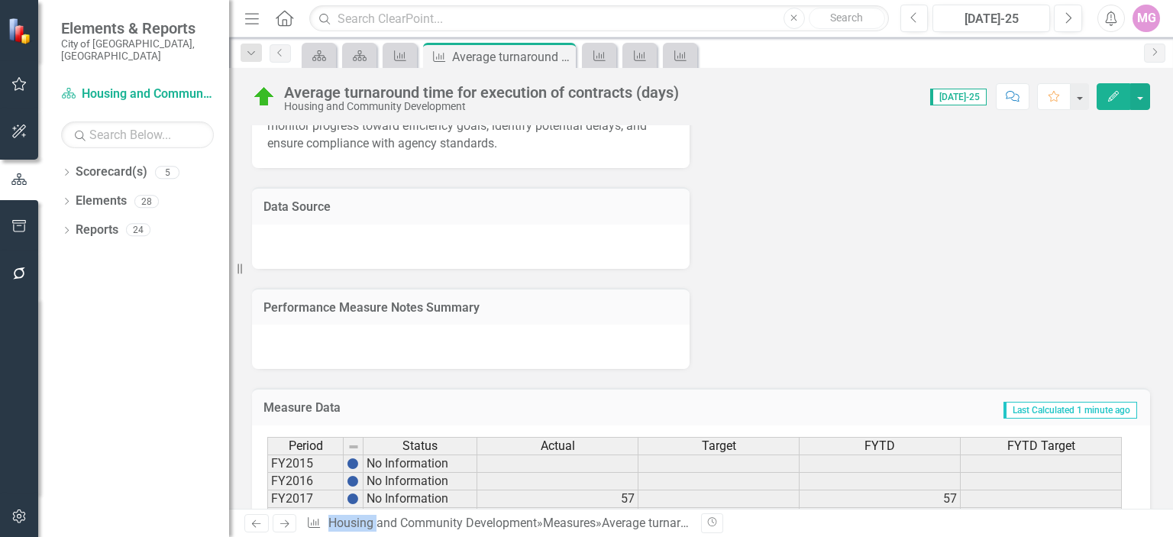
scroll to position [785, 0]
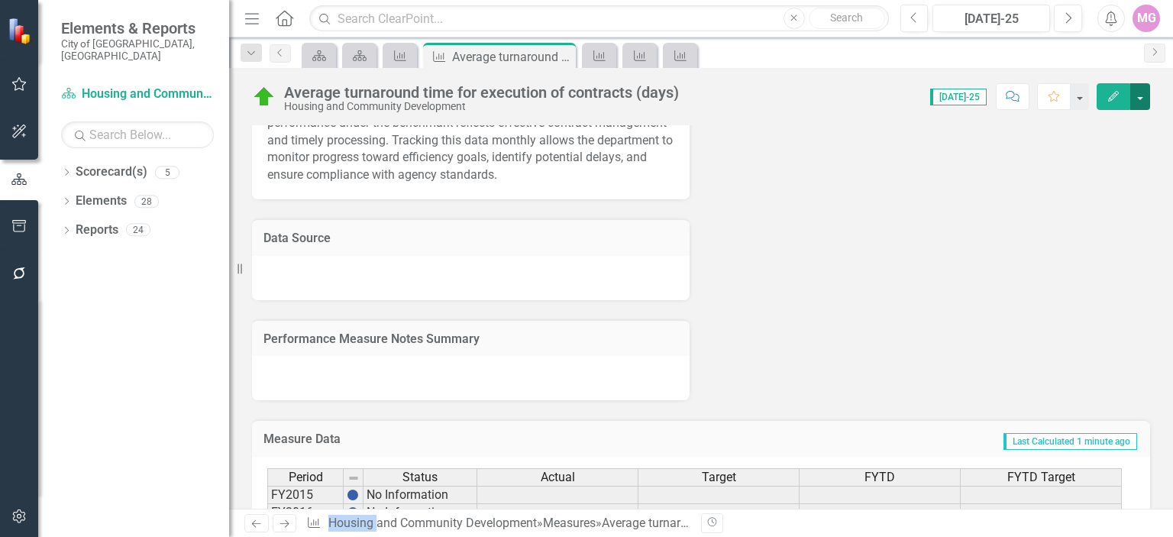
click at [1143, 91] on button "button" at bounding box center [1141, 96] width 20 height 27
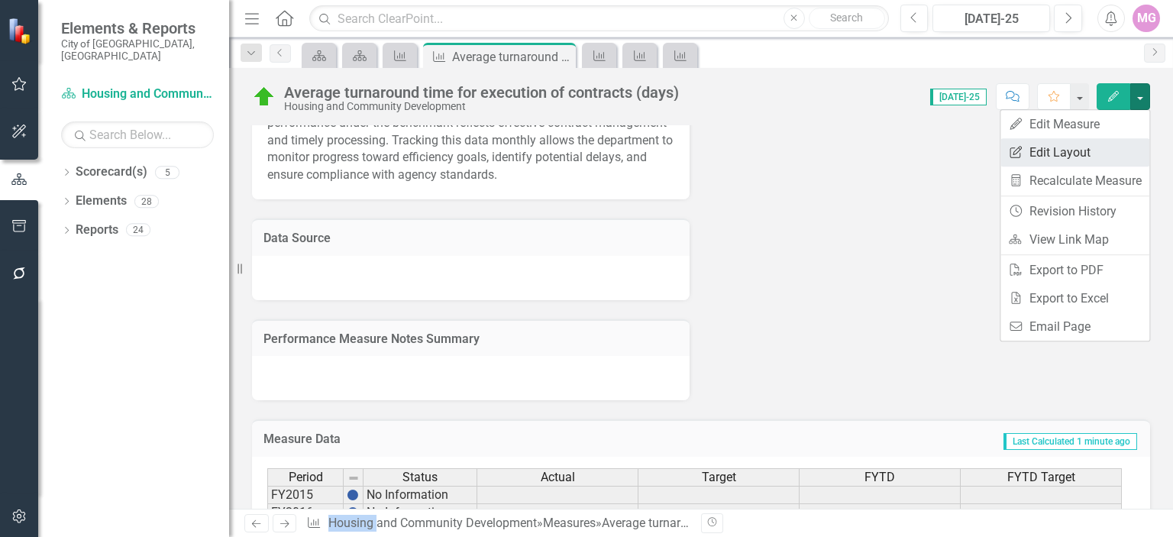
click at [1081, 158] on link "Edit Report Edit Layout" at bounding box center [1075, 152] width 149 height 28
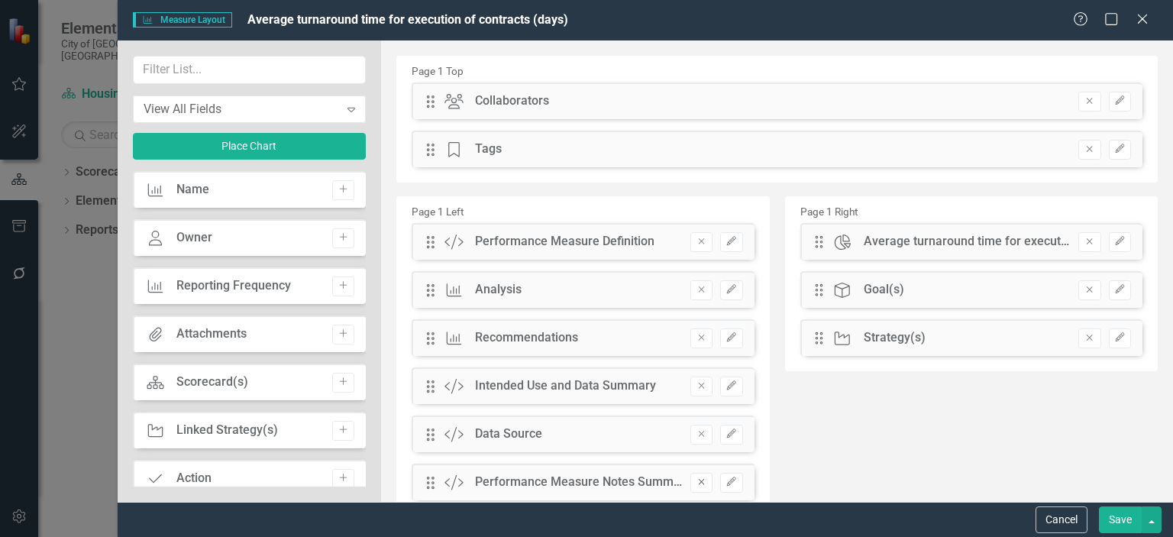
click at [700, 482] on icon "Remove" at bounding box center [701, 481] width 11 height 9
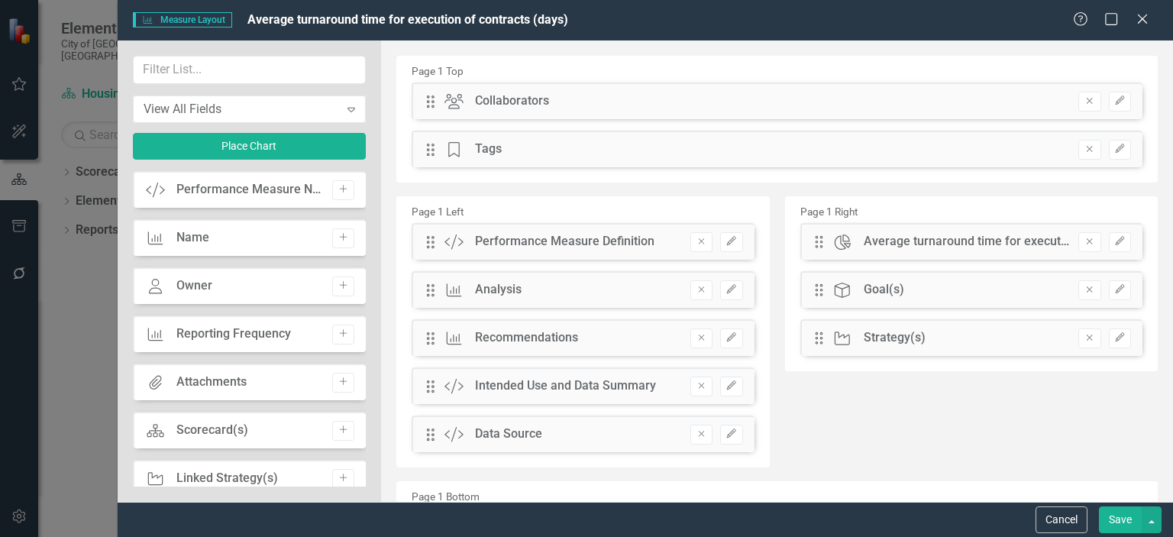
click at [1118, 515] on button "Save" at bounding box center [1120, 519] width 43 height 27
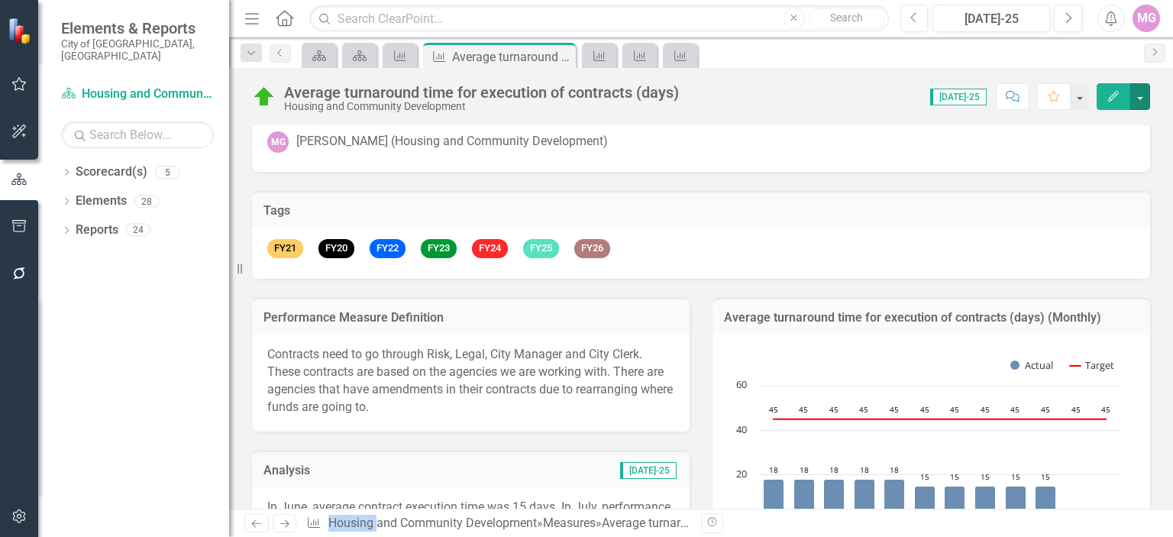
scroll to position [0, 0]
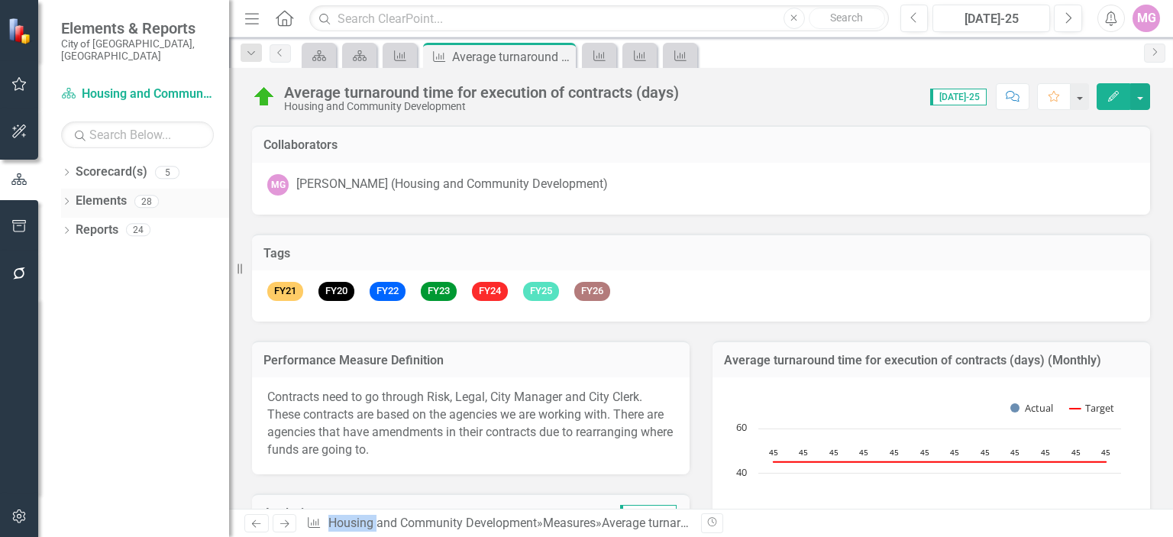
click at [119, 192] on link "Elements" at bounding box center [101, 201] width 51 height 18
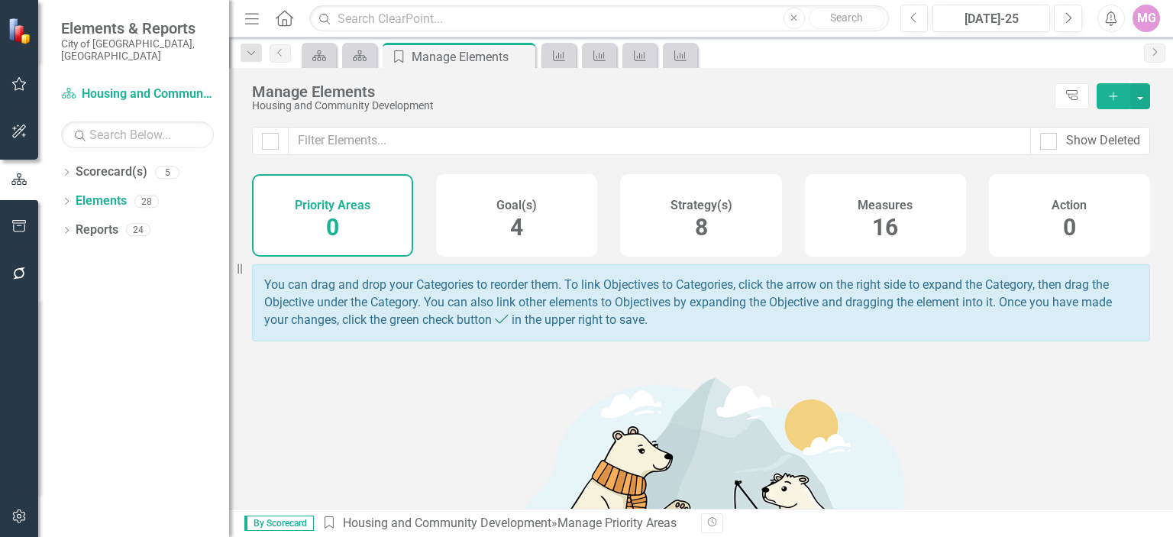
click at [886, 215] on span "16" at bounding box center [885, 227] width 26 height 27
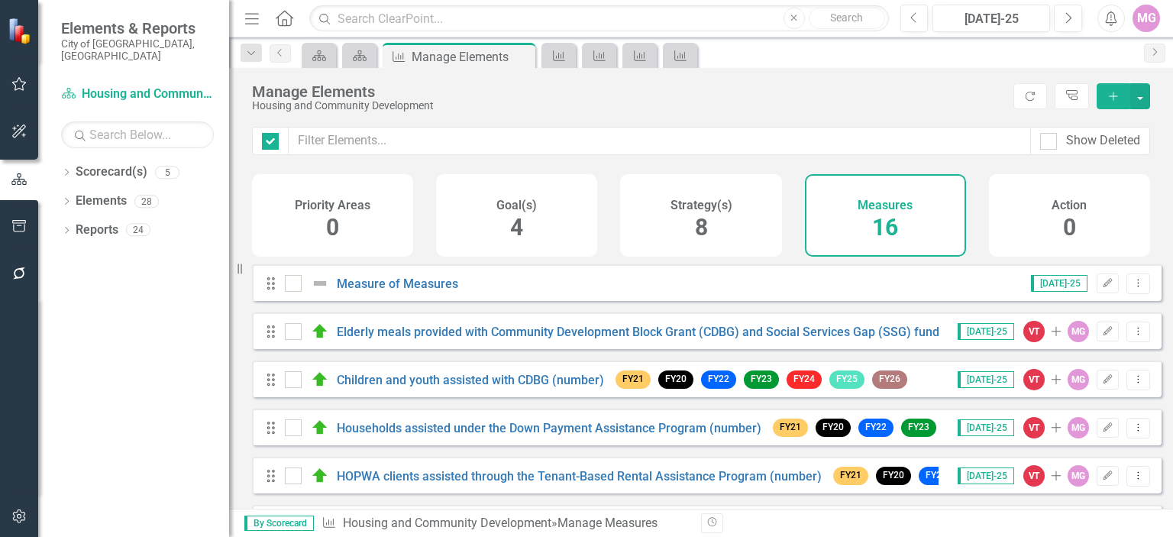
checkbox input "false"
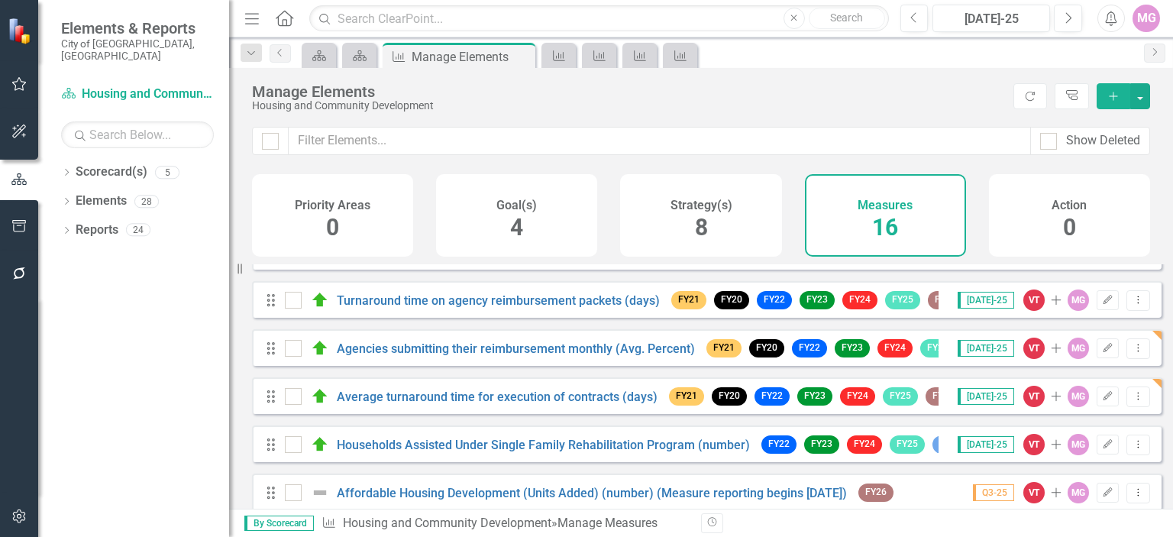
scroll to position [278, 0]
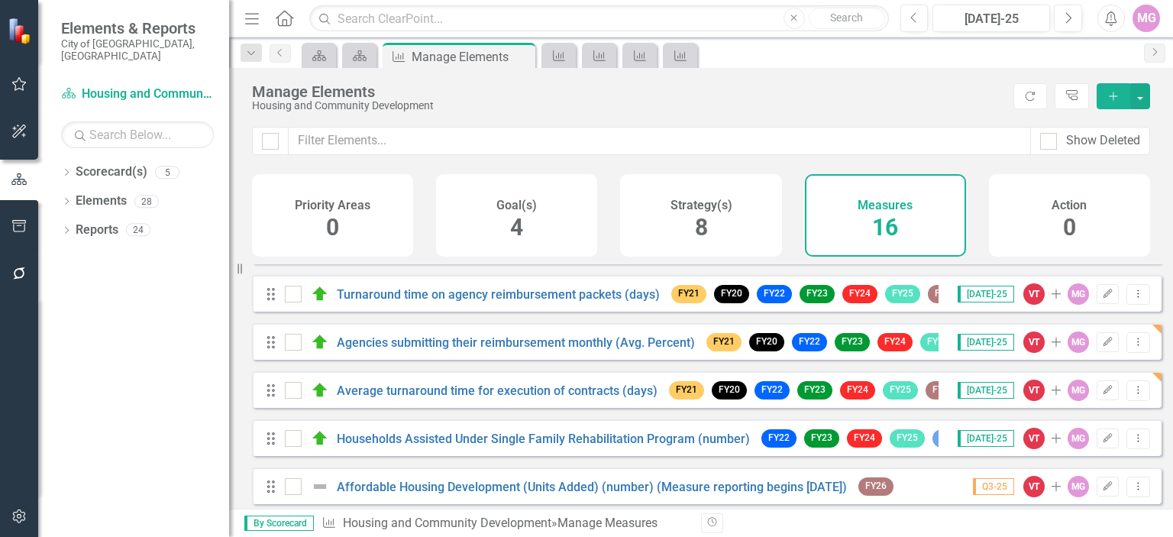
click at [550, 351] on div "Agencies submitting their reimbursement monthly (Avg. Percent)" at bounding box center [492, 342] width 414 height 18
click at [552, 350] on link "Agencies submitting their reimbursement monthly (Avg. Percent)" at bounding box center [516, 342] width 358 height 15
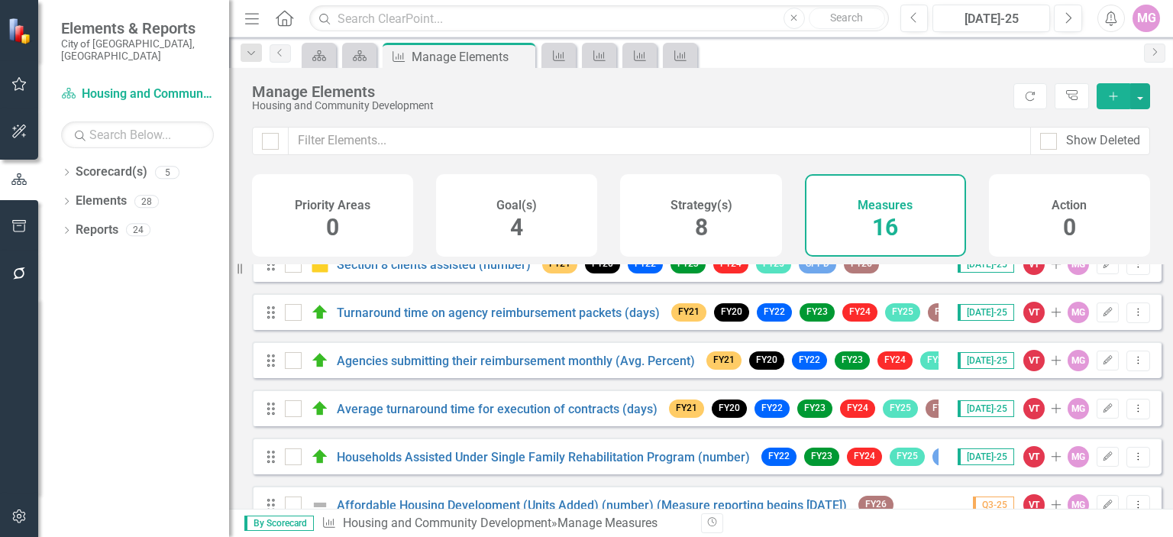
scroll to position [264, 0]
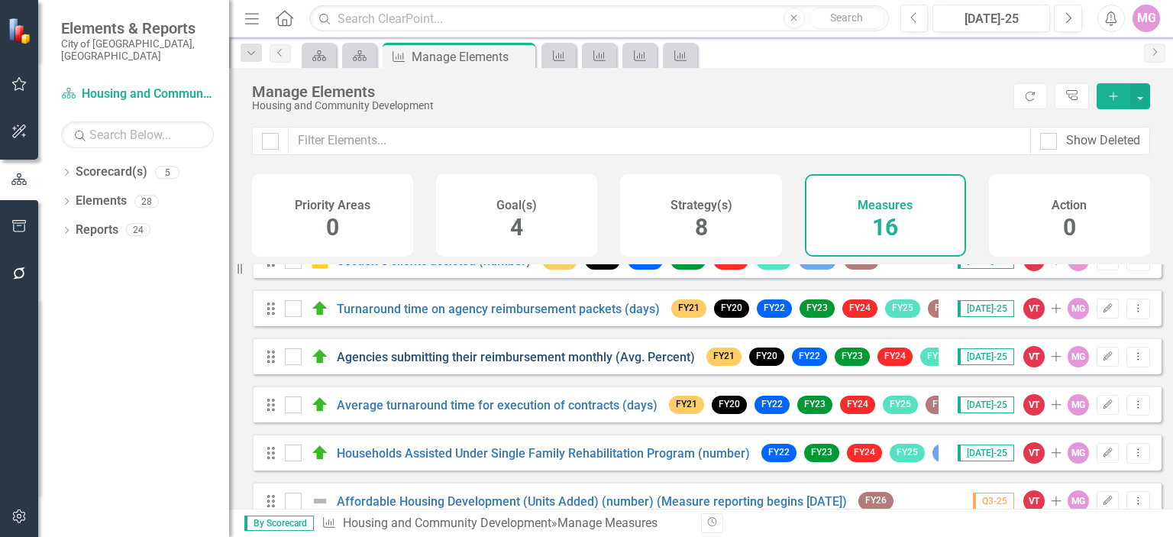
click at [587, 363] on link "Agencies submitting their reimbursement monthly (Avg. Percent)" at bounding box center [516, 357] width 358 height 15
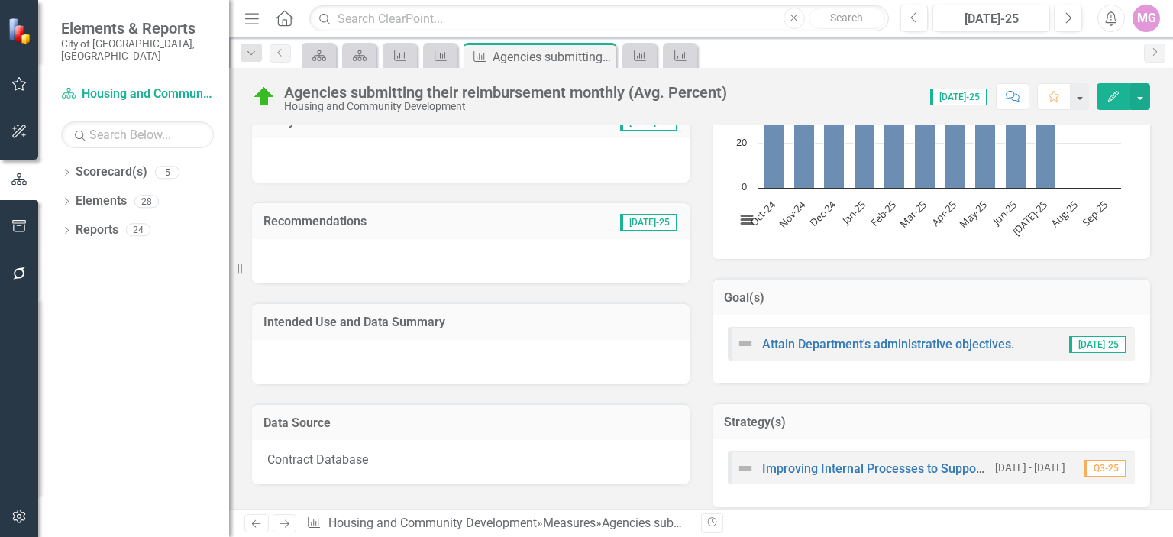
scroll to position [378, 0]
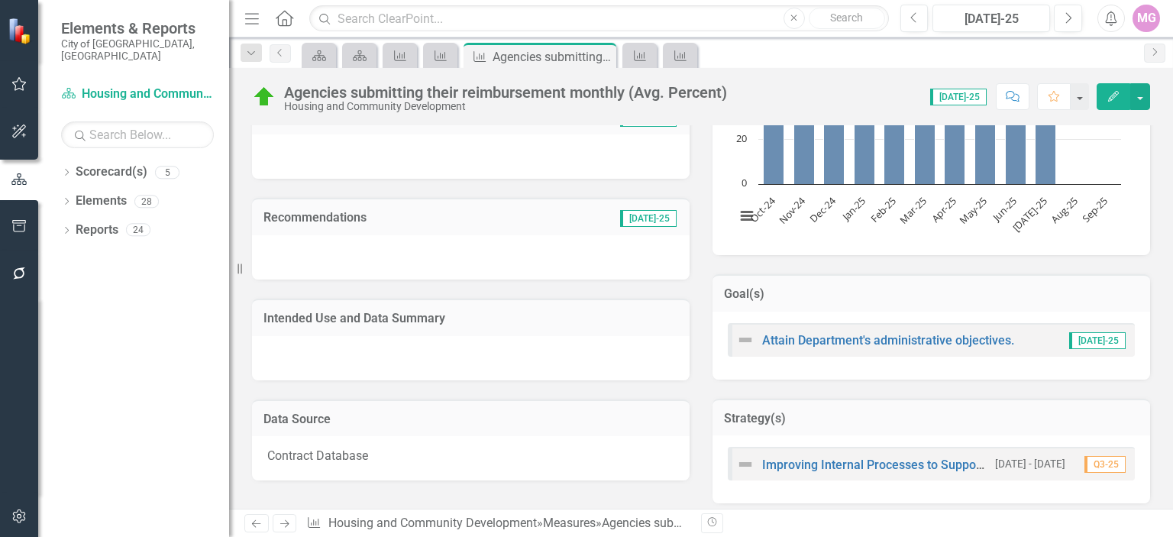
click at [298, 344] on div at bounding box center [471, 358] width 438 height 44
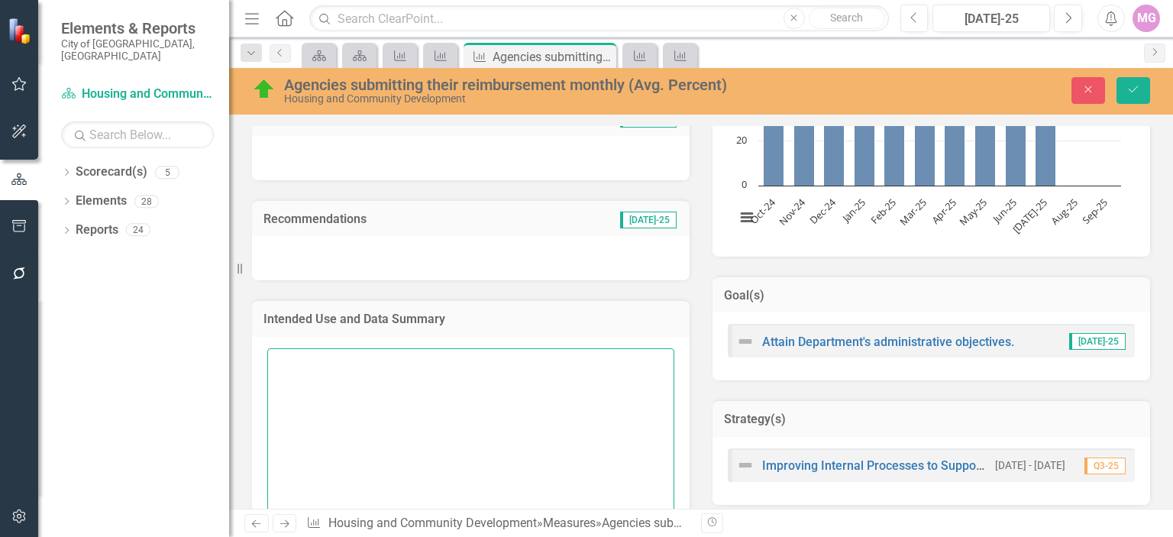
click at [290, 361] on textarea at bounding box center [470, 440] width 407 height 185
paste textarea "This measure tracks monthly agency submissions to ensure timely reimbursements …"
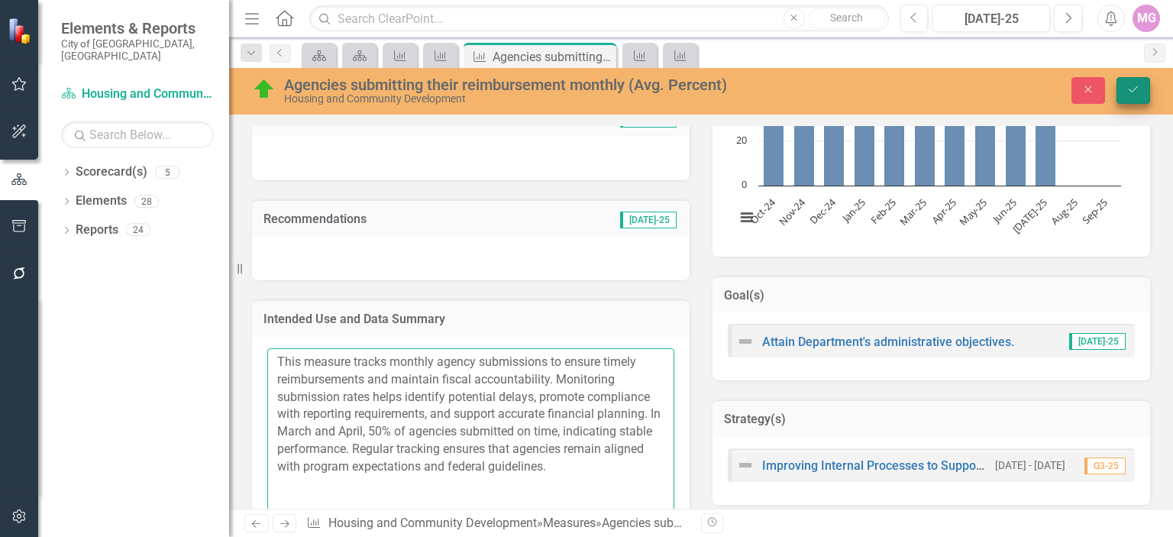
type textarea "This measure tracks monthly agency submissions to ensure timely reimbursements …"
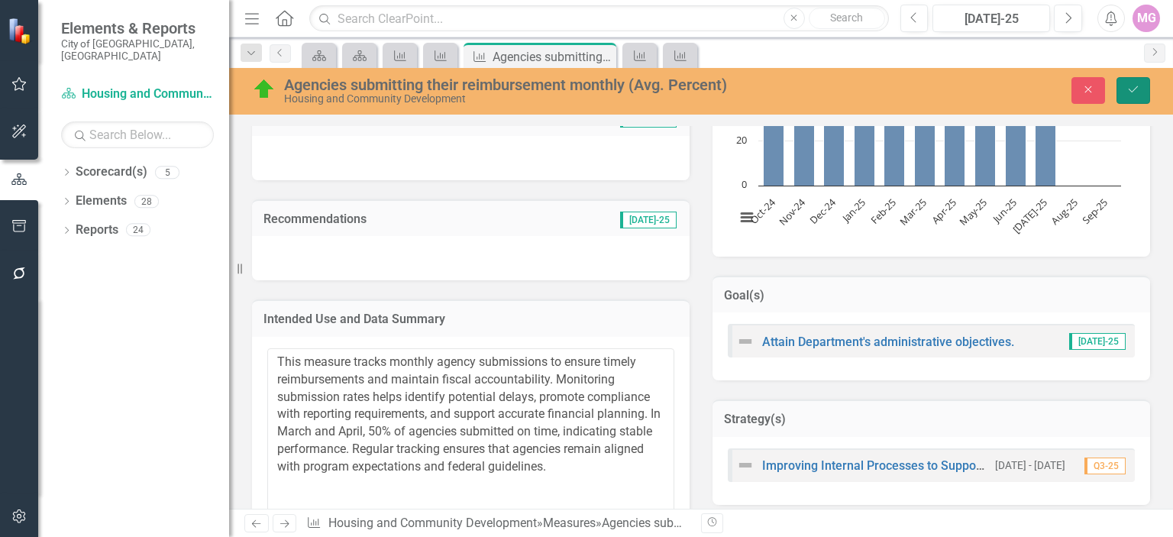
click at [1124, 88] on button "Save" at bounding box center [1134, 90] width 34 height 27
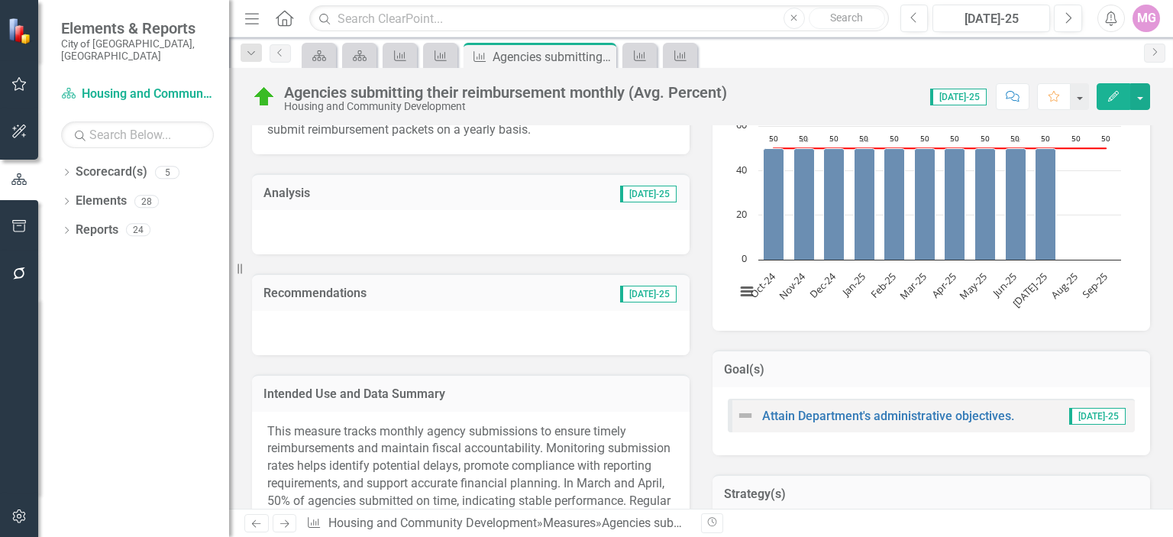
scroll to position [315, 0]
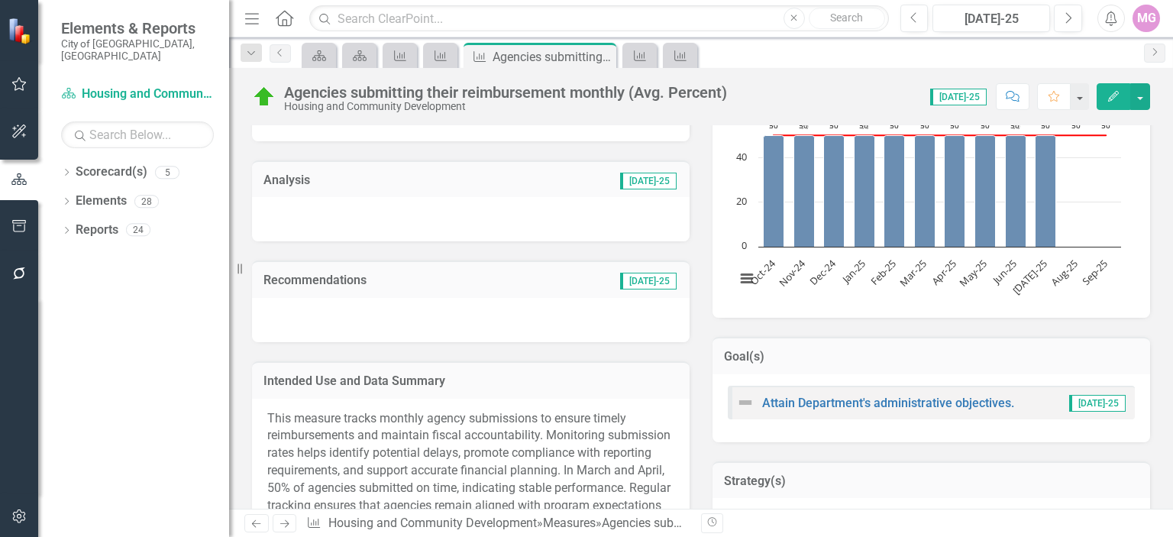
click at [293, 218] on div at bounding box center [471, 219] width 438 height 44
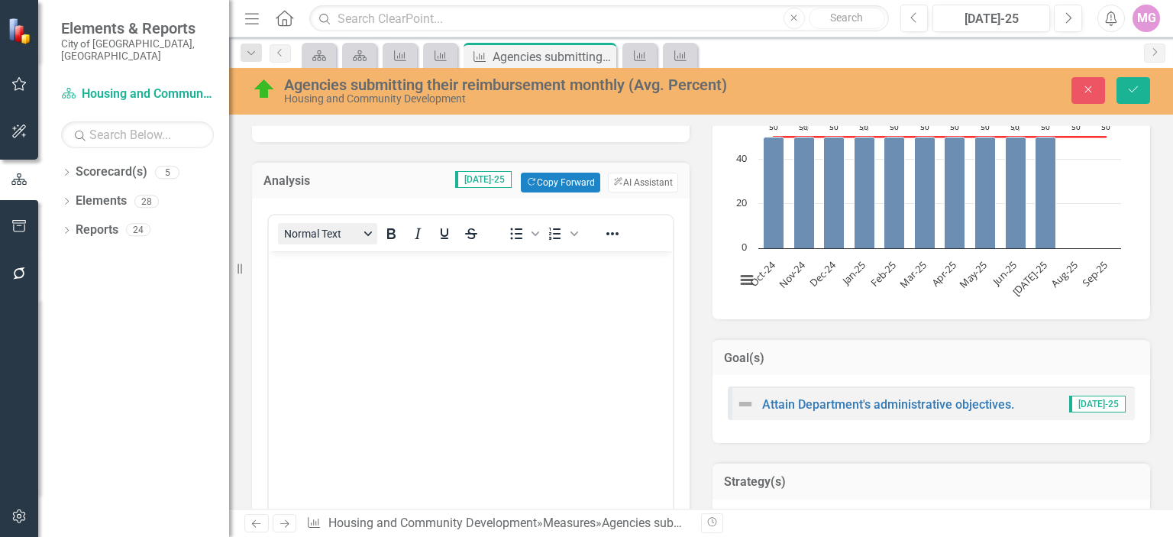
scroll to position [0, 0]
click at [292, 273] on p "Rich Text Area. Press ALT-0 for help." at bounding box center [471, 264] width 396 height 18
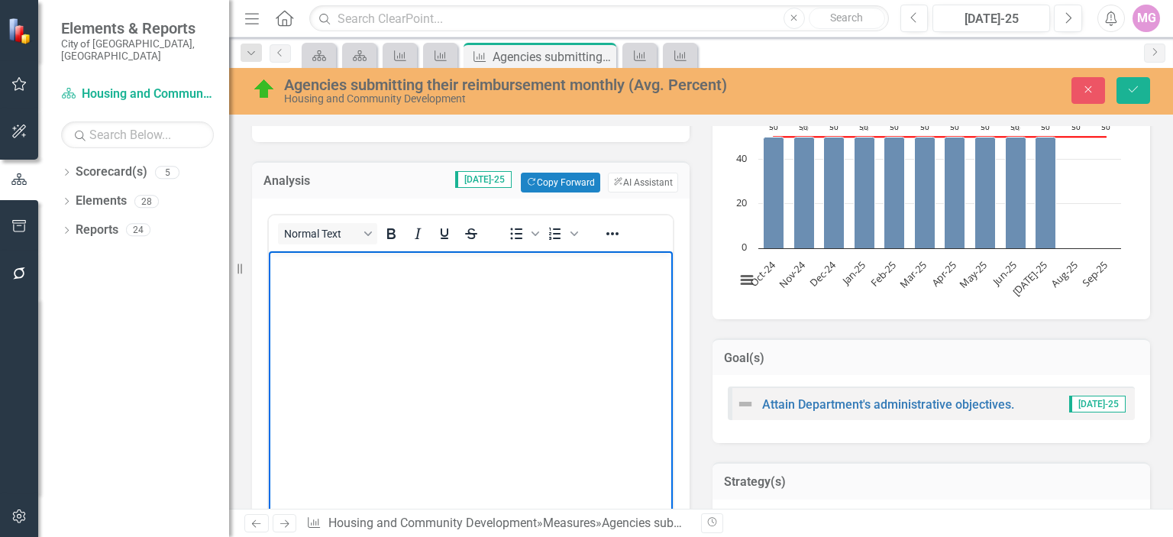
paste body "Rich Text Area. Press ALT-0 for help."
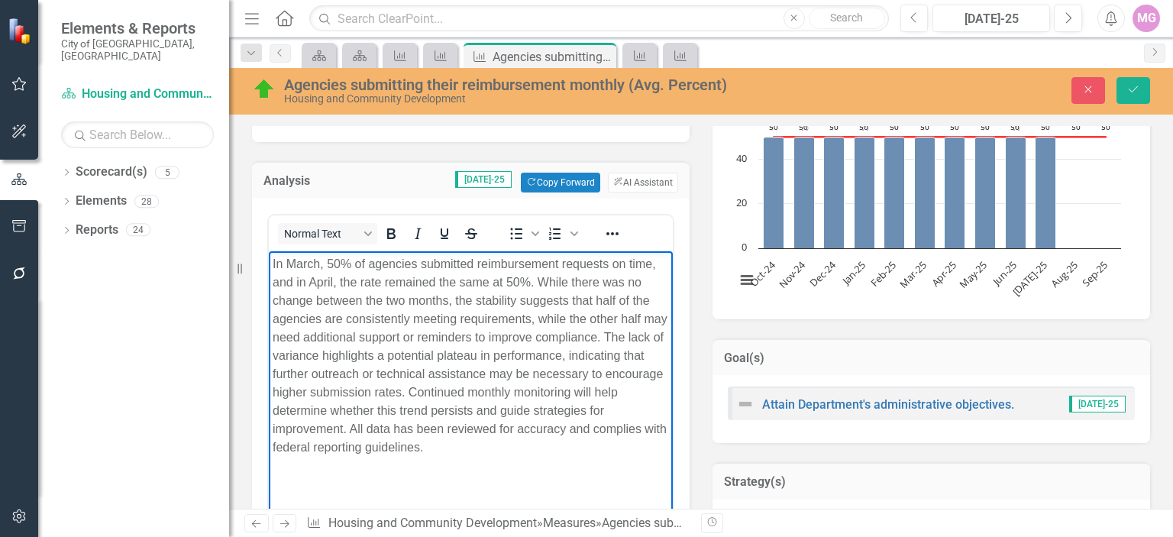
click at [319, 264] on p "In March, 50% of agencies submitted reimbursement requests on time, and in Apri…" at bounding box center [471, 356] width 396 height 202
click at [309, 283] on p "In June, 50% of agencies submitted reimbursement requests on time, and in April…" at bounding box center [471, 356] width 396 height 202
click at [1124, 91] on button "Save" at bounding box center [1134, 90] width 34 height 27
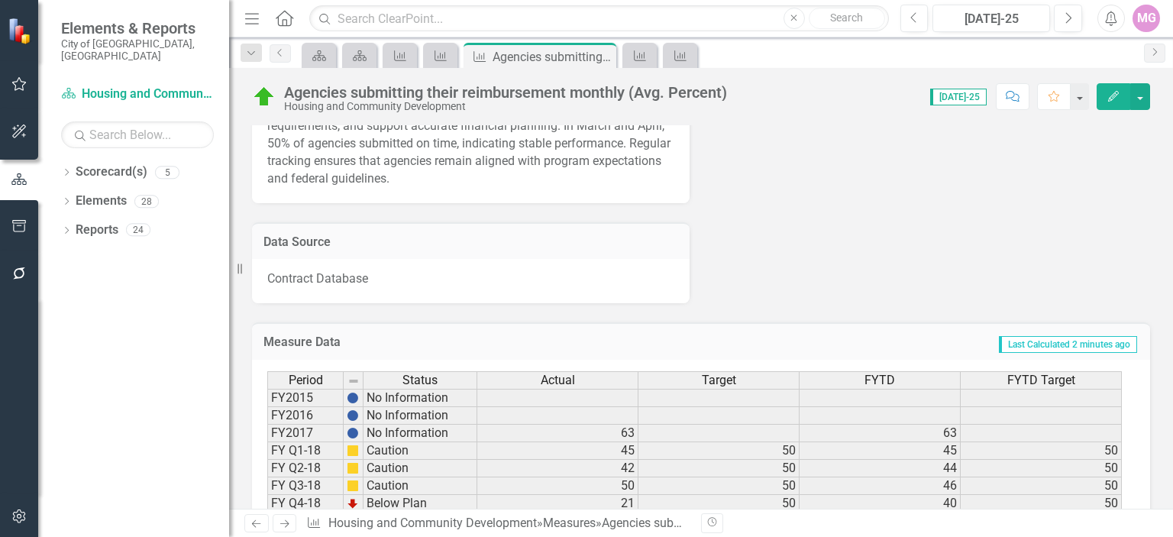
scroll to position [839, 0]
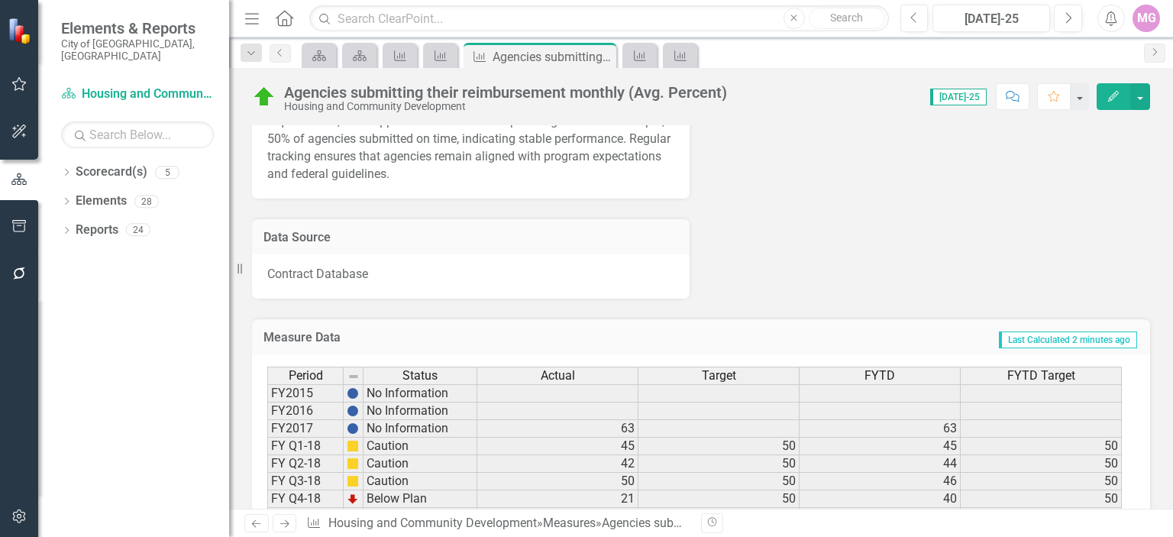
click at [382, 269] on p "Contract Database" at bounding box center [470, 275] width 407 height 18
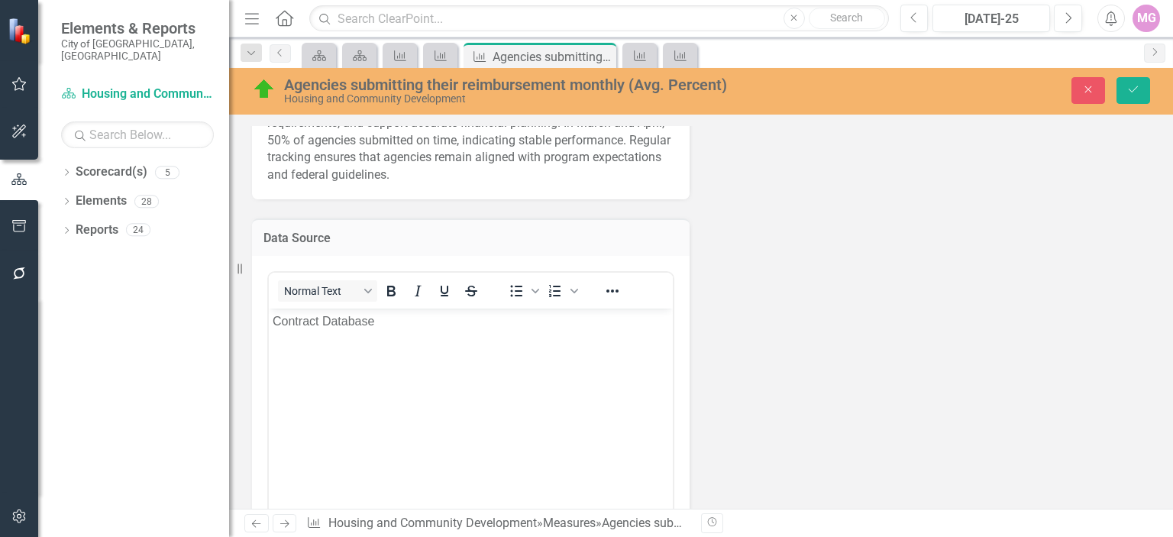
scroll to position [0, 0]
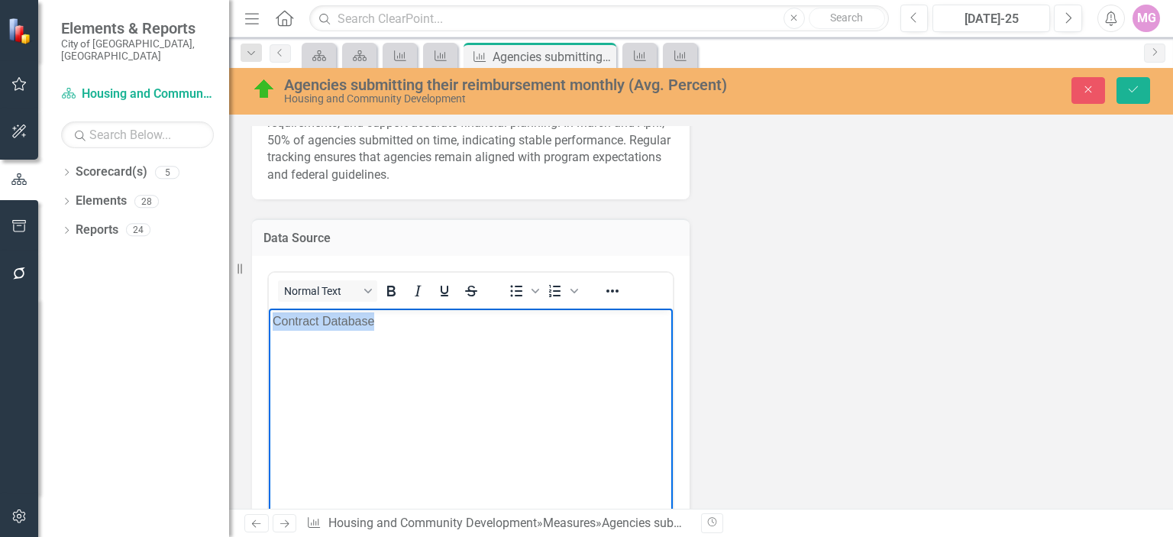
drag, startPoint x: 379, startPoint y: 323, endPoint x: 537, endPoint y: 632, distance: 346.7
click at [269, 327] on body "Contract Database" at bounding box center [471, 422] width 404 height 229
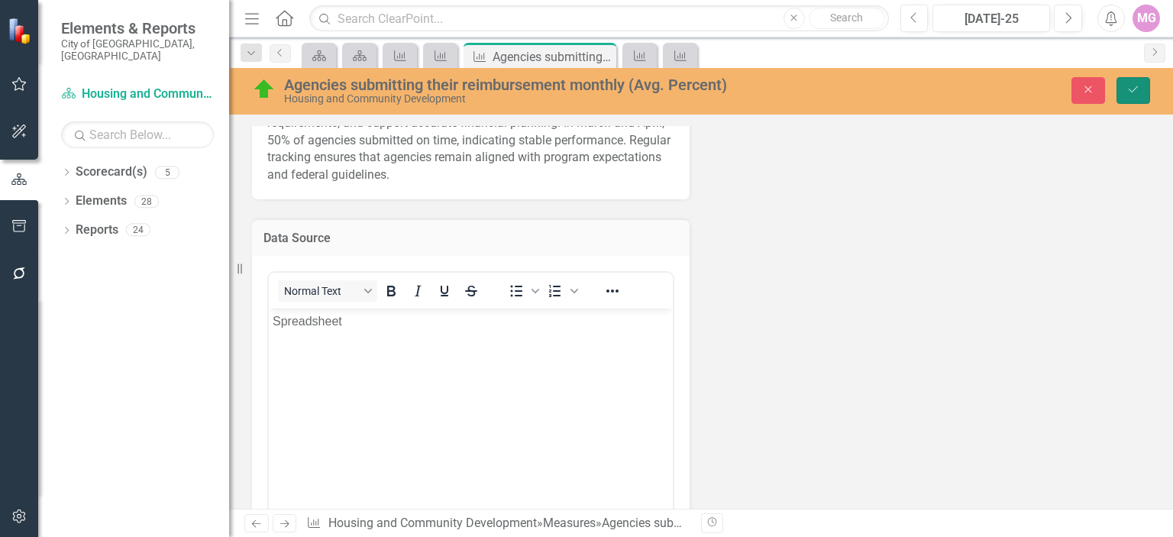
click at [1135, 86] on icon "Save" at bounding box center [1134, 89] width 14 height 11
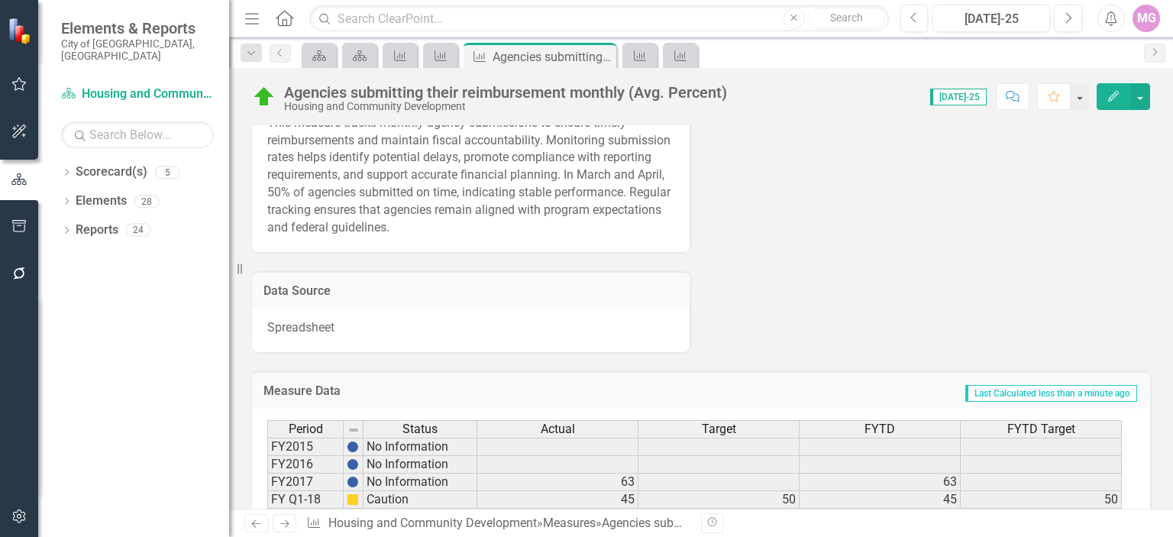
scroll to position [799, 0]
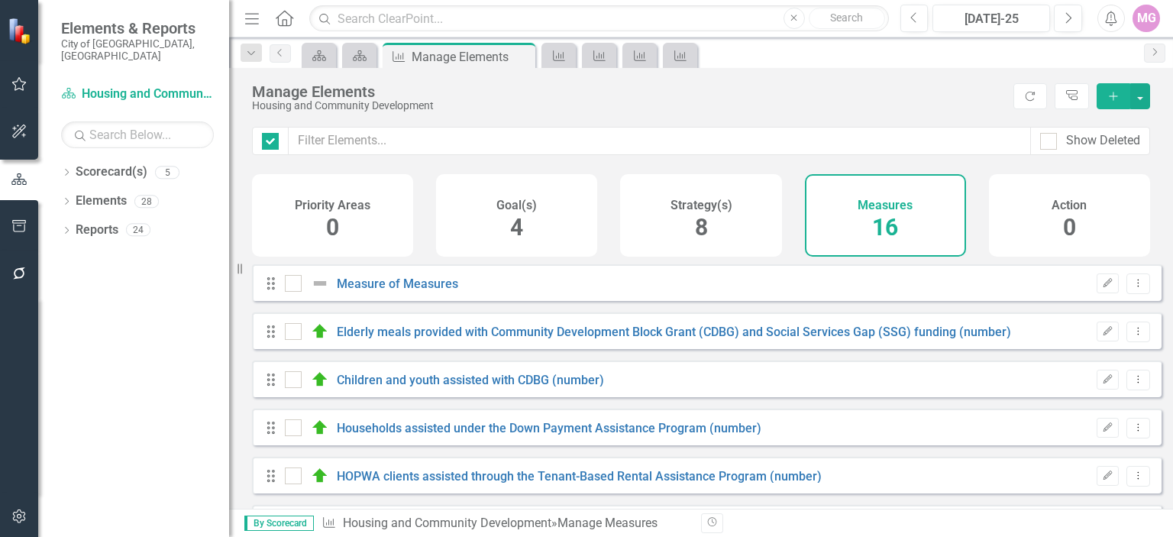
checkbox input "false"
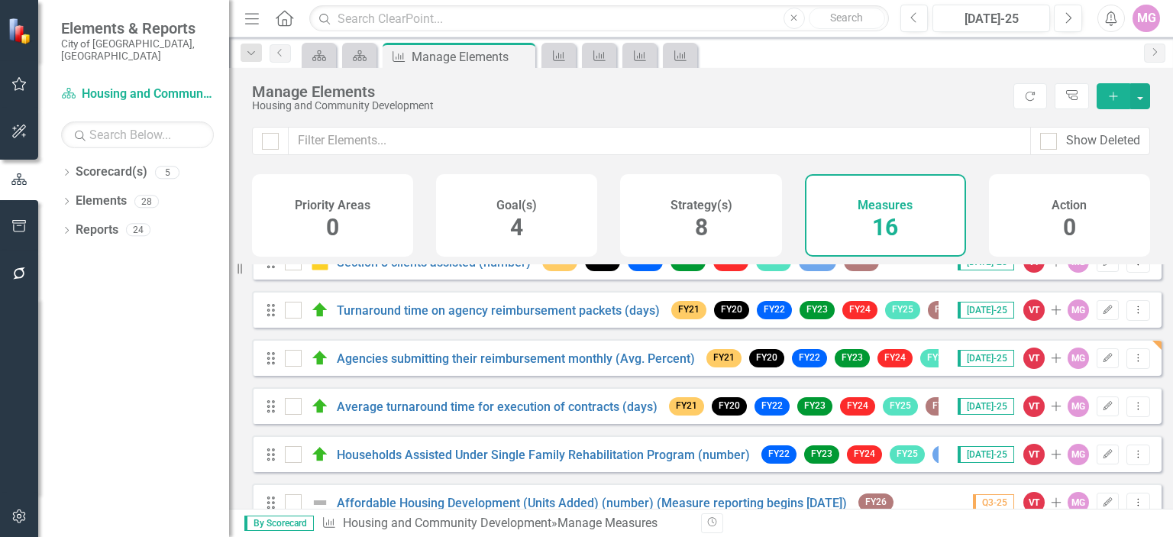
scroll to position [260, 0]
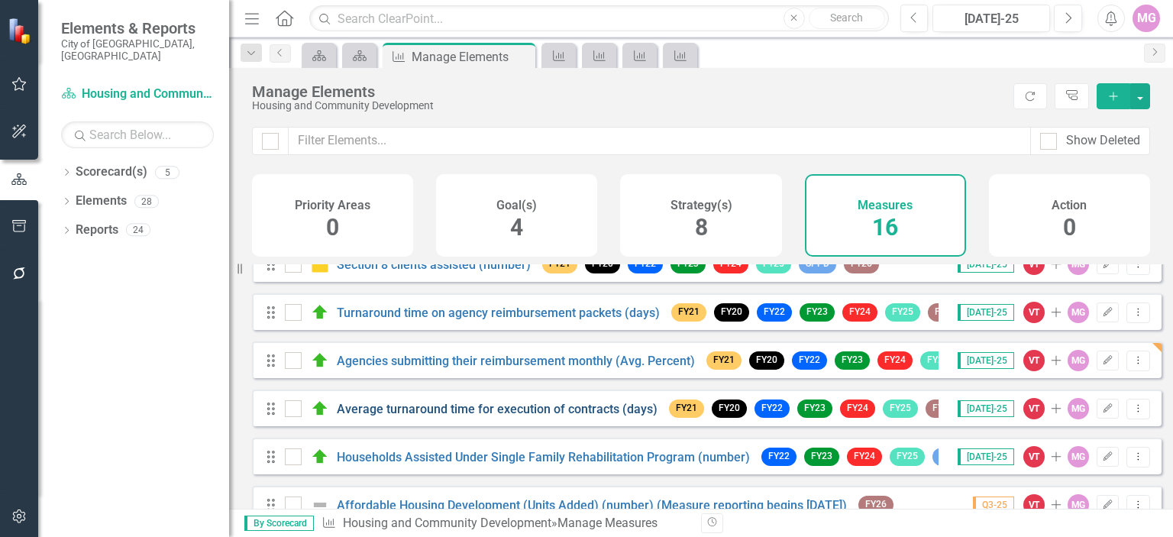
click at [493, 412] on div "Average turnaround time for execution of contracts (days)" at bounding box center [473, 408] width 377 height 18
click at [493, 416] on link "Average turnaround time for execution of contracts (days)" at bounding box center [497, 409] width 321 height 15
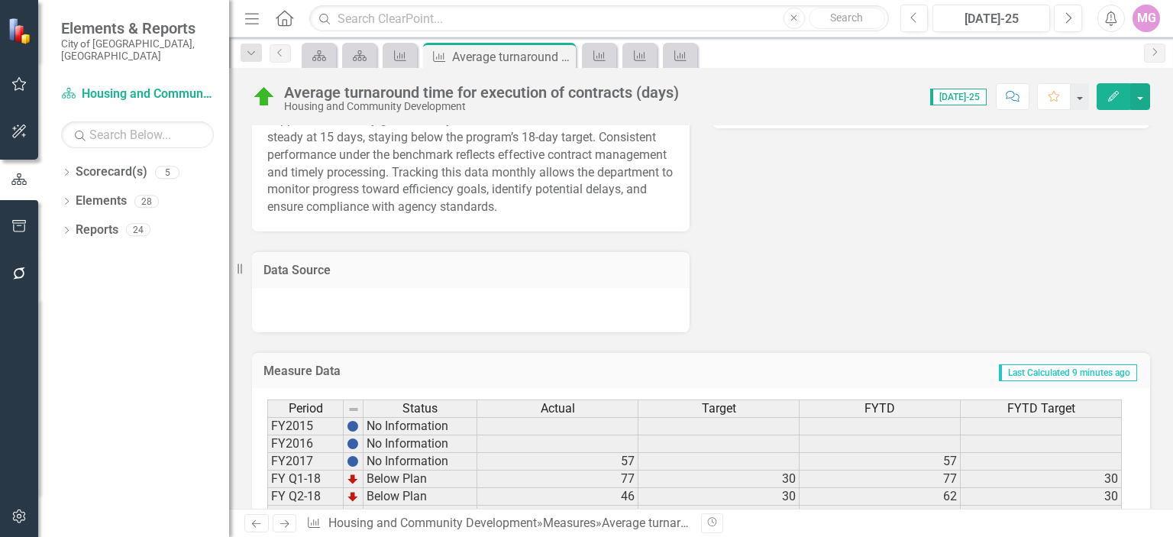
scroll to position [775, 0]
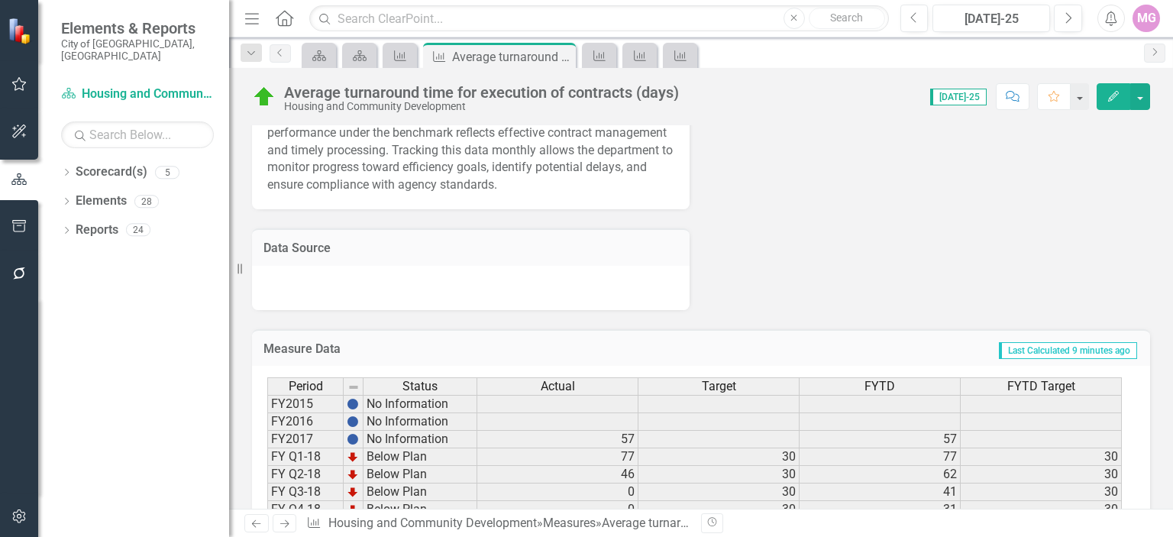
click at [288, 299] on div at bounding box center [471, 288] width 438 height 44
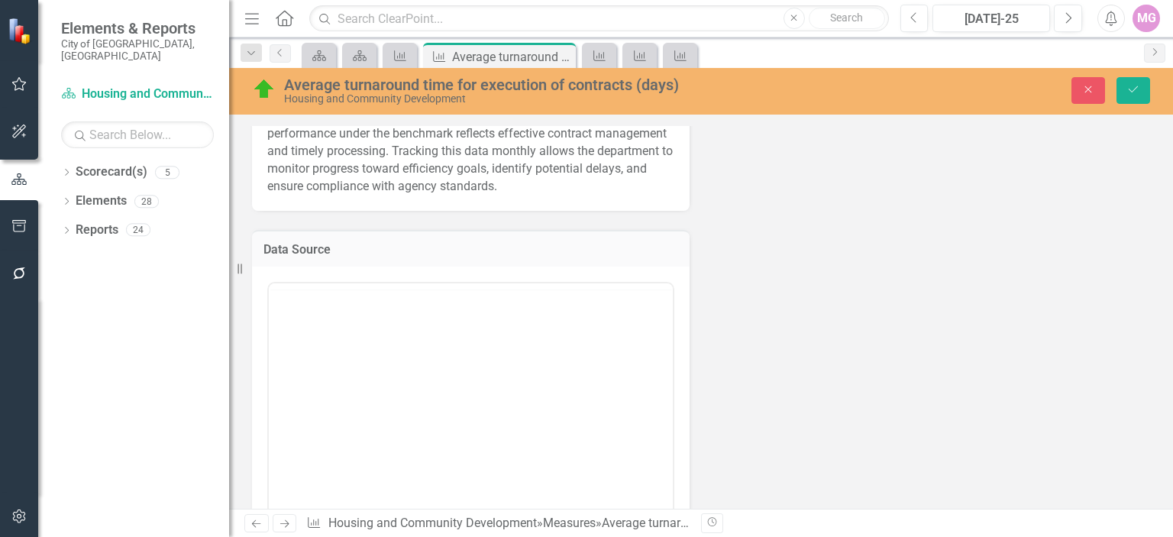
scroll to position [0, 0]
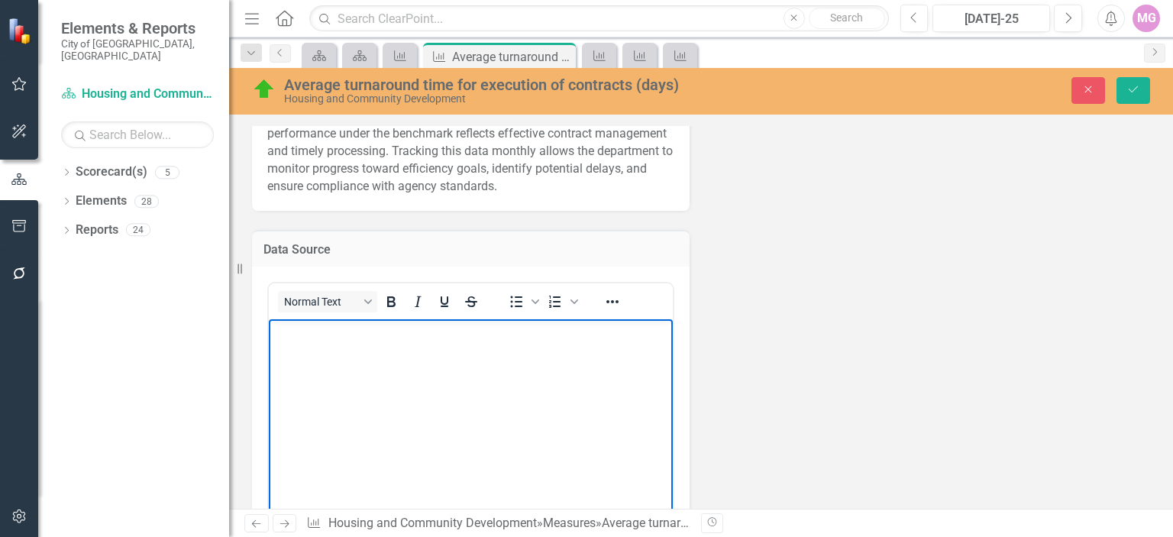
click at [292, 332] on p "Rich Text Area. Press ALT-0 for help." at bounding box center [471, 332] width 396 height 18
click at [1124, 89] on button "Save" at bounding box center [1134, 90] width 34 height 27
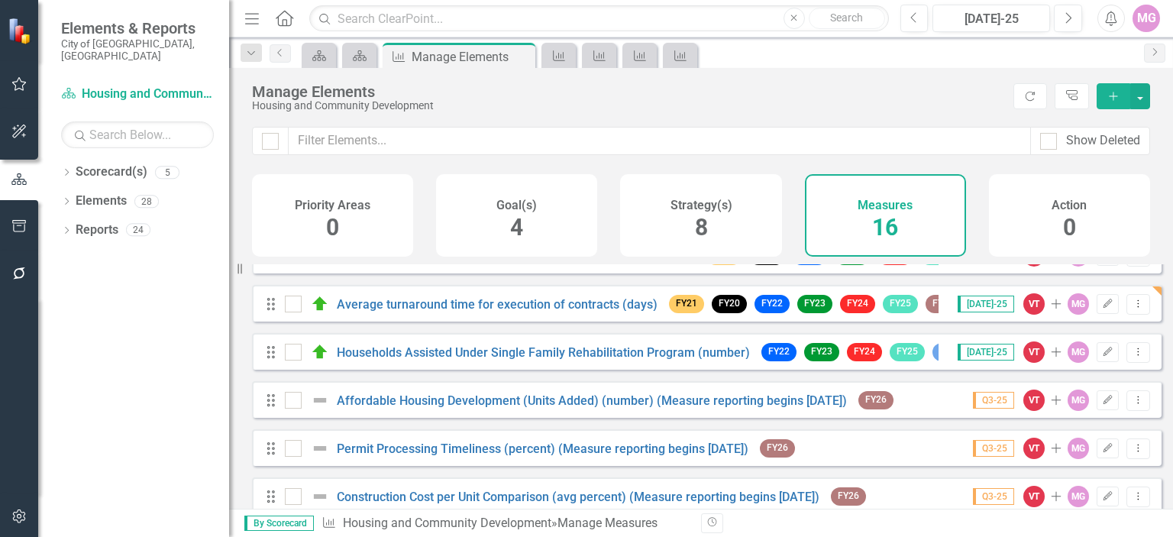
scroll to position [367, 0]
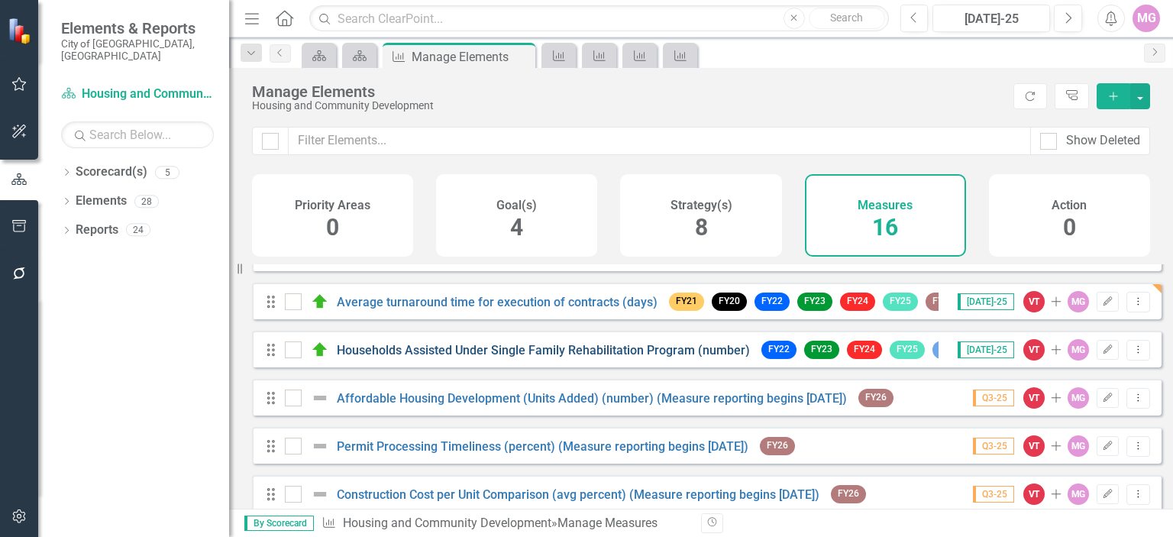
click at [678, 357] on link "Households Assisted Under Single Family Rehabilitation Program (number)" at bounding box center [543, 350] width 413 height 15
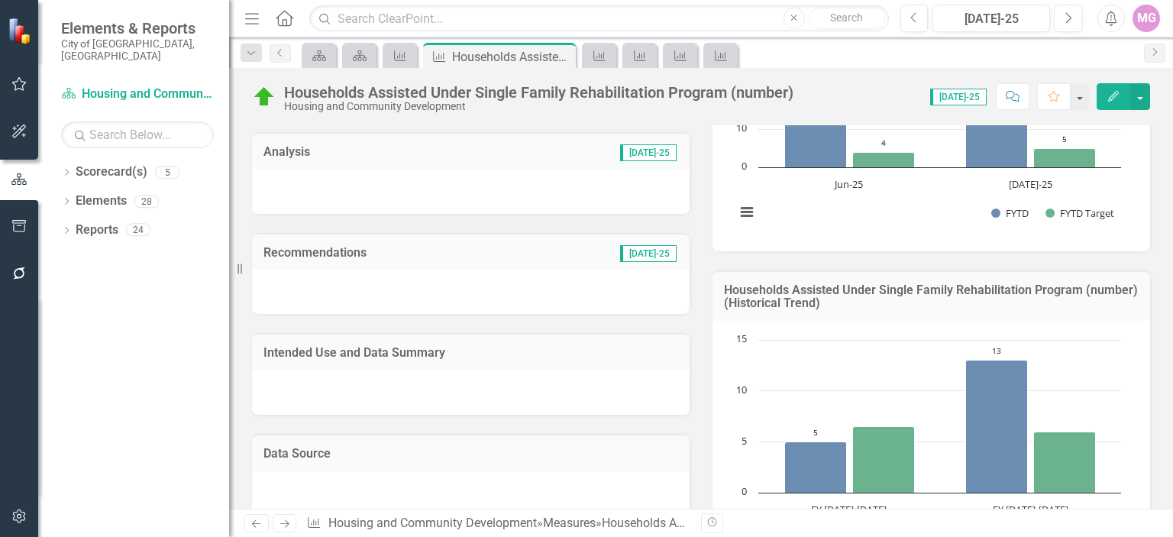
scroll to position [352, 0]
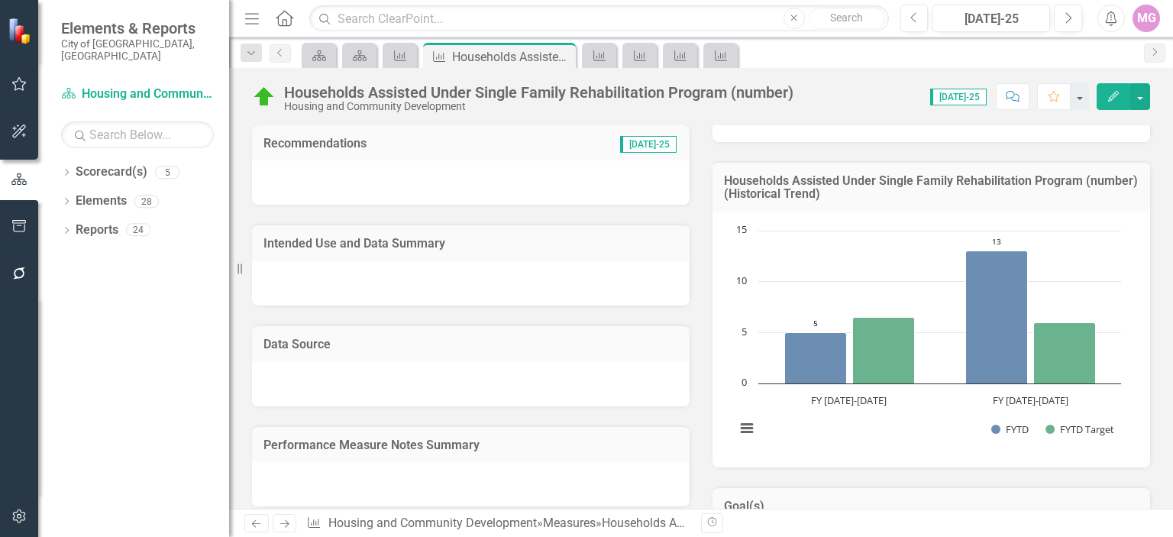
scroll to position [496, 0]
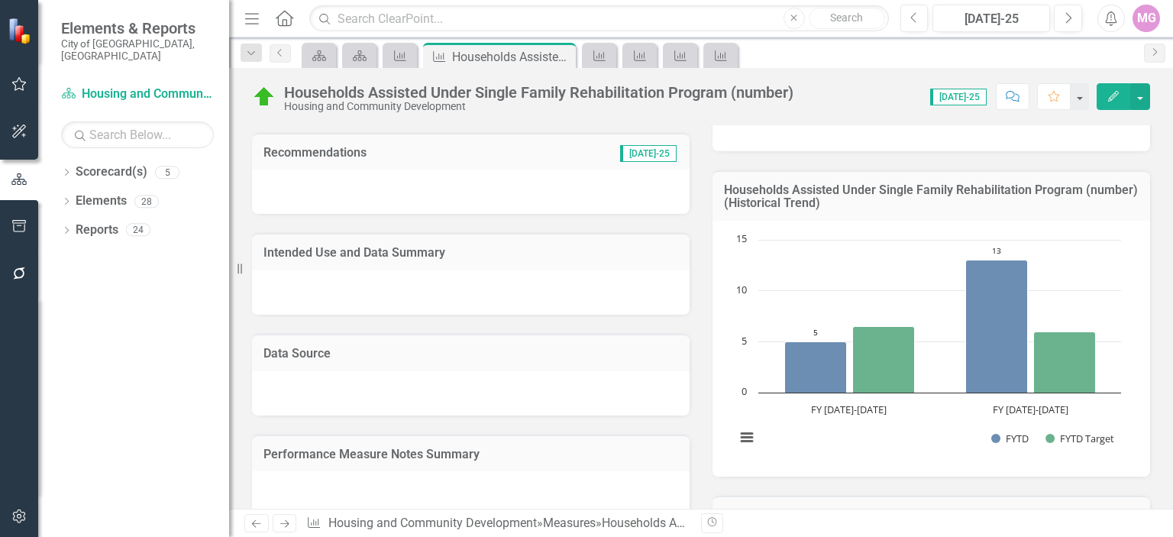
click at [290, 292] on div at bounding box center [471, 292] width 438 height 44
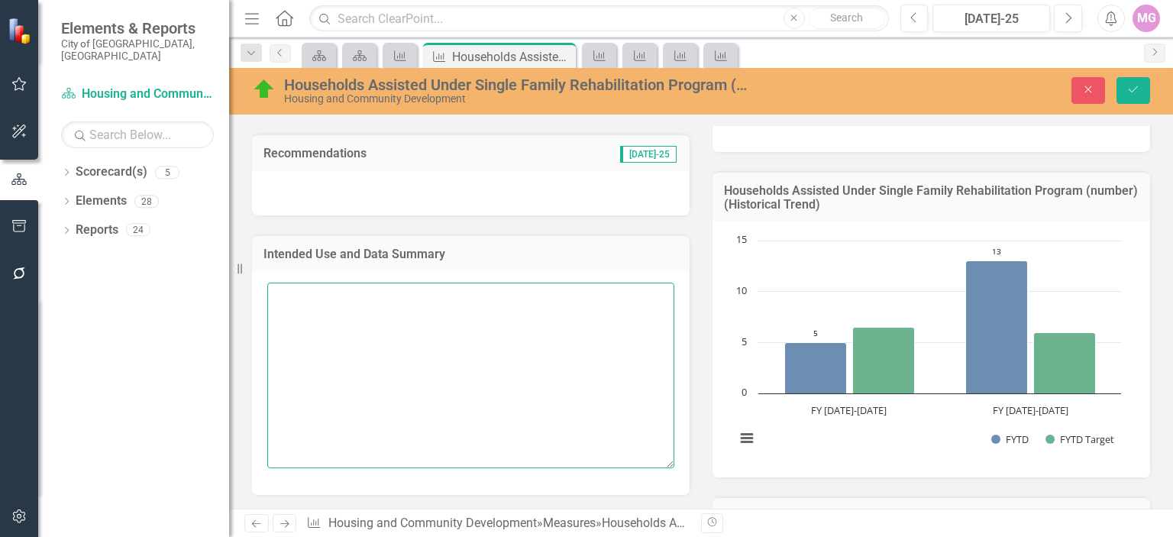
click at [290, 302] on textarea at bounding box center [470, 375] width 407 height 185
paste textarea "This measure tracks the Number of Units Rehabilitated under the Single Family R…"
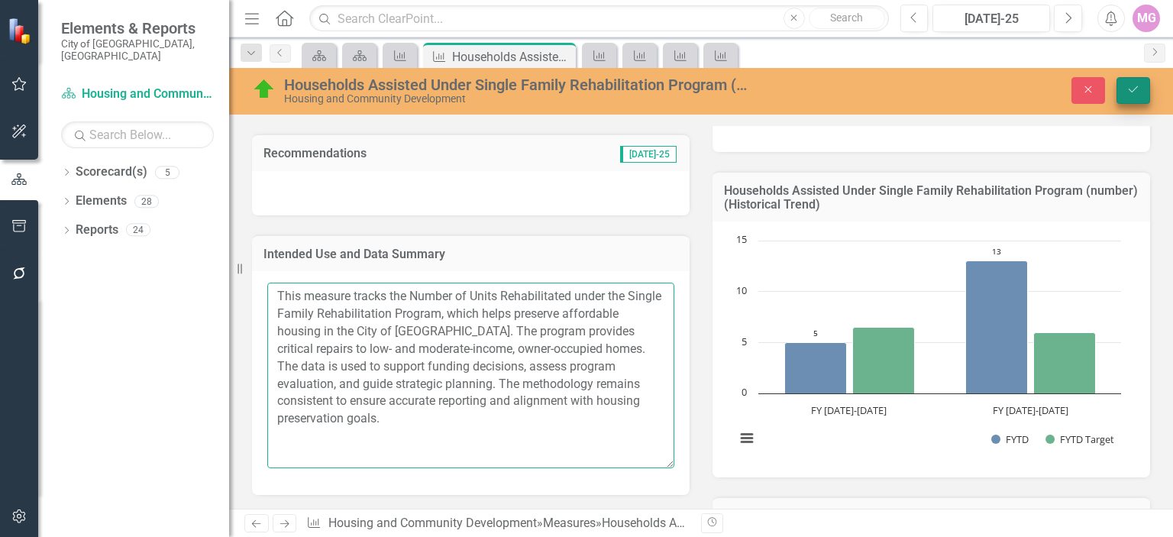
type textarea "This measure tracks the Number of Units Rehabilitated under the Single Family R…"
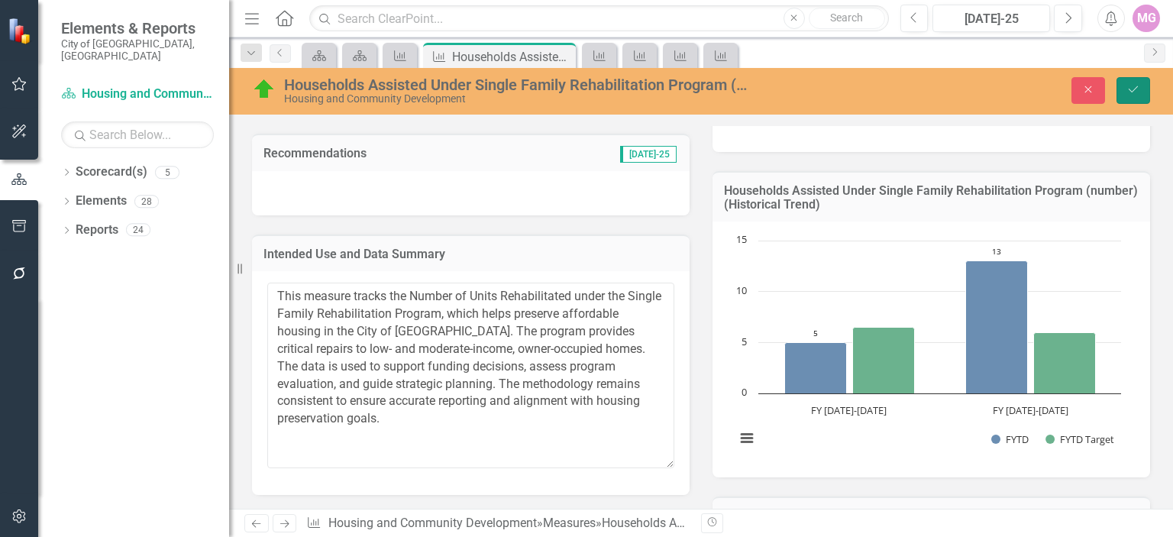
click at [1131, 88] on icon "Save" at bounding box center [1134, 89] width 14 height 11
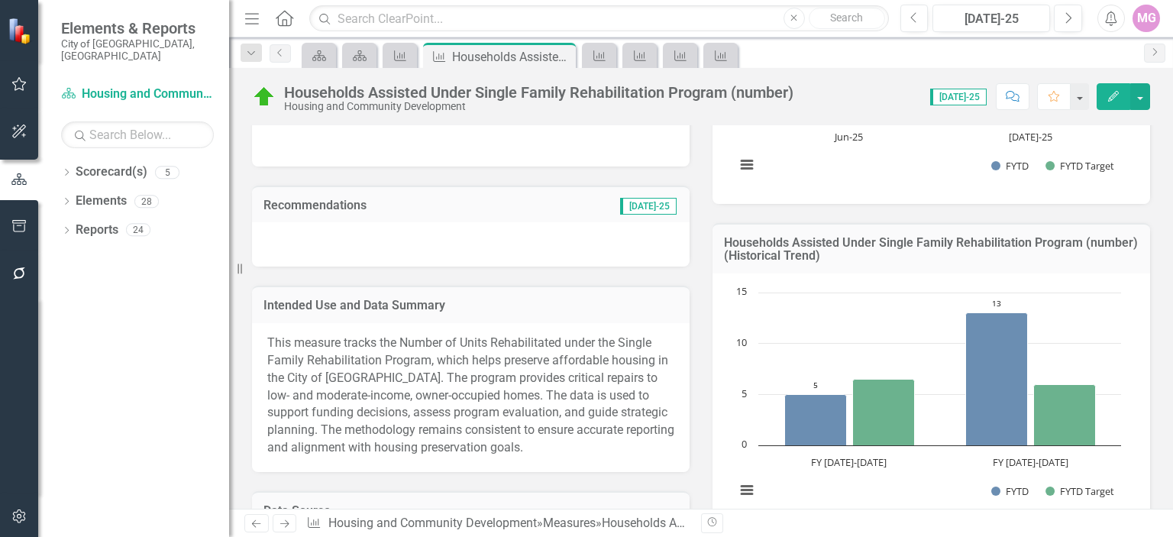
scroll to position [448, 0]
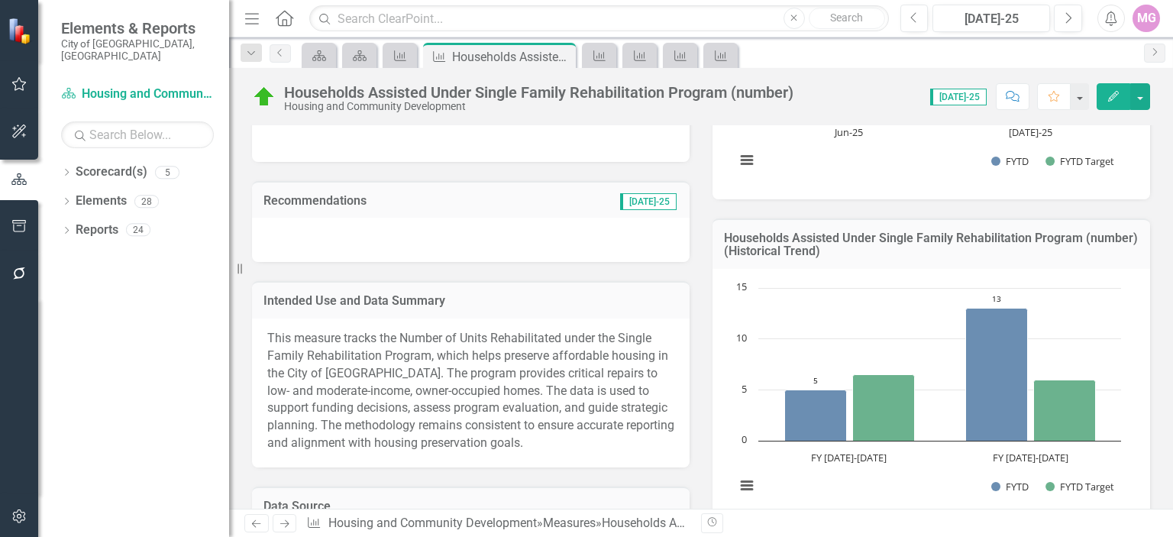
click at [439, 137] on div at bounding box center [471, 140] width 438 height 44
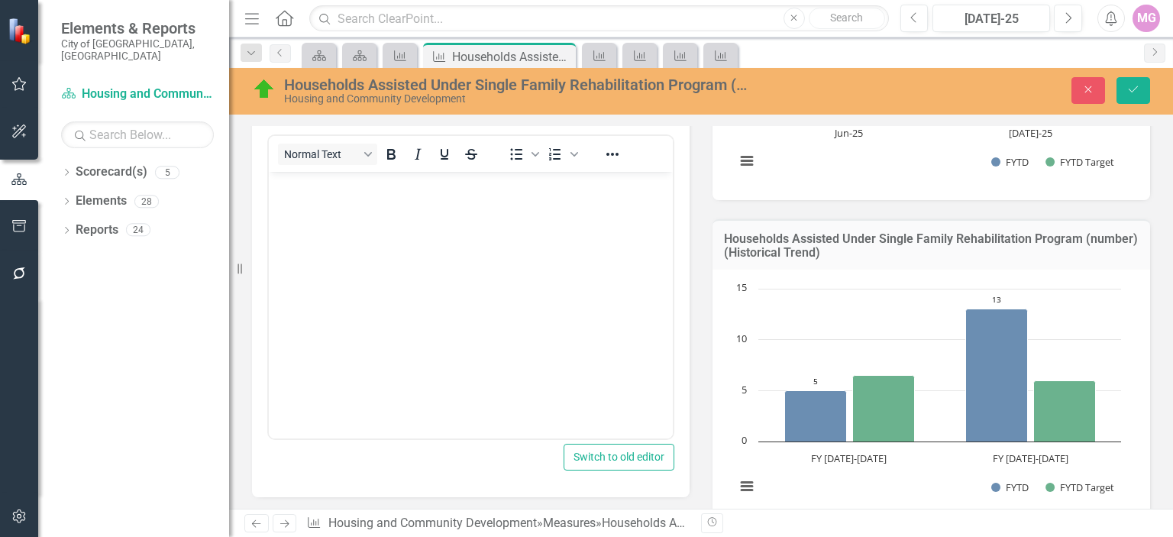
scroll to position [0, 0]
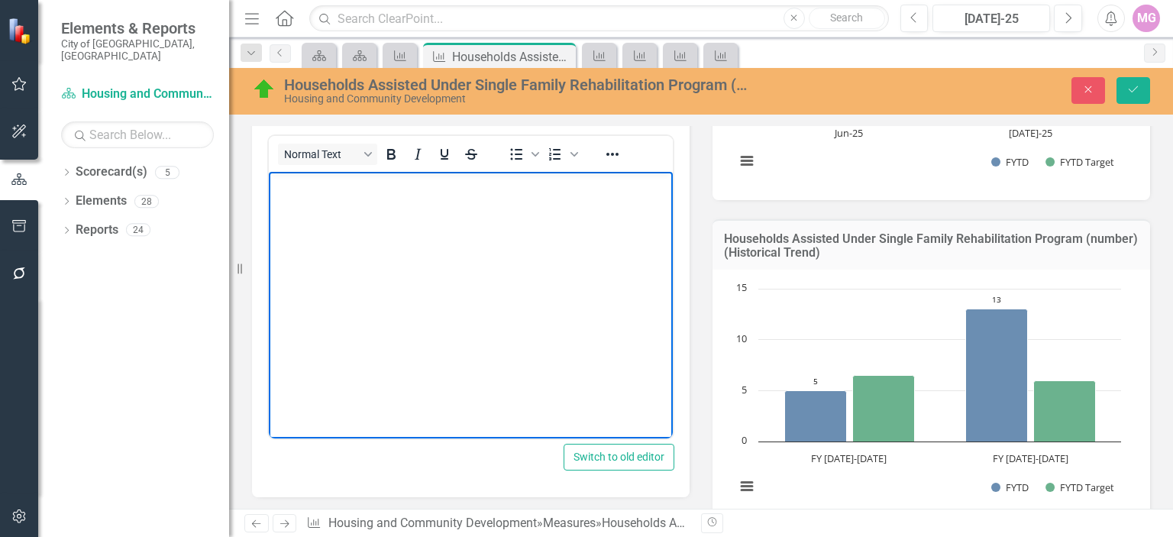
click at [331, 209] on body "Rich Text Area. Press ALT-0 for help." at bounding box center [471, 285] width 404 height 229
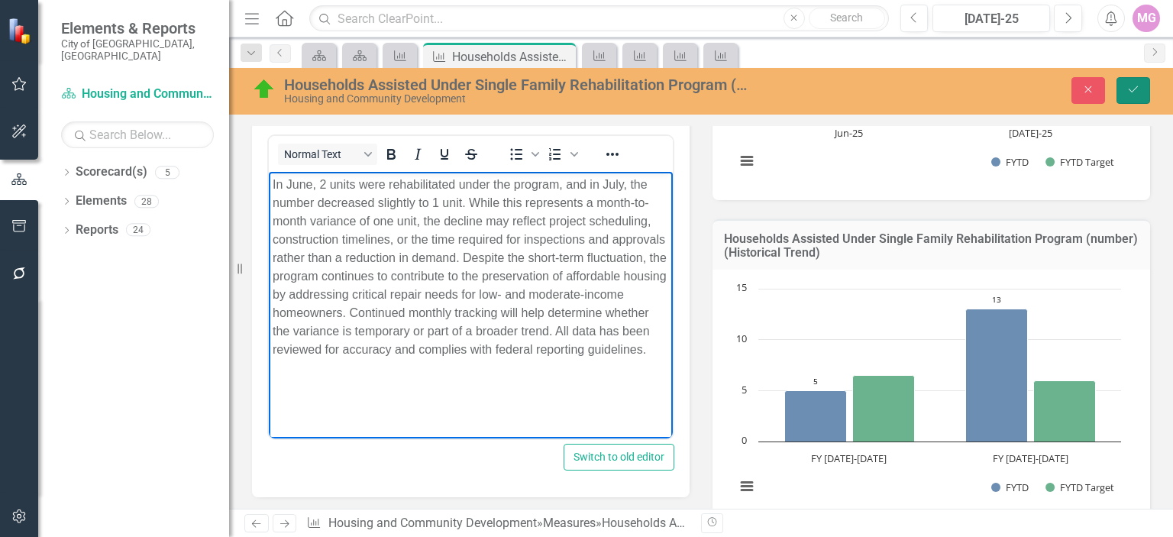
click at [1142, 85] on button "Save" at bounding box center [1134, 90] width 34 height 27
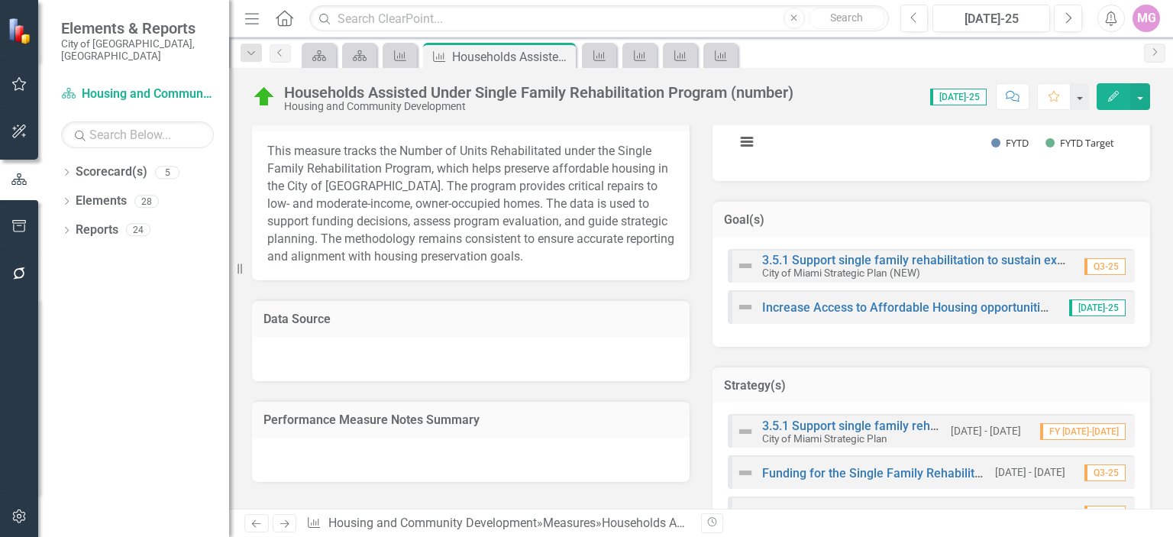
scroll to position [806, 0]
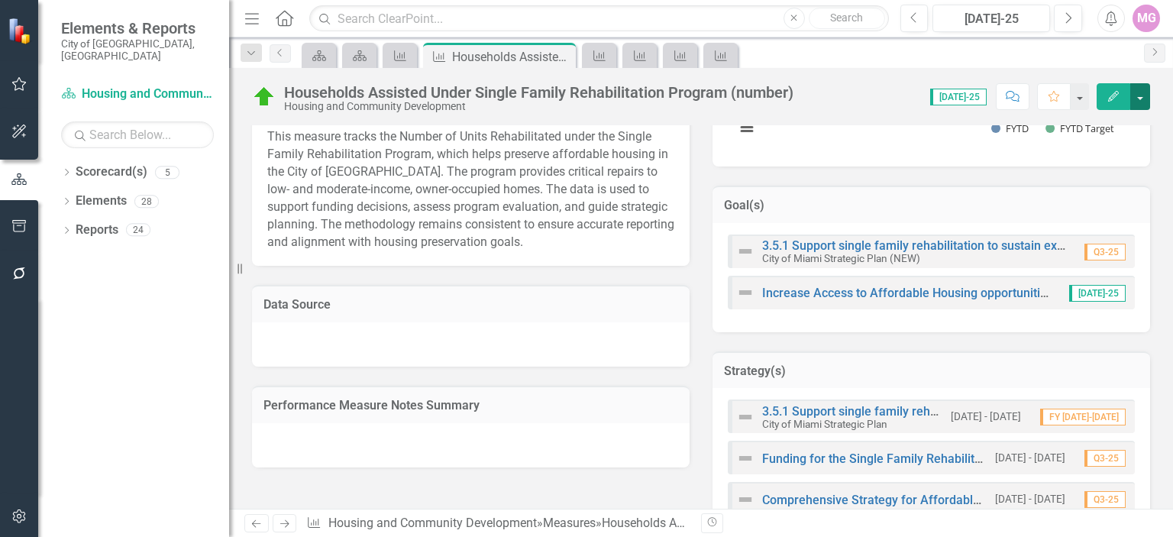
click at [1142, 106] on button "button" at bounding box center [1141, 96] width 20 height 27
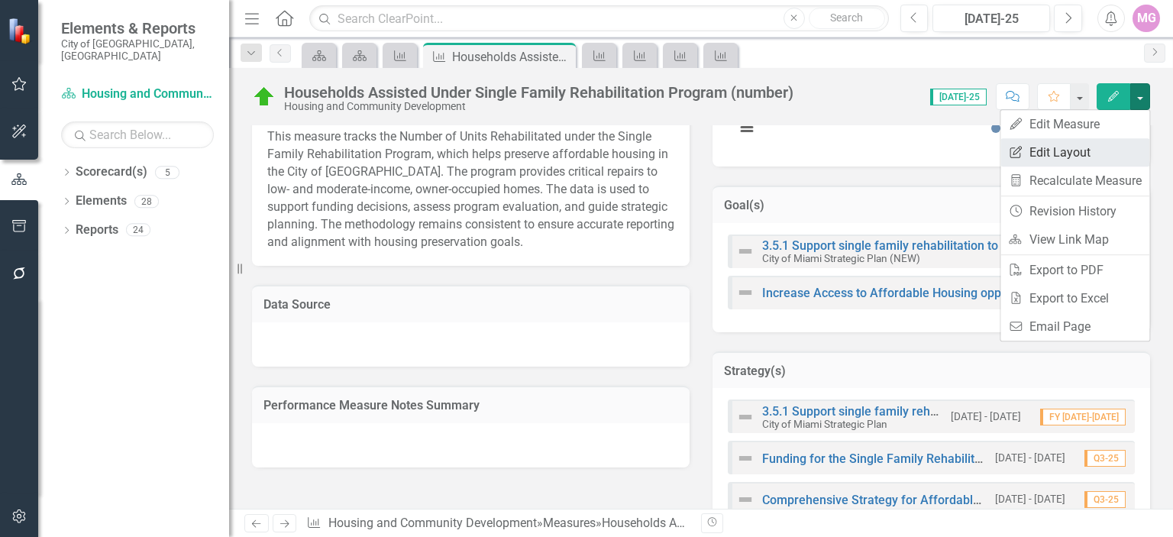
click at [1109, 164] on link "Edit Report Edit Layout" at bounding box center [1075, 152] width 149 height 28
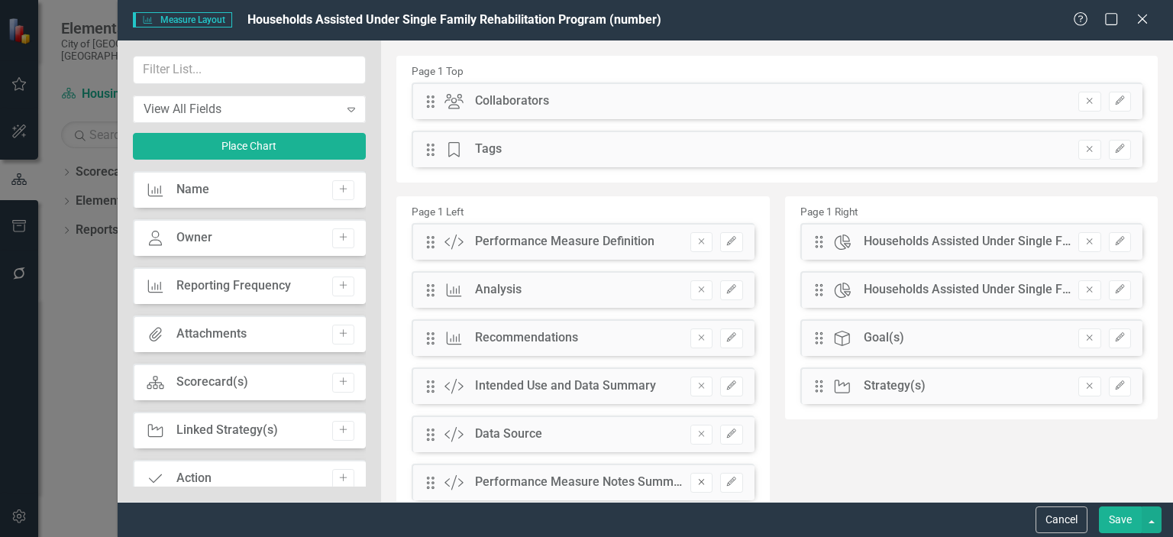
click at [697, 487] on button "Remove" at bounding box center [702, 483] width 22 height 20
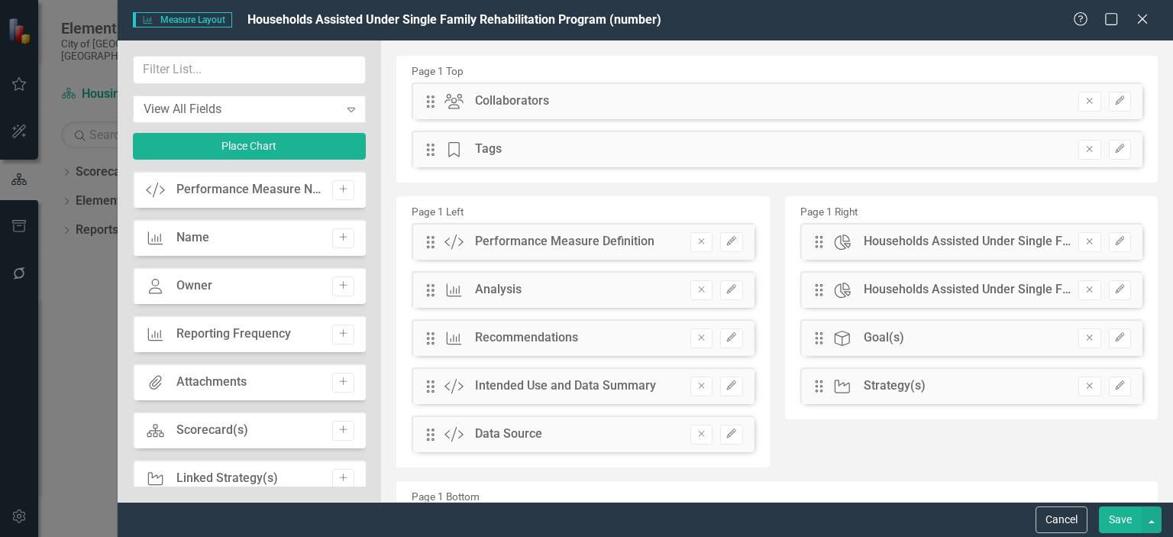
click at [1121, 522] on button "Save" at bounding box center [1120, 519] width 43 height 27
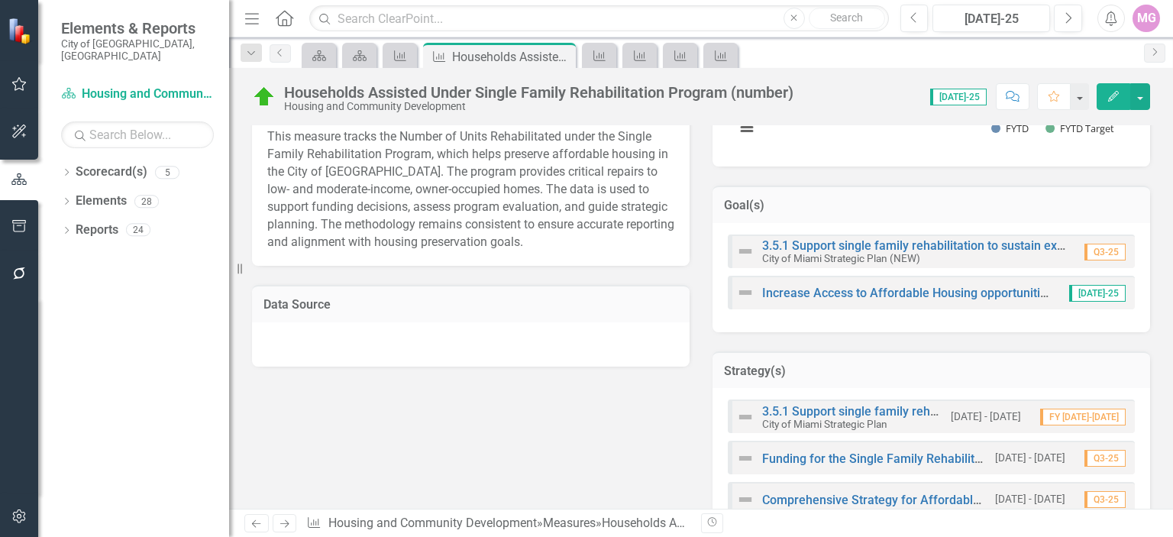
click at [298, 344] on div at bounding box center [471, 344] width 438 height 44
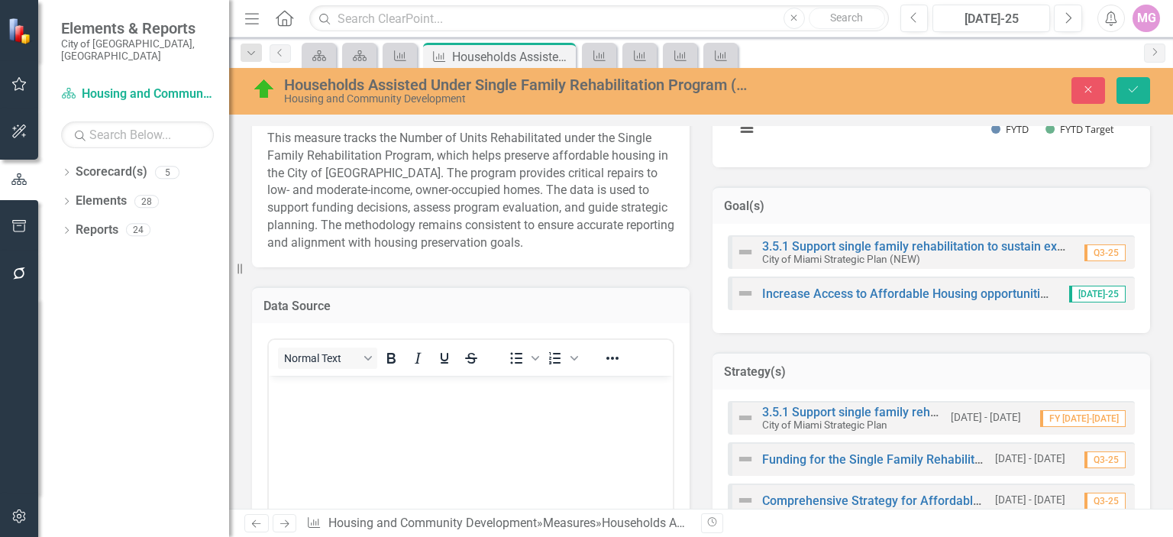
scroll to position [0, 0]
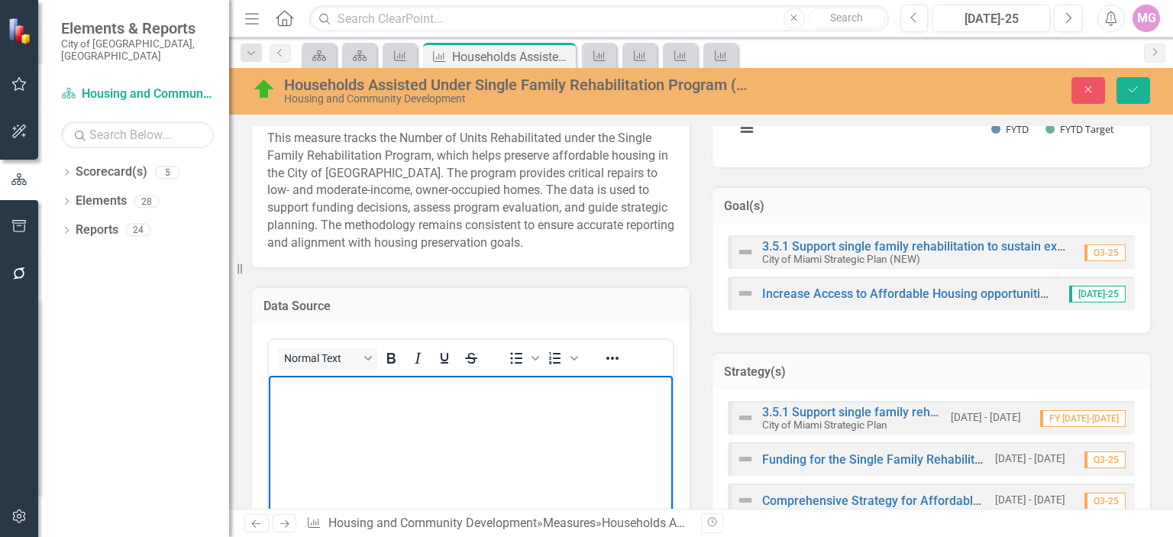
click at [293, 398] on body "Rich Text Area. Press ALT-0 for help." at bounding box center [471, 490] width 404 height 229
click at [1121, 89] on button "Save" at bounding box center [1134, 90] width 34 height 27
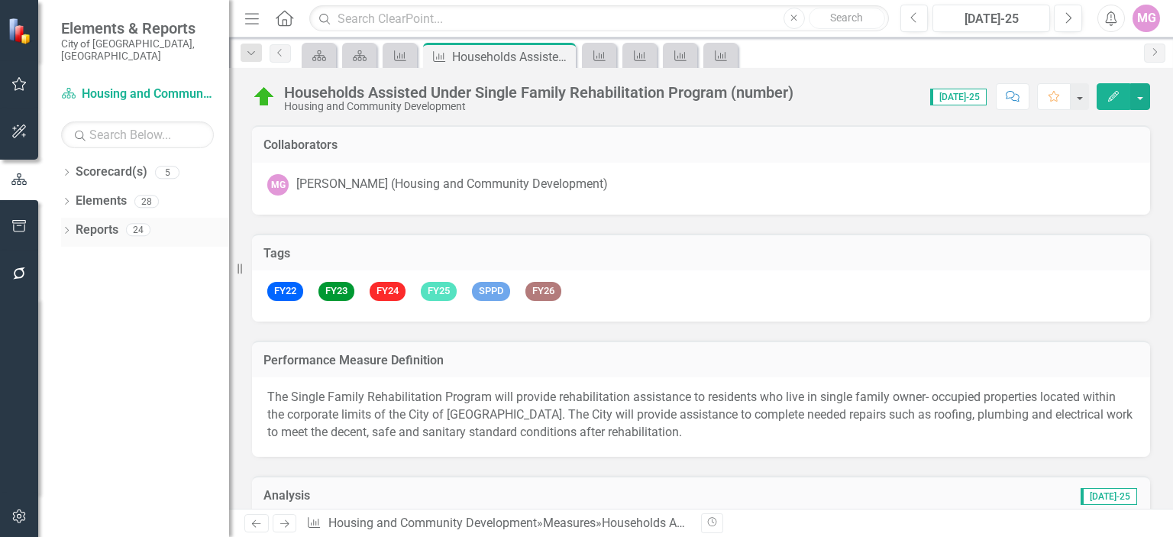
click at [133, 224] on div "24" at bounding box center [138, 230] width 24 height 13
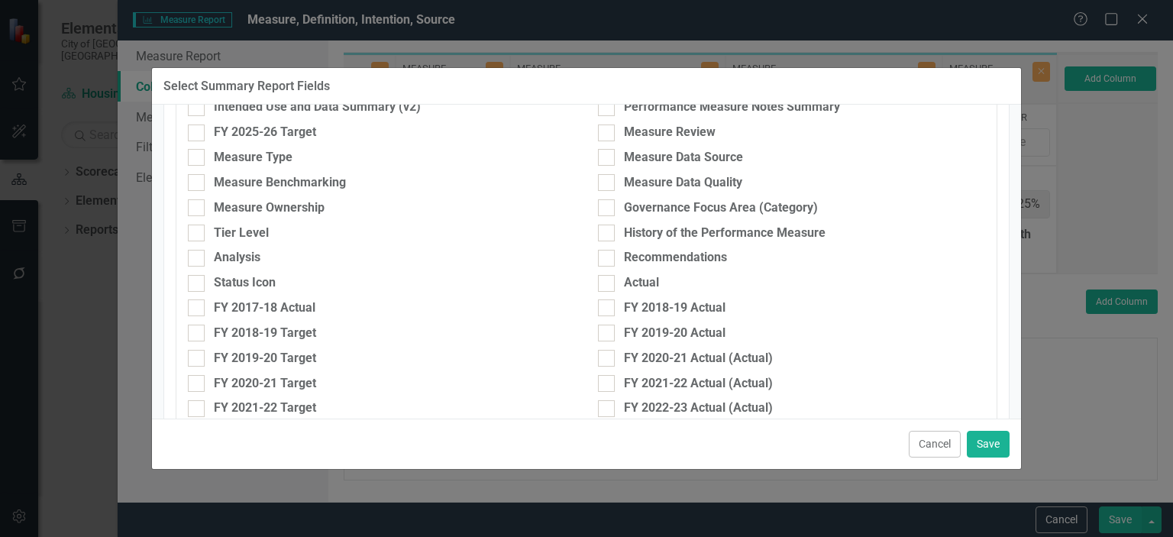
scroll to position [415, 0]
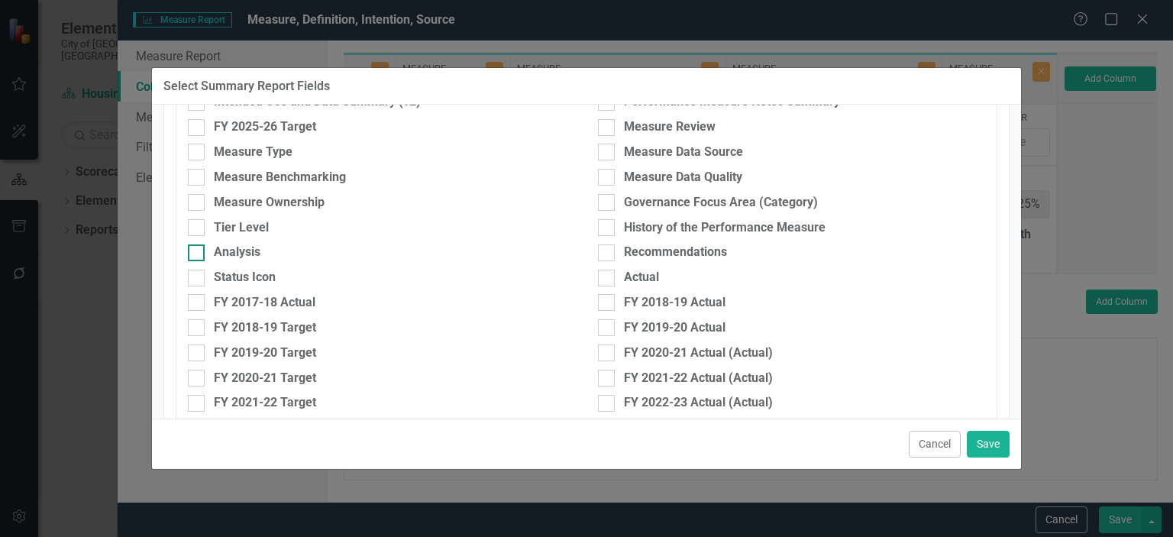
click at [197, 253] on div at bounding box center [196, 252] width 17 height 17
click at [197, 253] on input "Analysis" at bounding box center [193, 249] width 10 height 10
checkbox input "true"
click at [989, 445] on button "Save" at bounding box center [988, 444] width 43 height 27
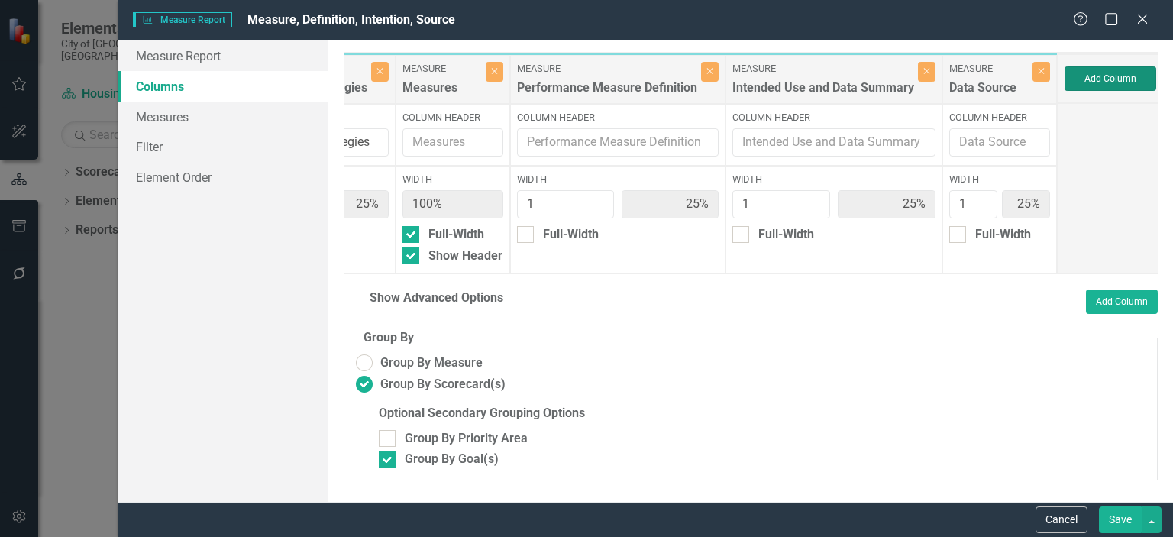
type input "20%"
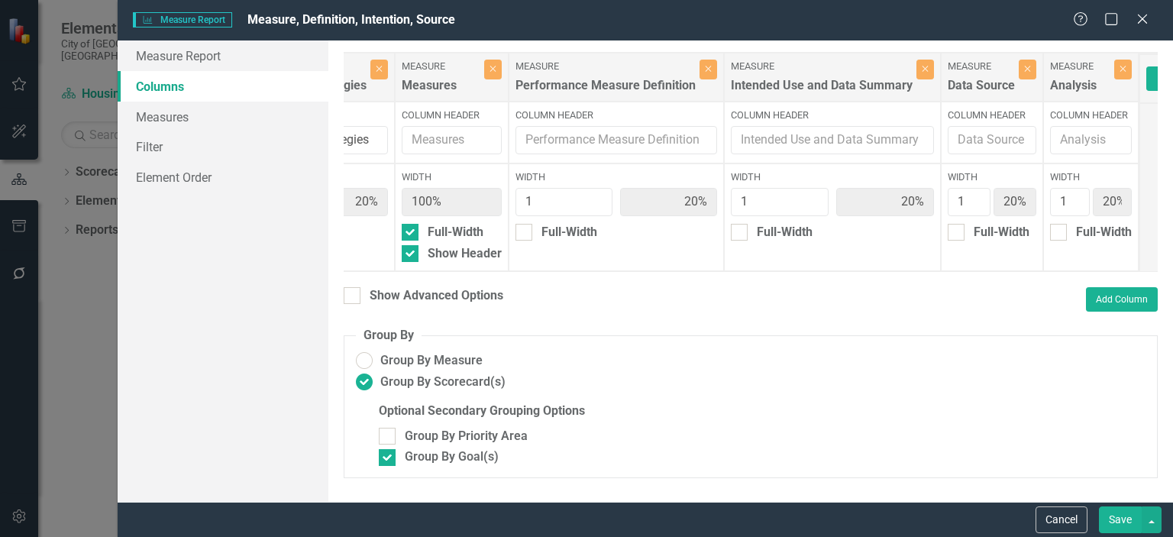
click at [1126, 515] on button "Save" at bounding box center [1120, 519] width 43 height 27
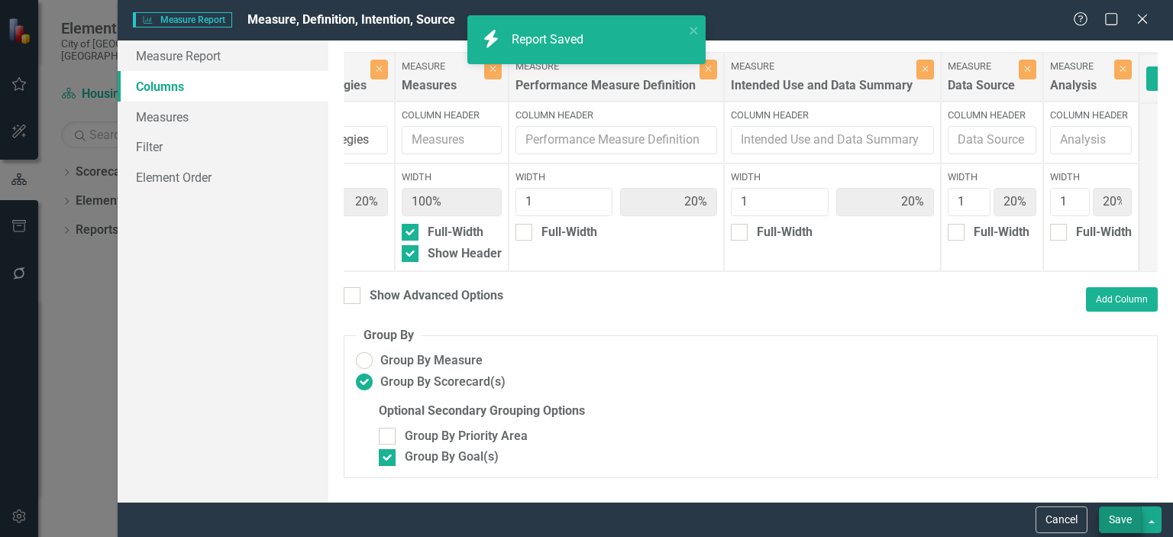
radio input "false"
checkbox input "false"
radio input "true"
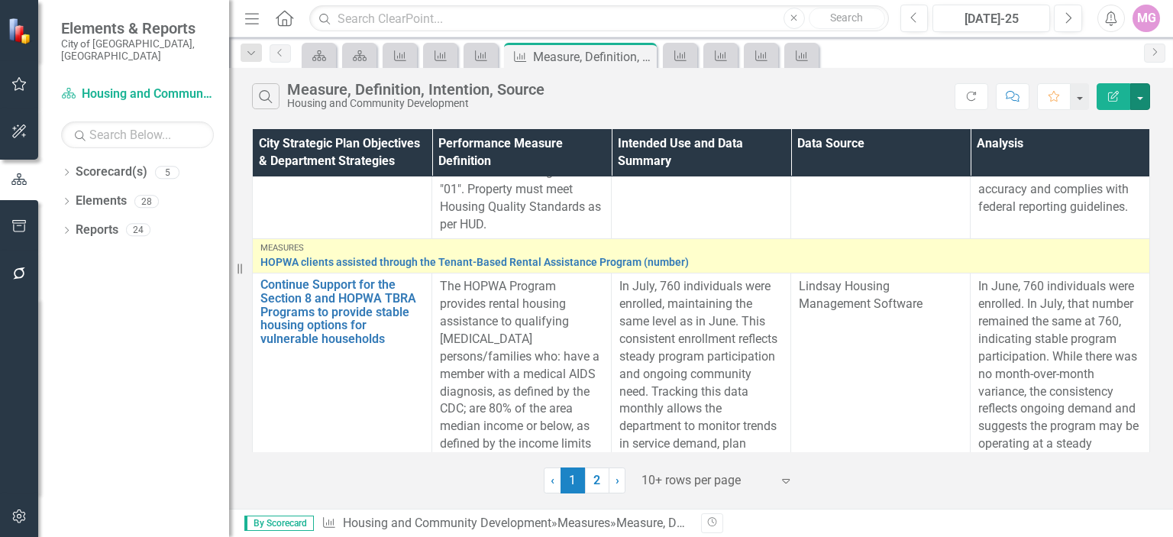
scroll to position [1176, 0]
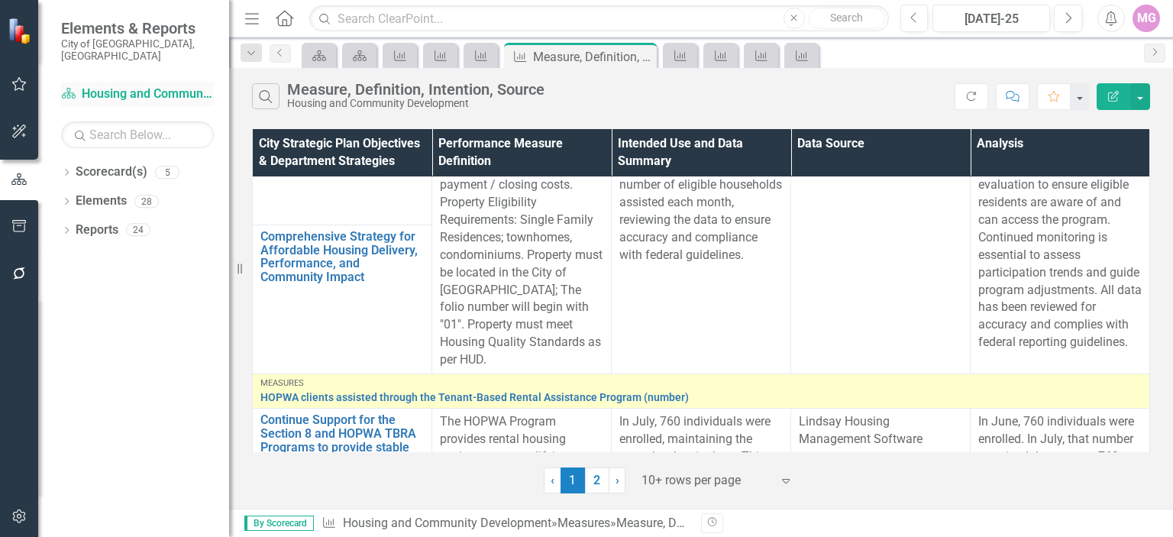
click at [125, 86] on link "Scorecard(s) Housing and Community Development" at bounding box center [137, 95] width 153 height 18
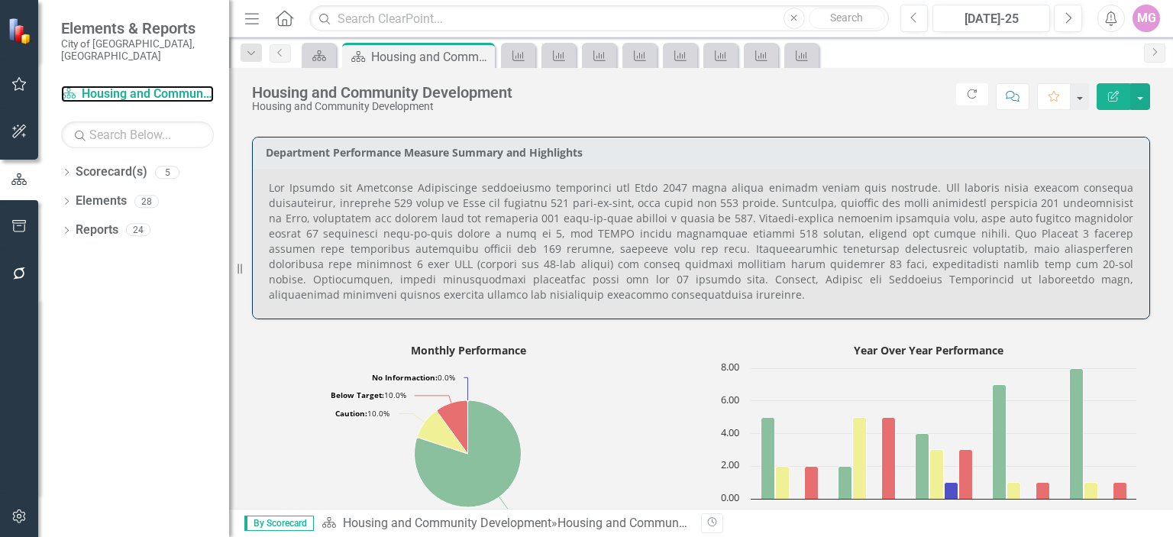
scroll to position [660, 0]
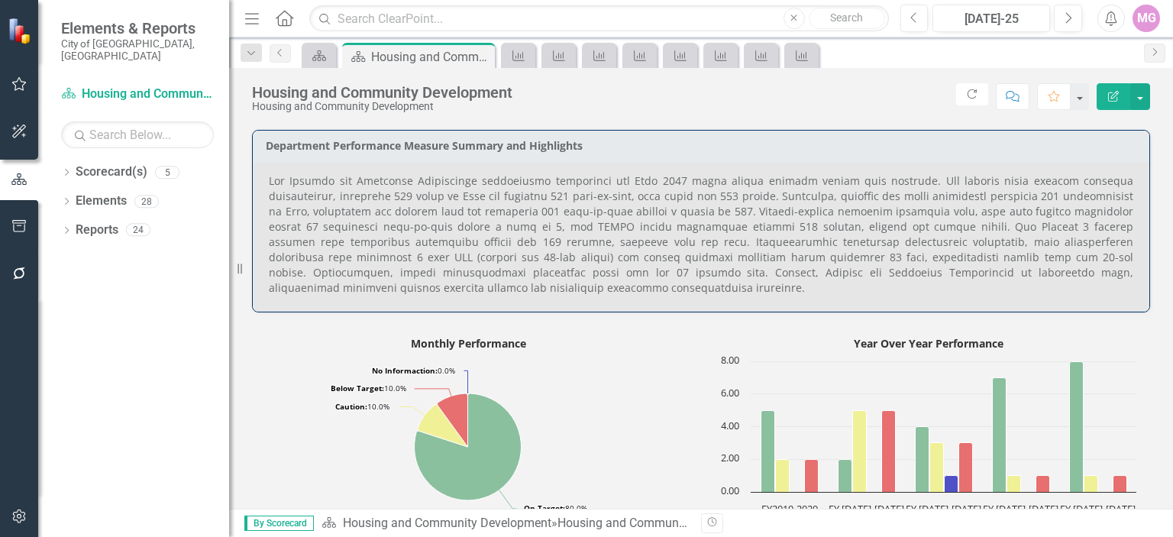
click at [532, 225] on p at bounding box center [701, 234] width 865 height 122
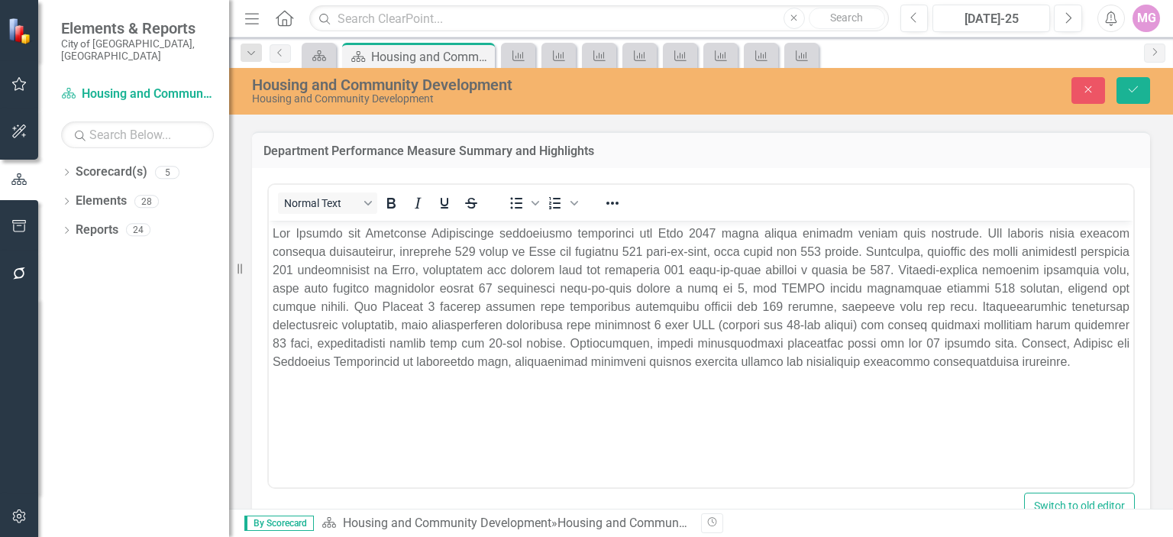
scroll to position [0, 0]
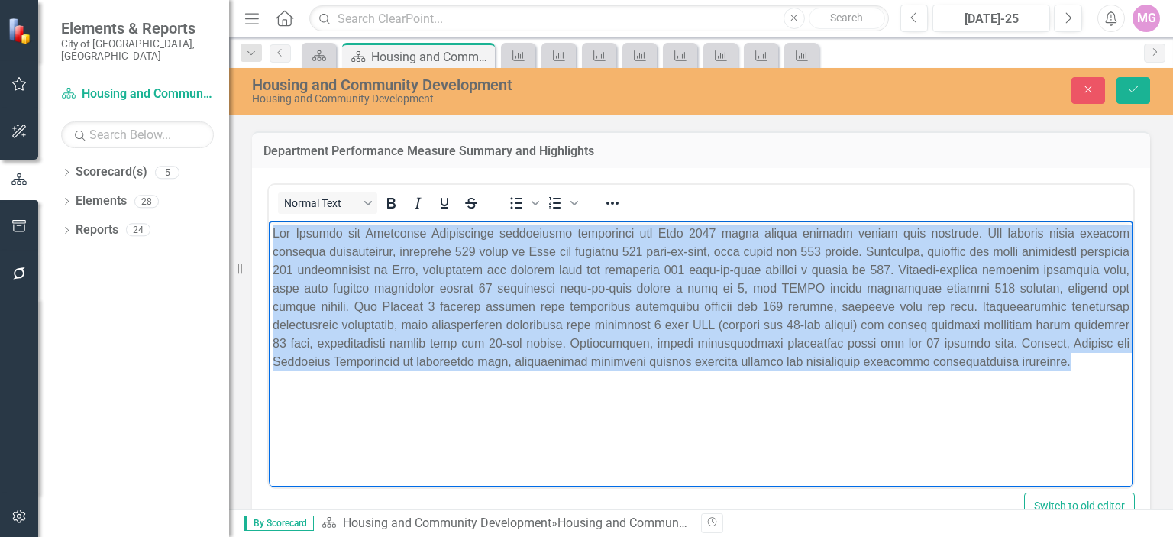
drag, startPoint x: 273, startPoint y: 232, endPoint x: 1441, endPoint y: 622, distance: 1231.2
click at [1134, 403] on html at bounding box center [701, 335] width 865 height 229
paste body "Rich Text Area. Press ALT-0 for help."
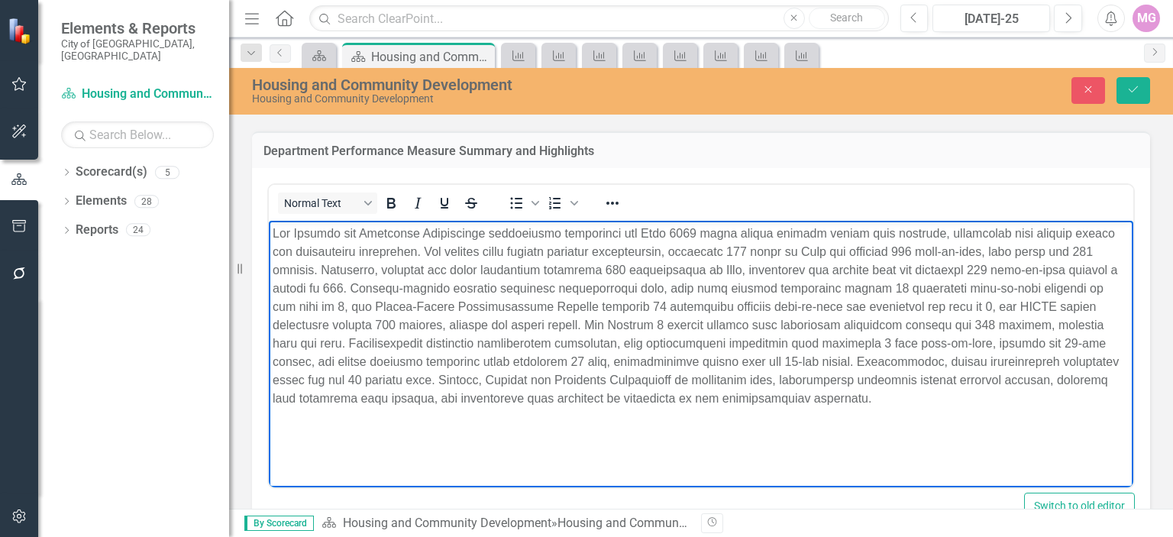
click at [768, 439] on body "Rich Text Area. Press ALT-0 for help." at bounding box center [701, 338] width 865 height 234
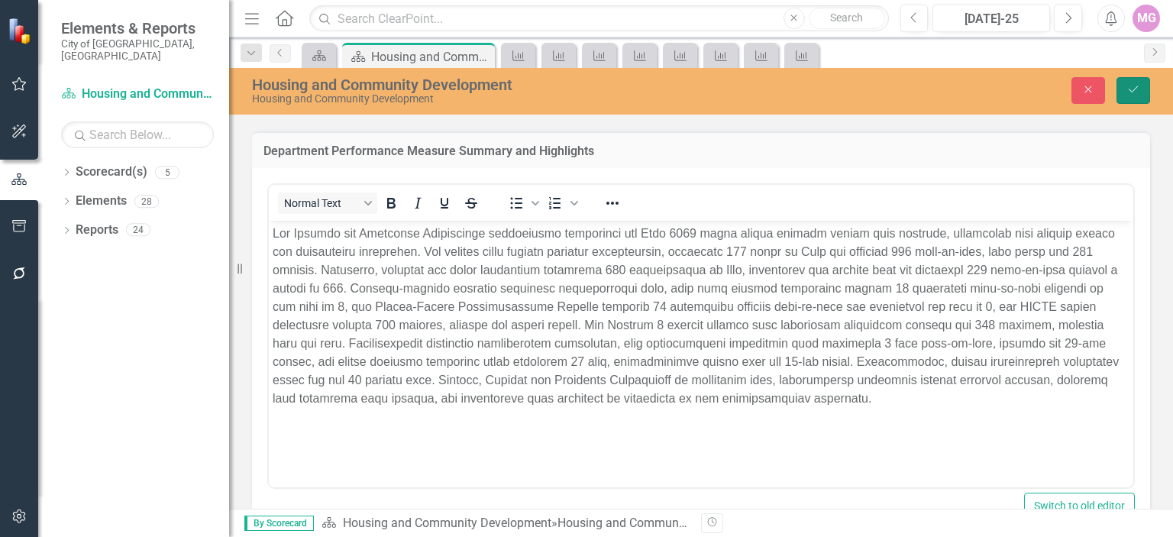
click at [1131, 94] on icon "Save" at bounding box center [1134, 89] width 14 height 11
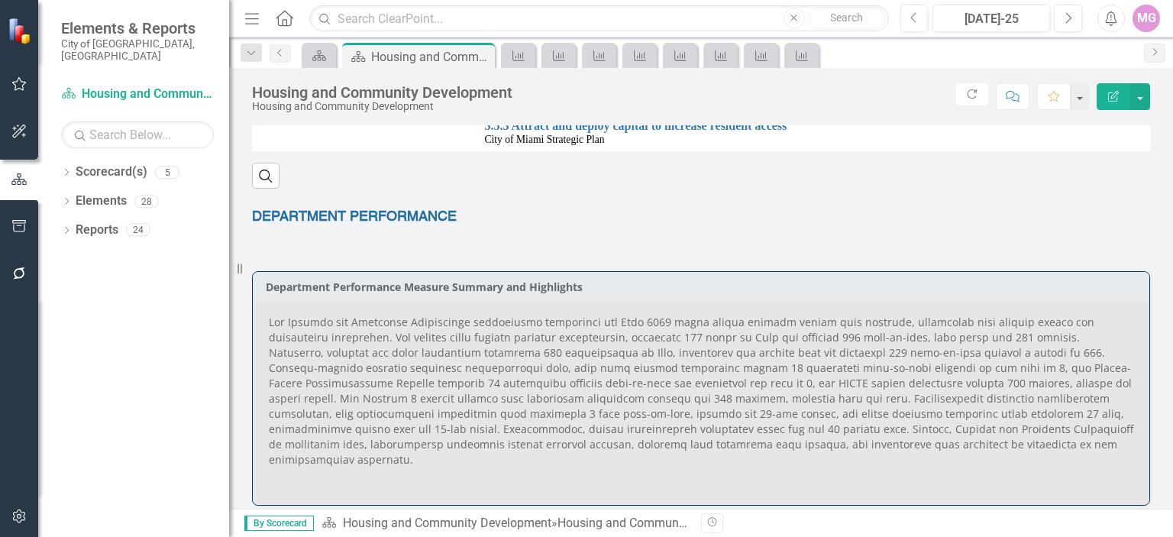
scroll to position [519, 0]
click at [597, 201] on div "DEPARTMENT PERFORMANCE" at bounding box center [701, 219] width 921 height 63
